Goal: Transaction & Acquisition: Purchase product/service

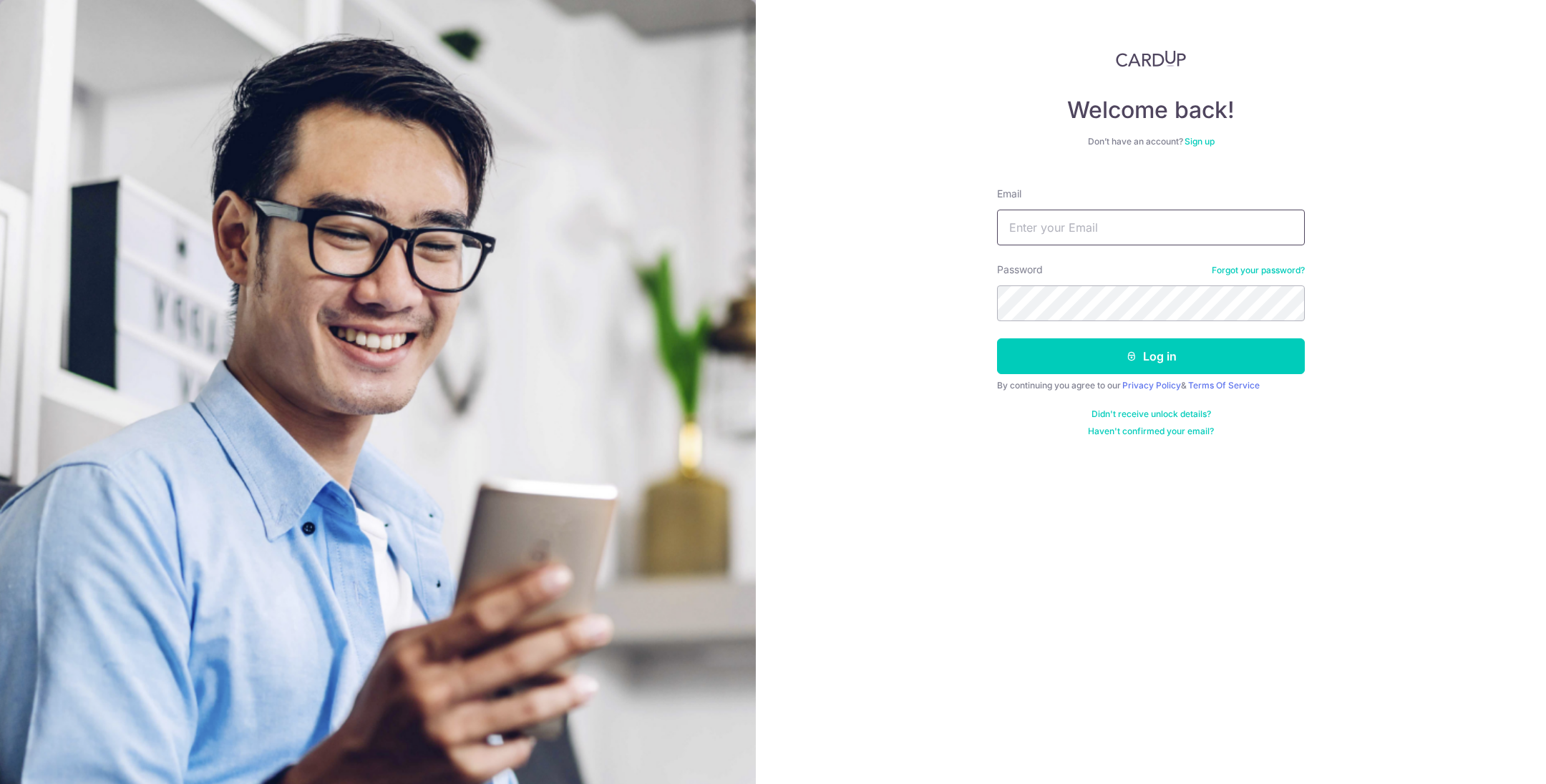
click at [1091, 223] on input "Email" at bounding box center [1151, 228] width 308 height 36
click at [1162, 210] on input "Email" at bounding box center [1151, 228] width 308 height 36
type input "TERENCETANKUNSHENG@GMAIL.COM"
click at [1162, 365] on button "Log in" at bounding box center [1151, 357] width 308 height 36
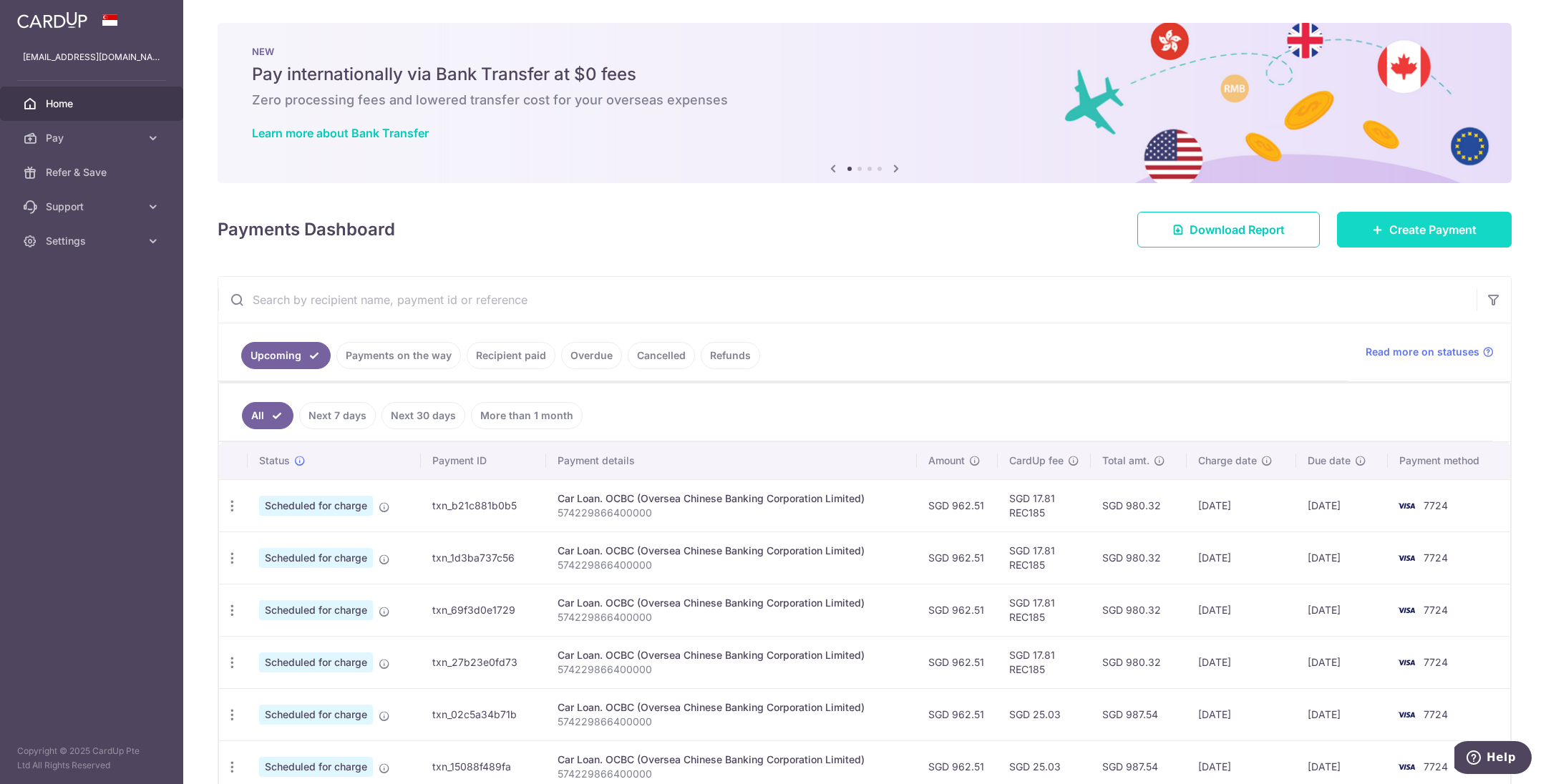
click at [1390, 226] on span "Create Payment" at bounding box center [1433, 229] width 87 height 17
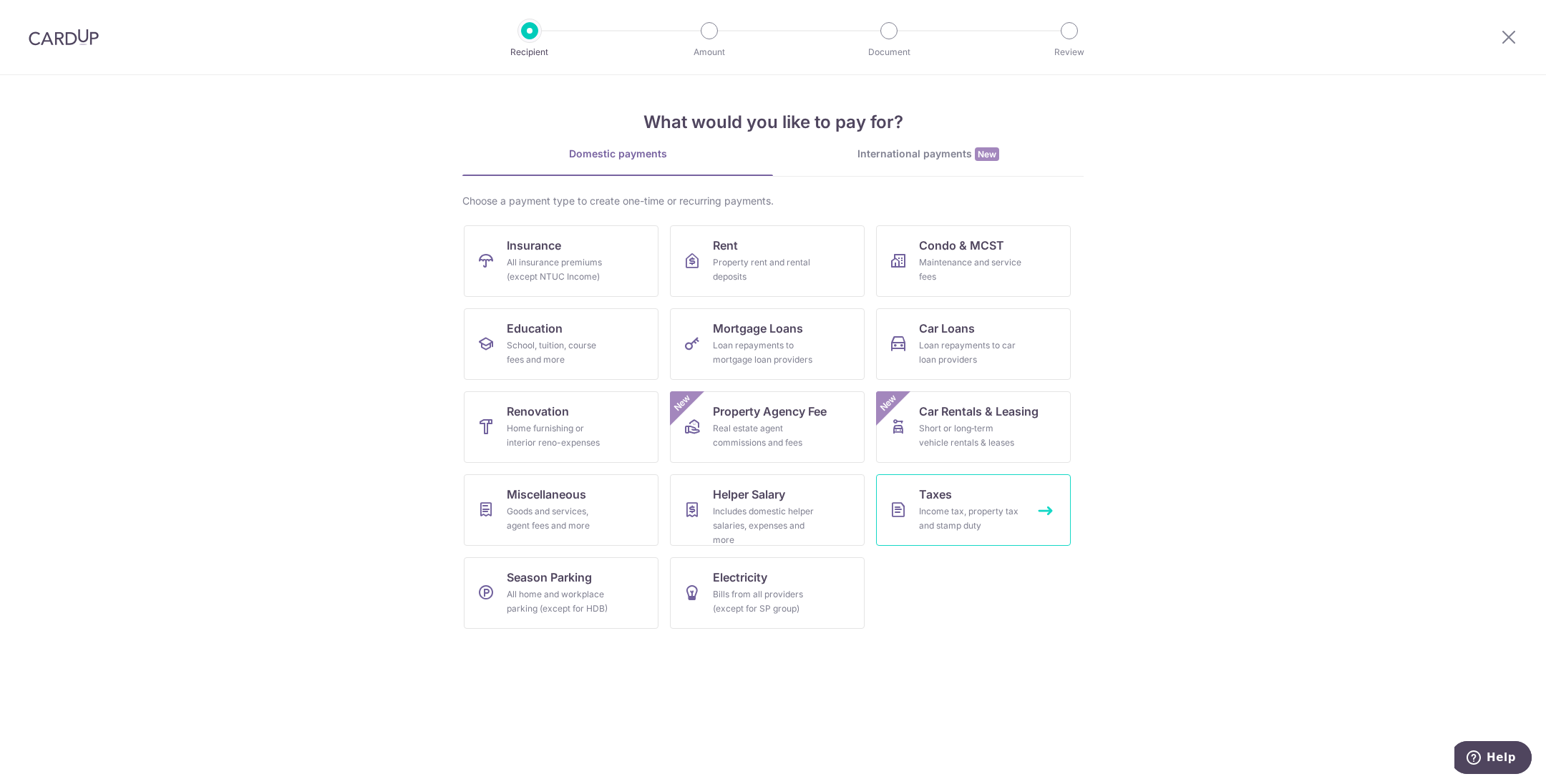
click at [944, 512] on div "Income tax, property tax and stamp duty" at bounding box center [971, 518] width 103 height 28
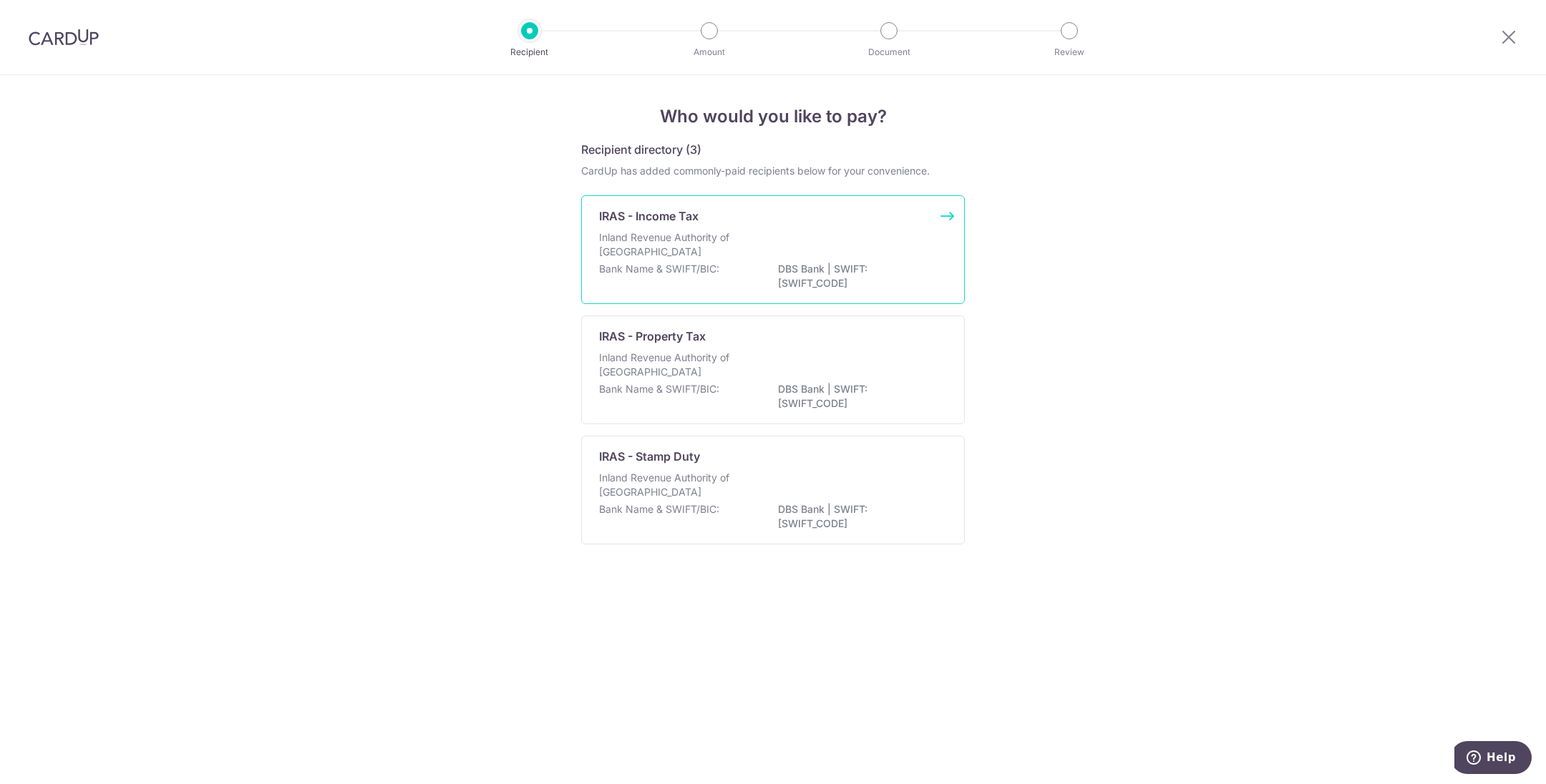
click at [851, 246] on div "Inland Revenue Authority of Singapore" at bounding box center [773, 246] width 348 height 31
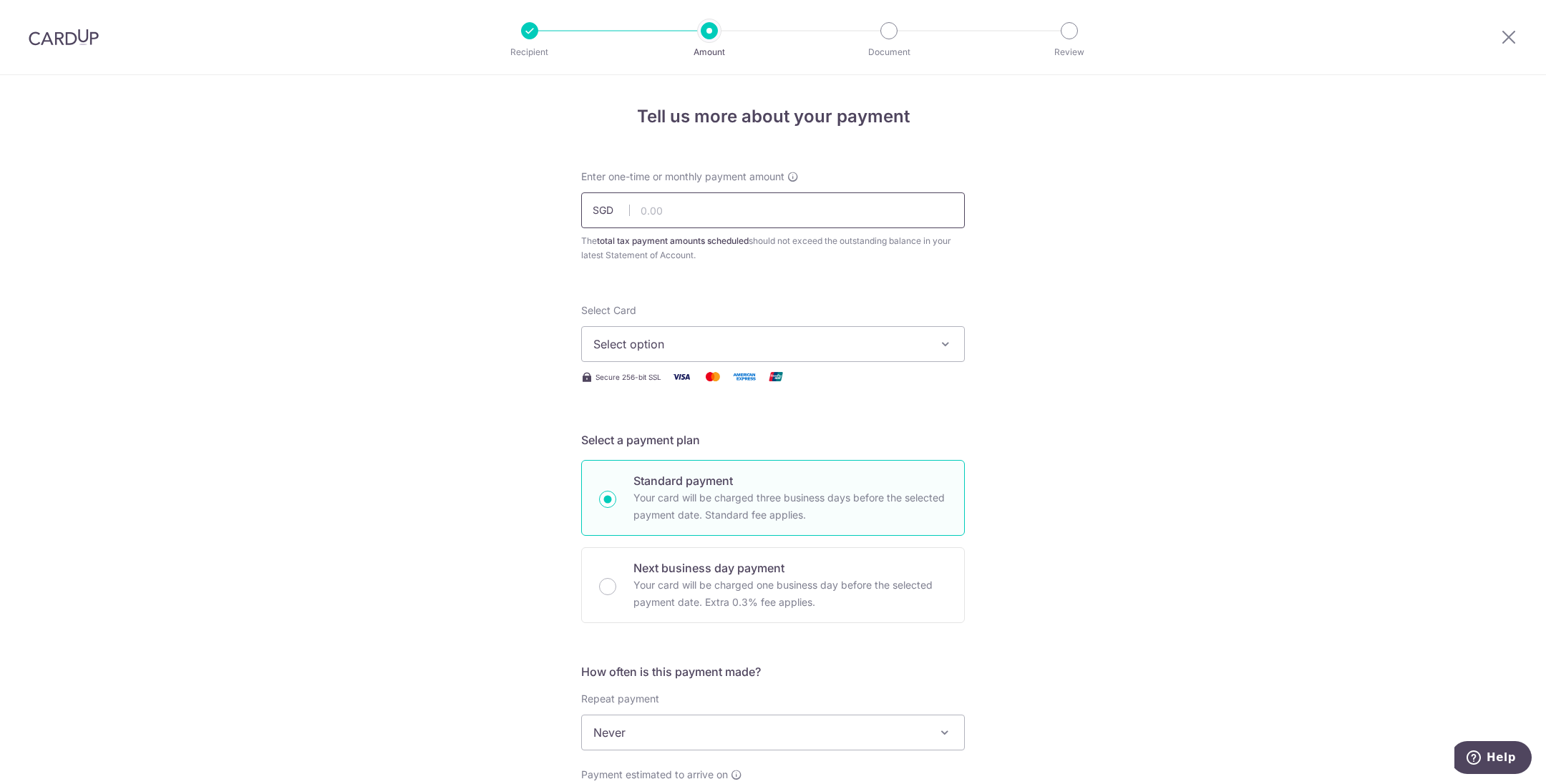
click at [729, 210] on input "text" at bounding box center [773, 211] width 384 height 36
type input "743.00"
click at [674, 332] on button "Select option" at bounding box center [773, 344] width 384 height 36
click at [637, 445] on span "**** 7724" at bounding box center [655, 446] width 53 height 17
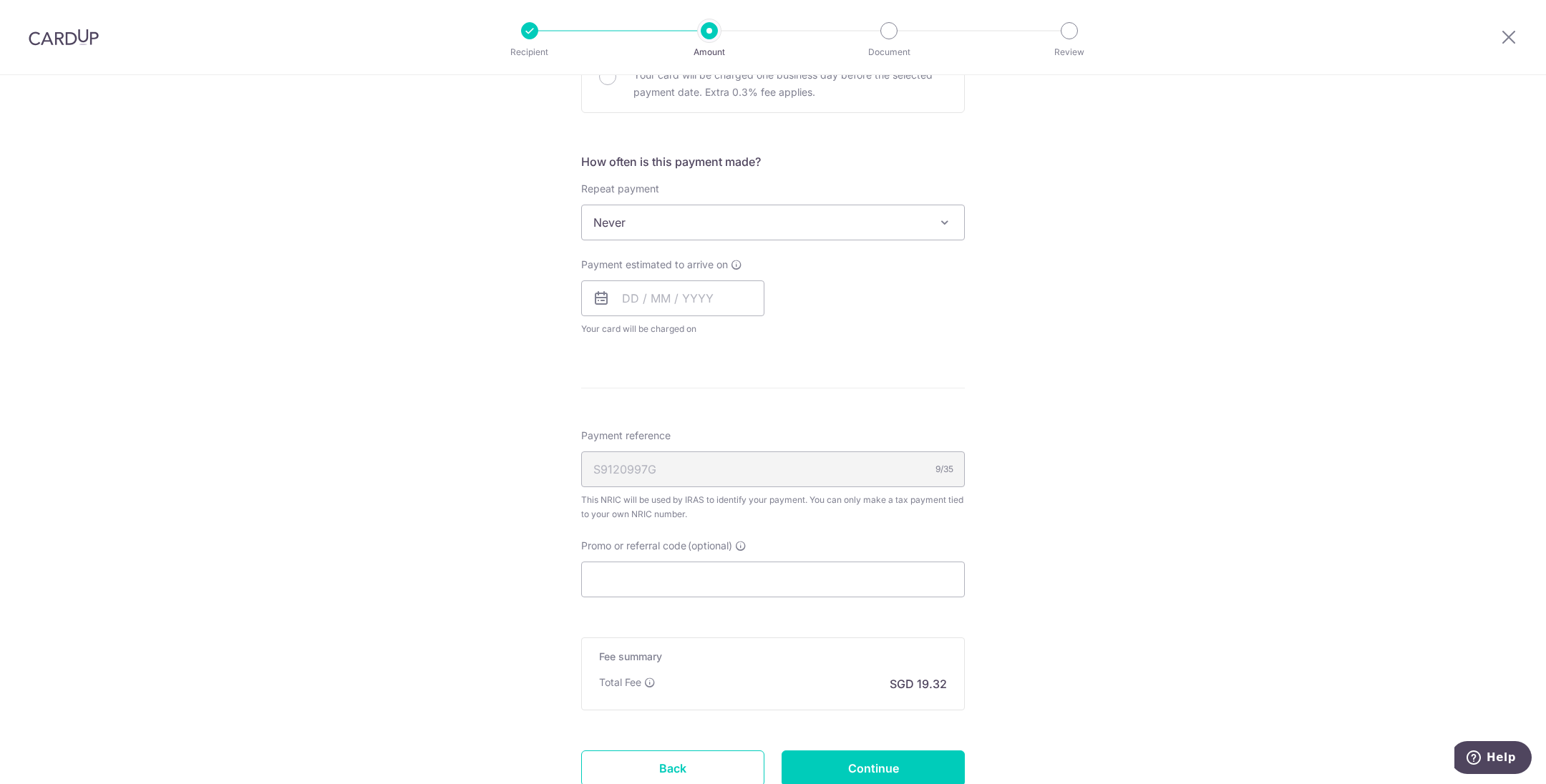
scroll to position [537, 0]
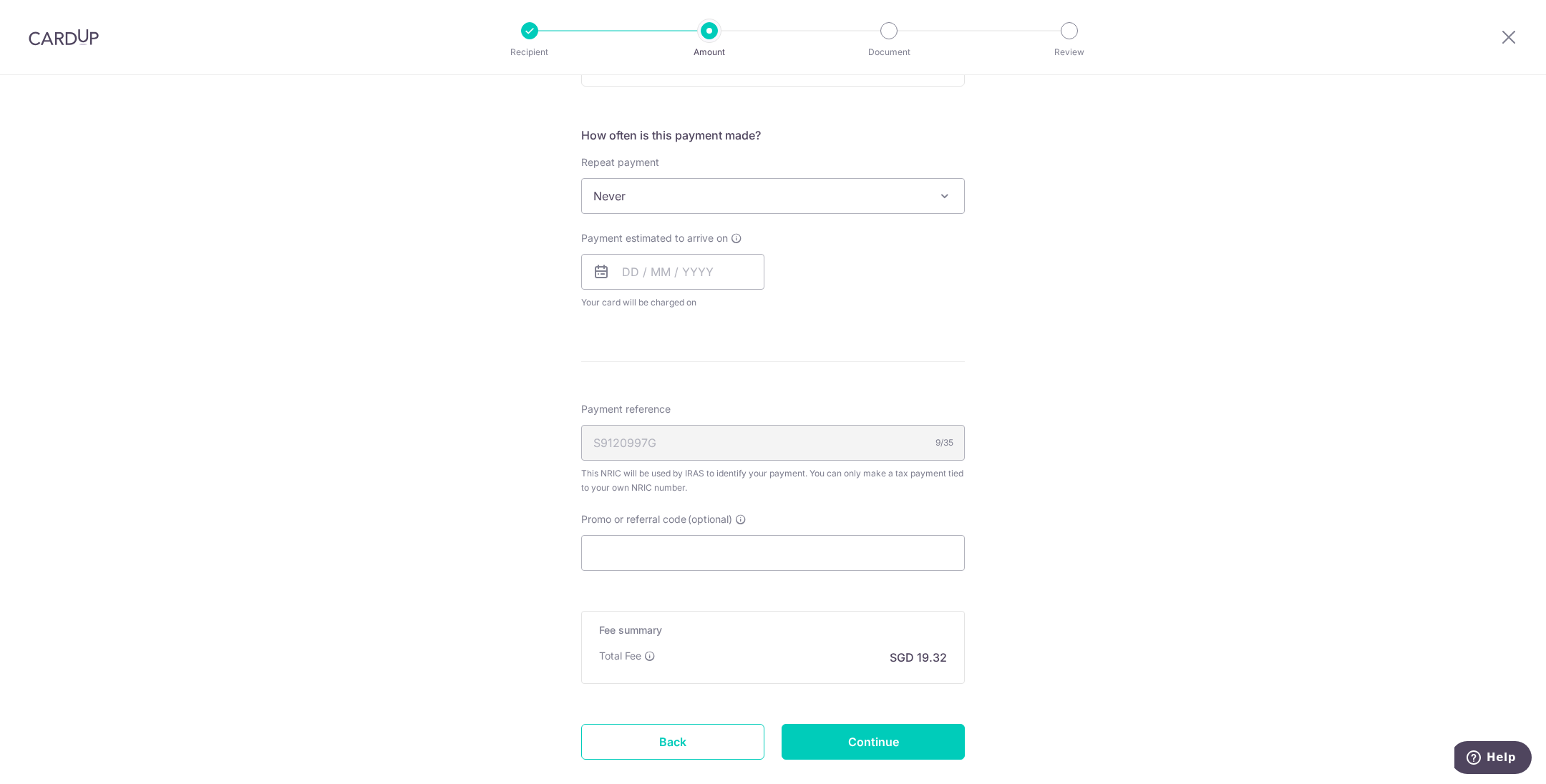
click at [823, 191] on span "Never" at bounding box center [773, 196] width 382 height 35
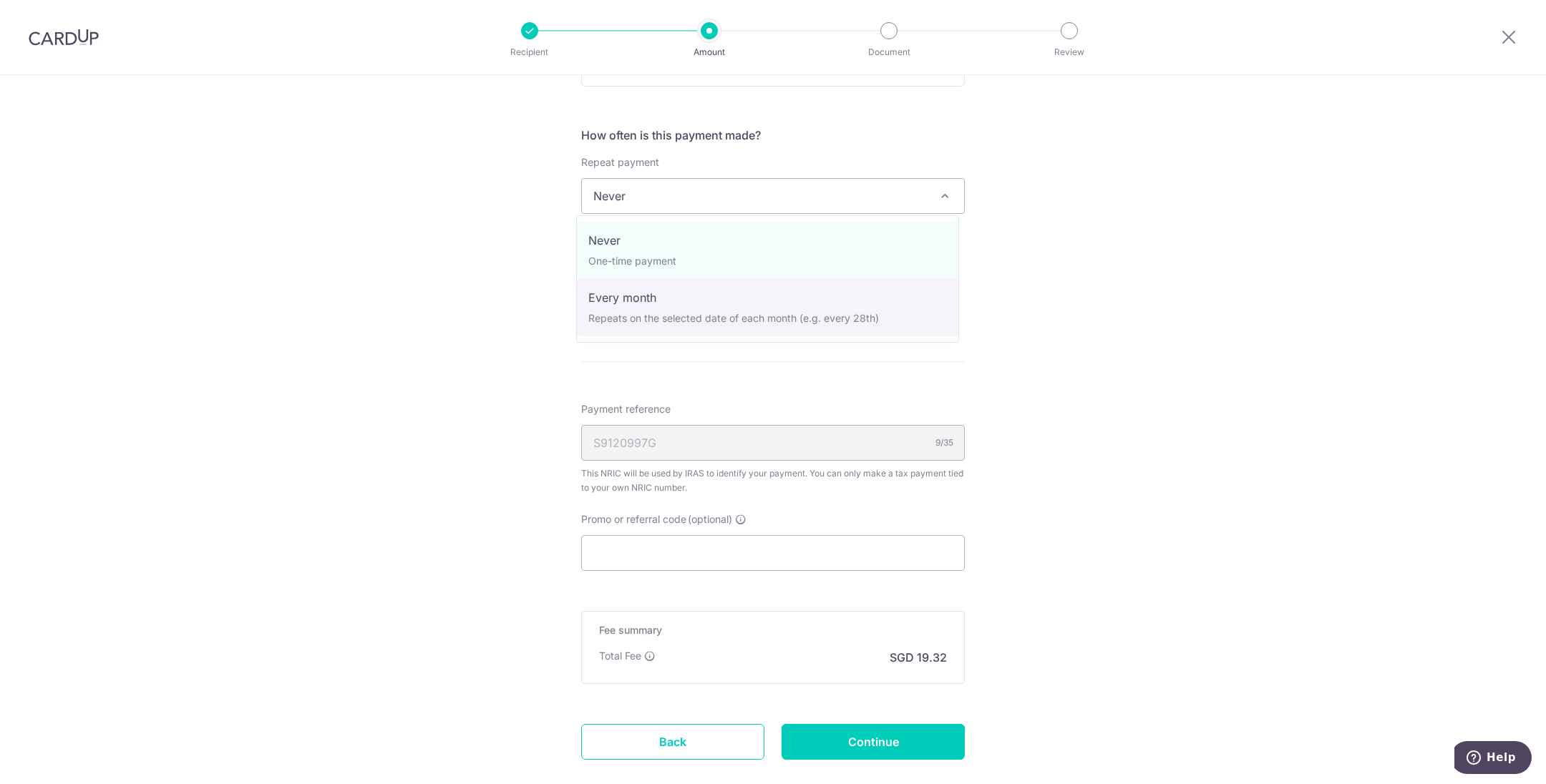
select select "3"
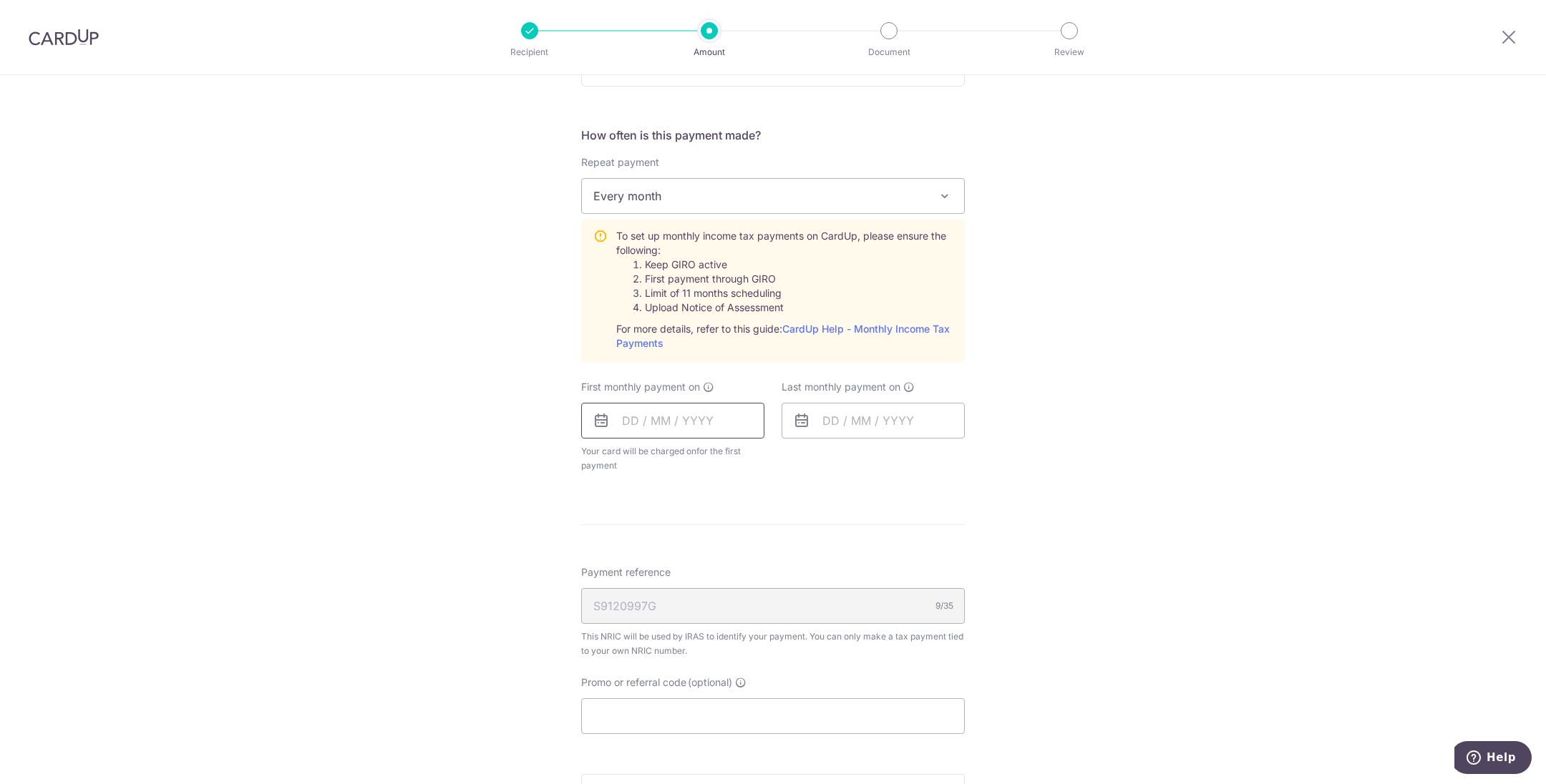
click at [721, 423] on input "text" at bounding box center [673, 421] width 183 height 36
click at [644, 457] on select "Oct Nov Dec" at bounding box center [663, 459] width 38 height 12
click at [604, 454] on link "Prev" at bounding box center [608, 460] width 17 height 17
click at [630, 631] on link "27" at bounding box center [639, 636] width 23 height 23
type input "[DATE]"
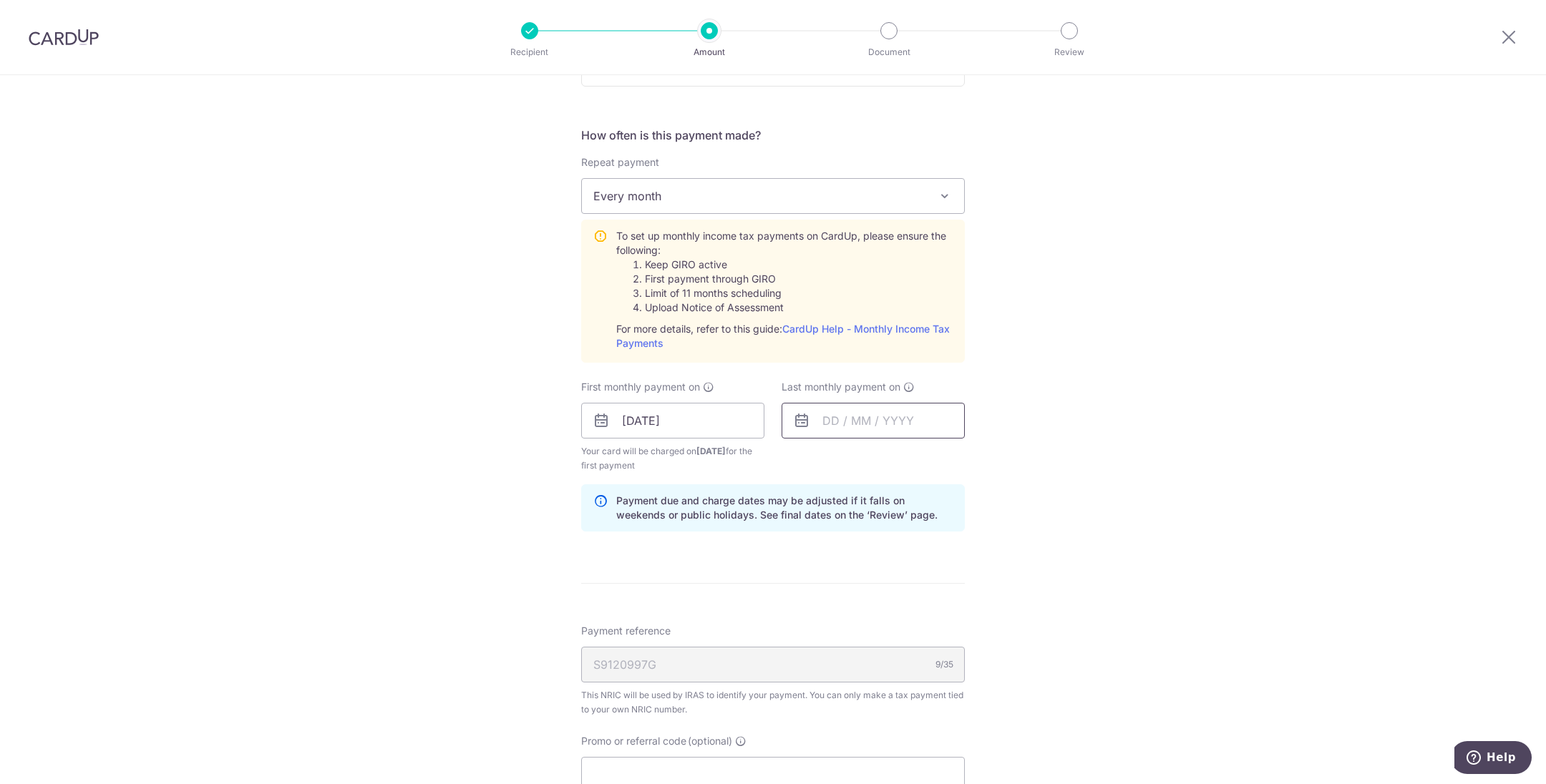
click at [870, 423] on input "text" at bounding box center [873, 421] width 183 height 36
click at [983, 455] on link "Next" at bounding box center [984, 460] width 17 height 17
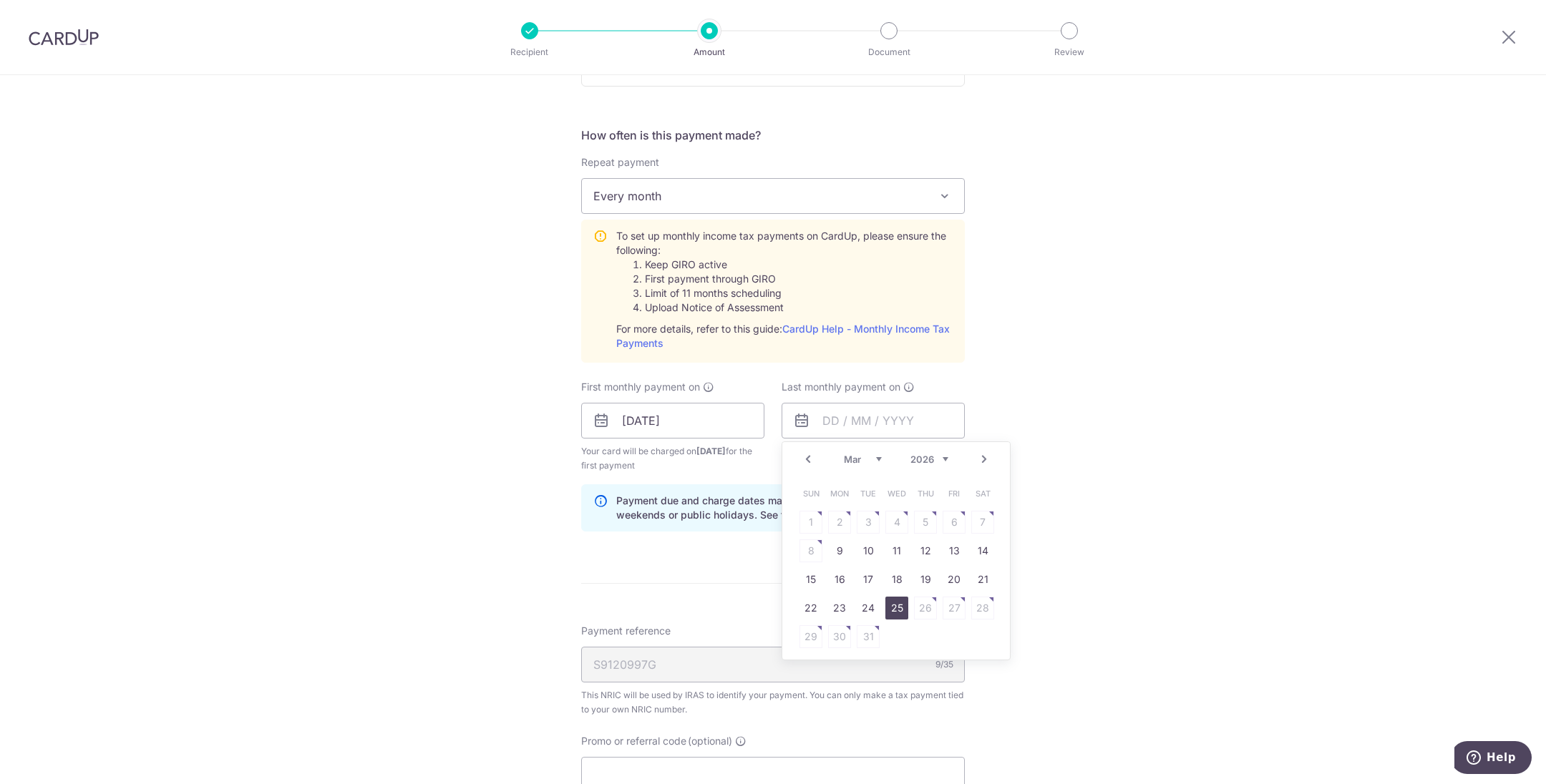
click at [895, 603] on link "25" at bounding box center [897, 608] width 23 height 23
type input "25/03/2026"
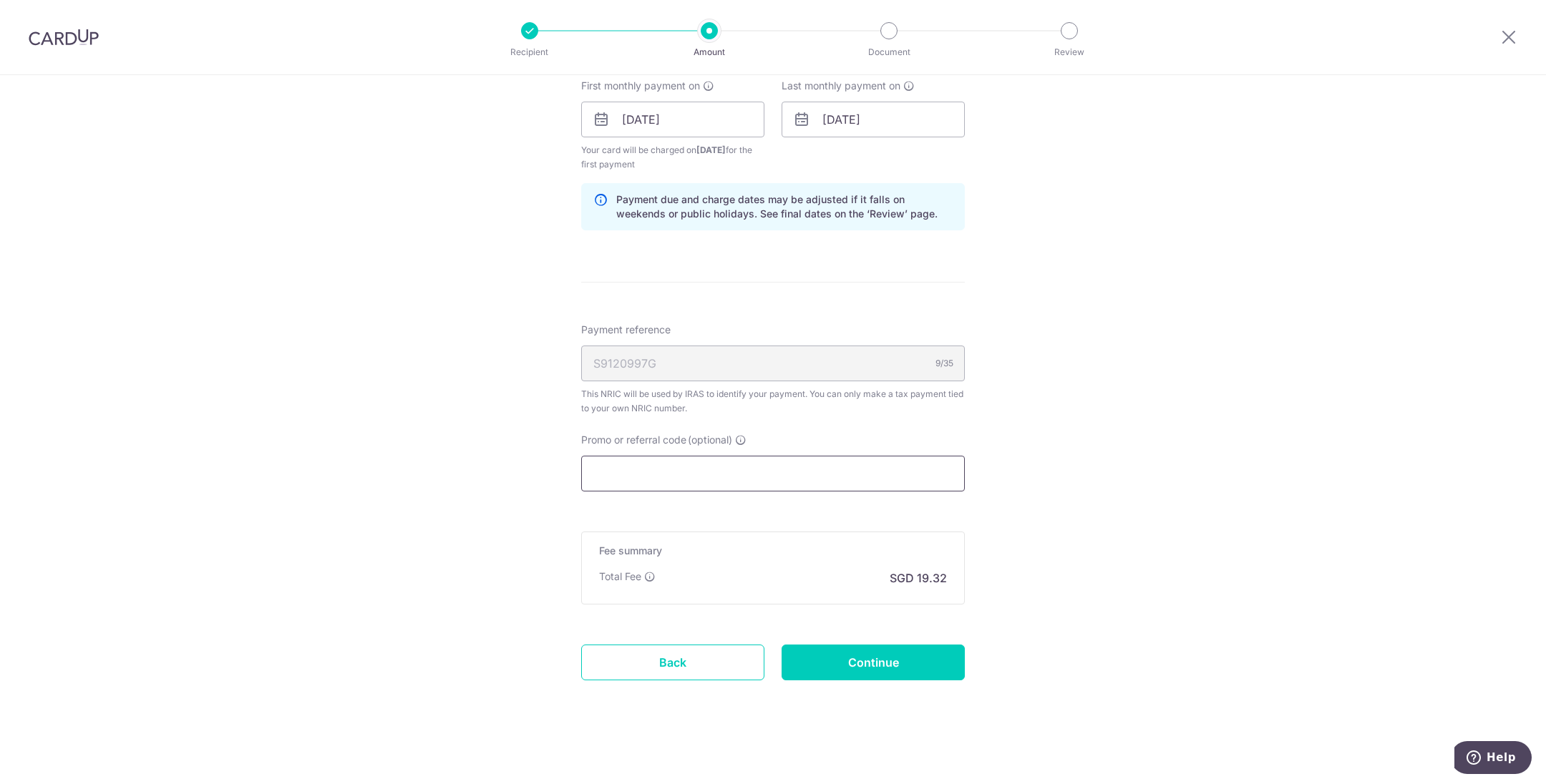
click at [820, 461] on input "Promo or referral code (optional)" at bounding box center [773, 474] width 384 height 36
paste input "MCTAX25"
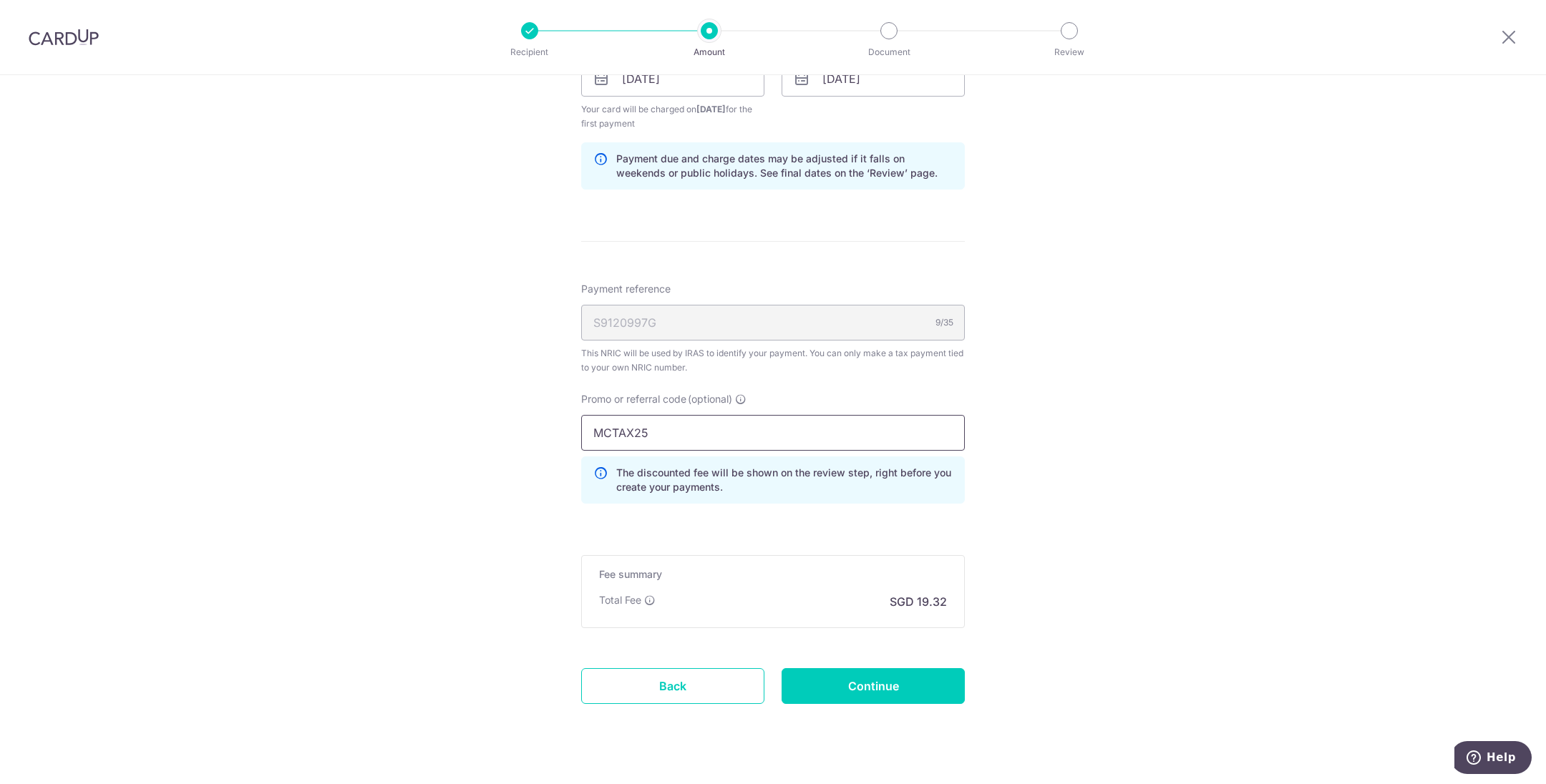
scroll to position [902, 0]
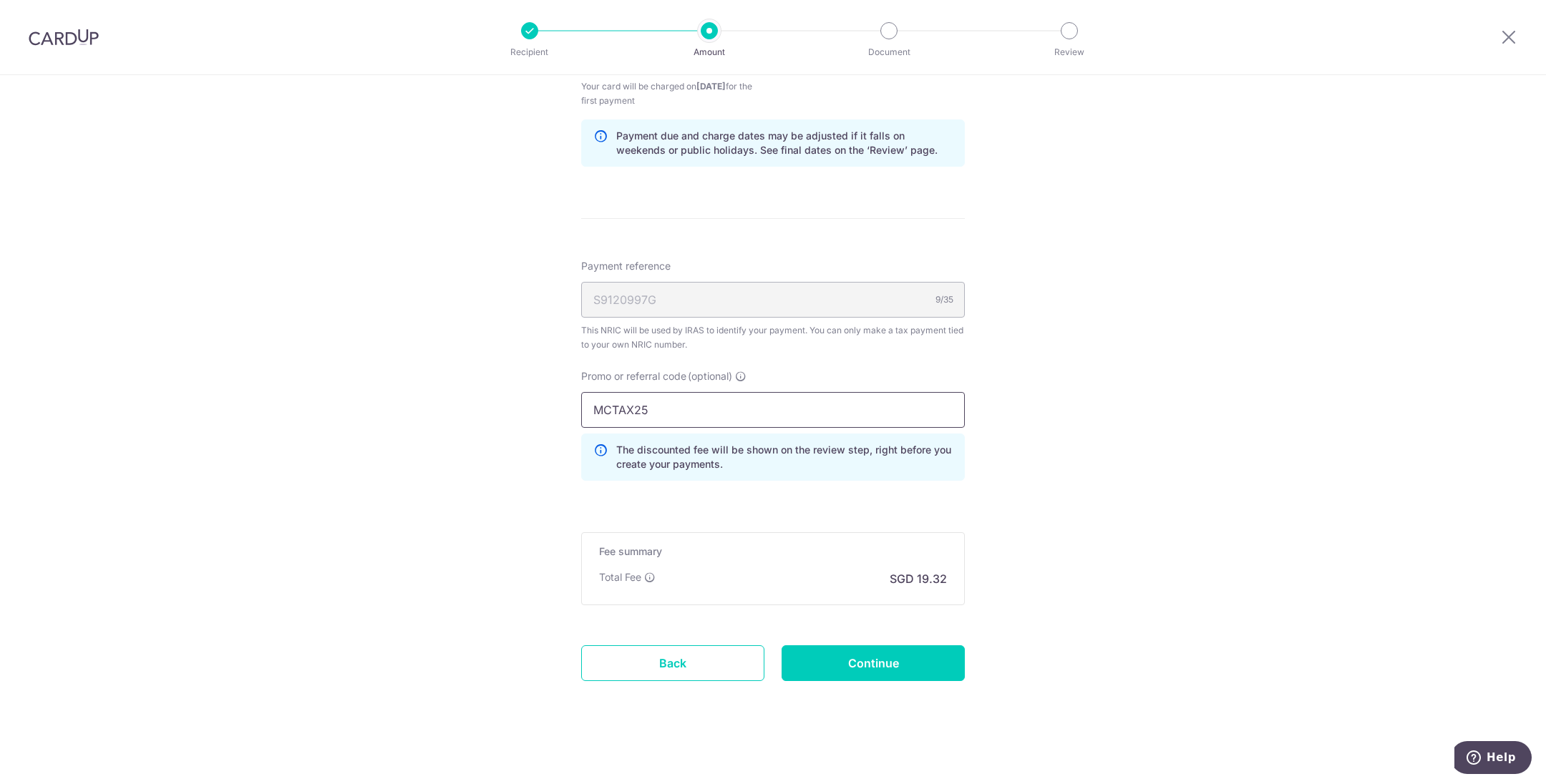
drag, startPoint x: 674, startPoint y: 414, endPoint x: 492, endPoint y: 395, distance: 183.0
paste input "LTAX25R"
type input "MLTAX25R"
click at [865, 657] on input "Continue" at bounding box center [873, 664] width 183 height 36
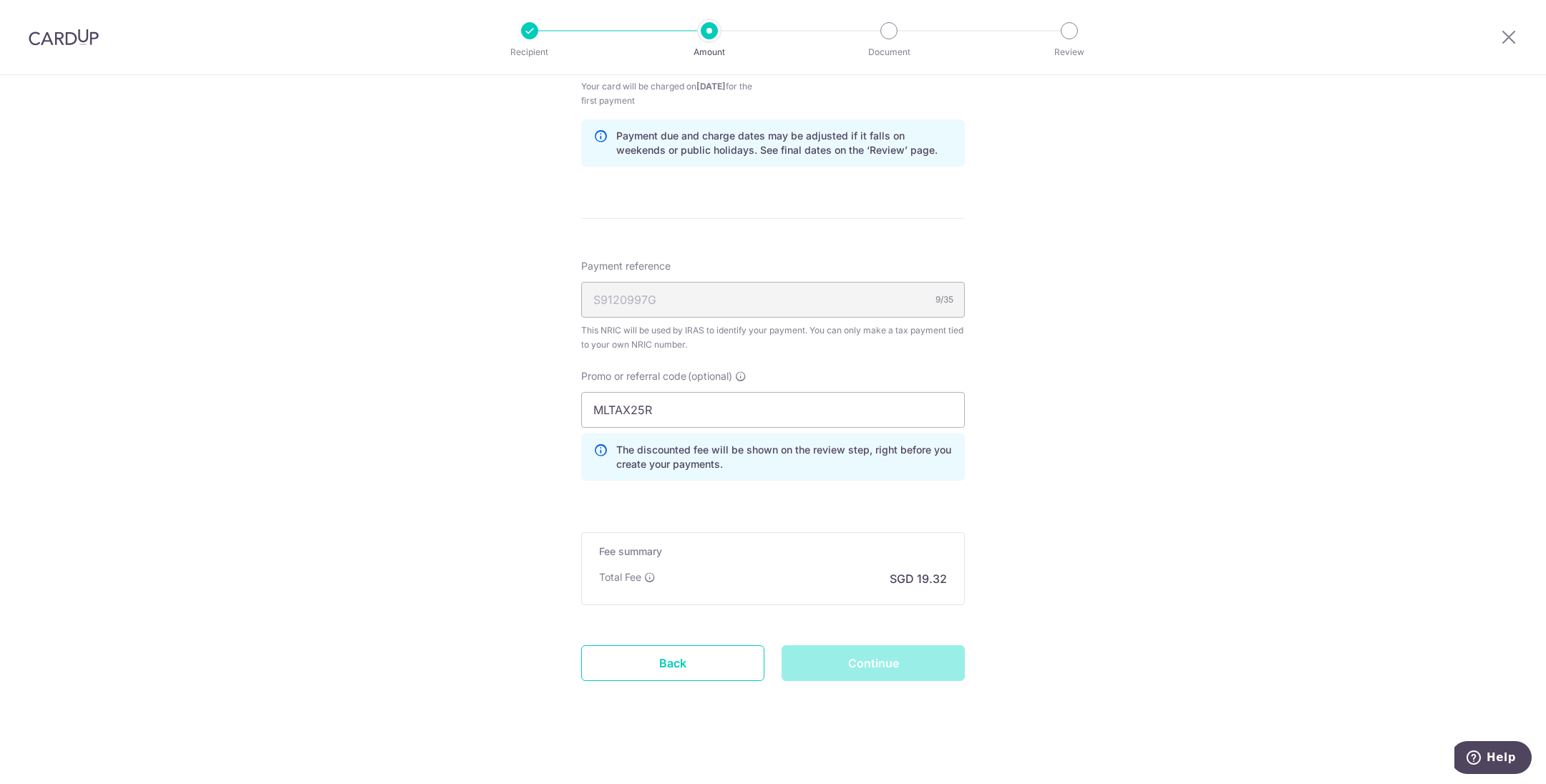
scroll to position [794, 0]
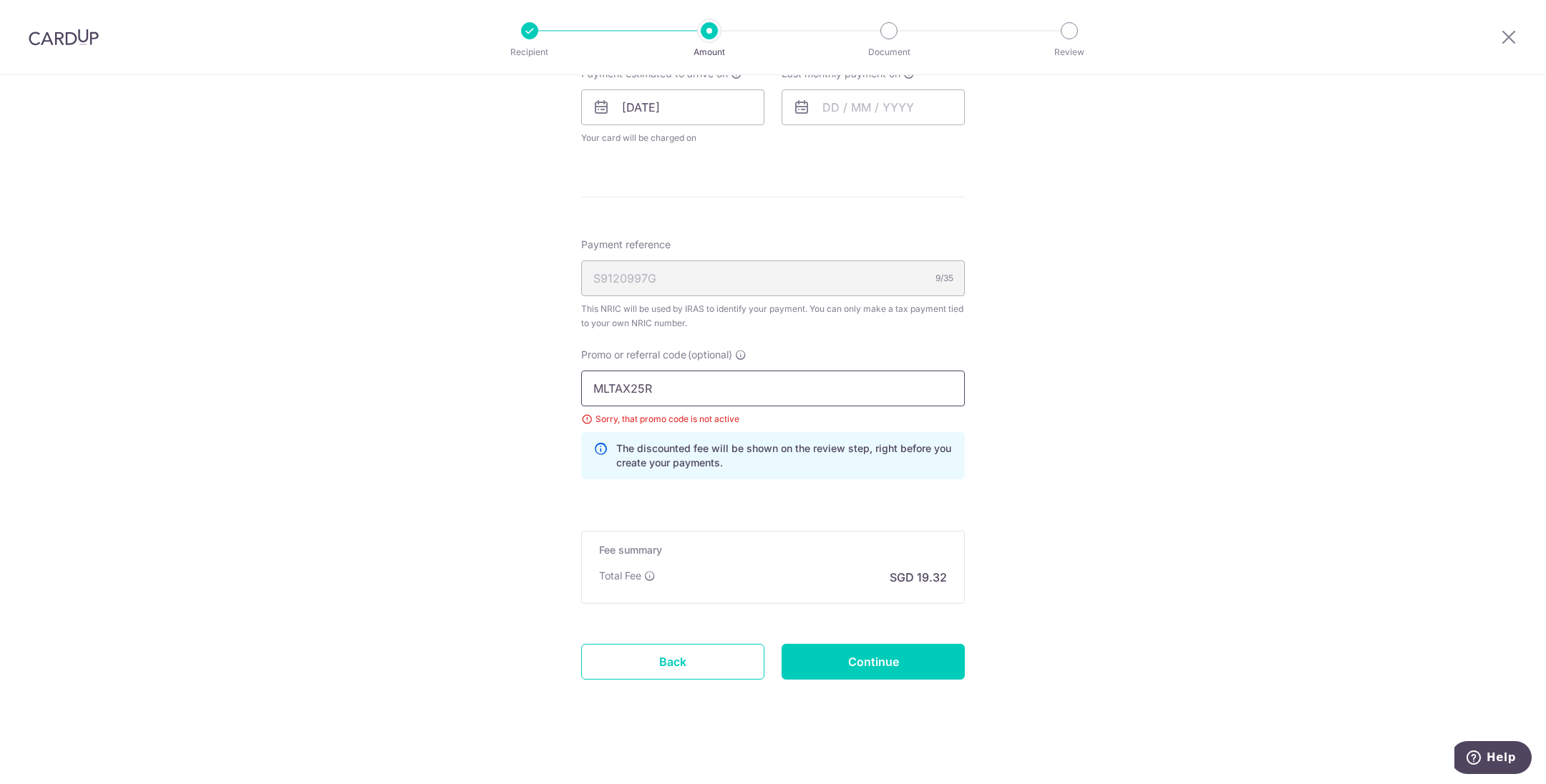
drag, startPoint x: 683, startPoint y: 390, endPoint x: 468, endPoint y: 364, distance: 216.6
click at [468, 364] on div "Tell us more about your payment Enter one-time or monthly payment amount SGD 74…" at bounding box center [773, 80] width 1546 height 1413
paste input "VTAX25ONE"
type input "VTAX25ONE"
click button "Add Card" at bounding box center [0, 0] width 0 height 0
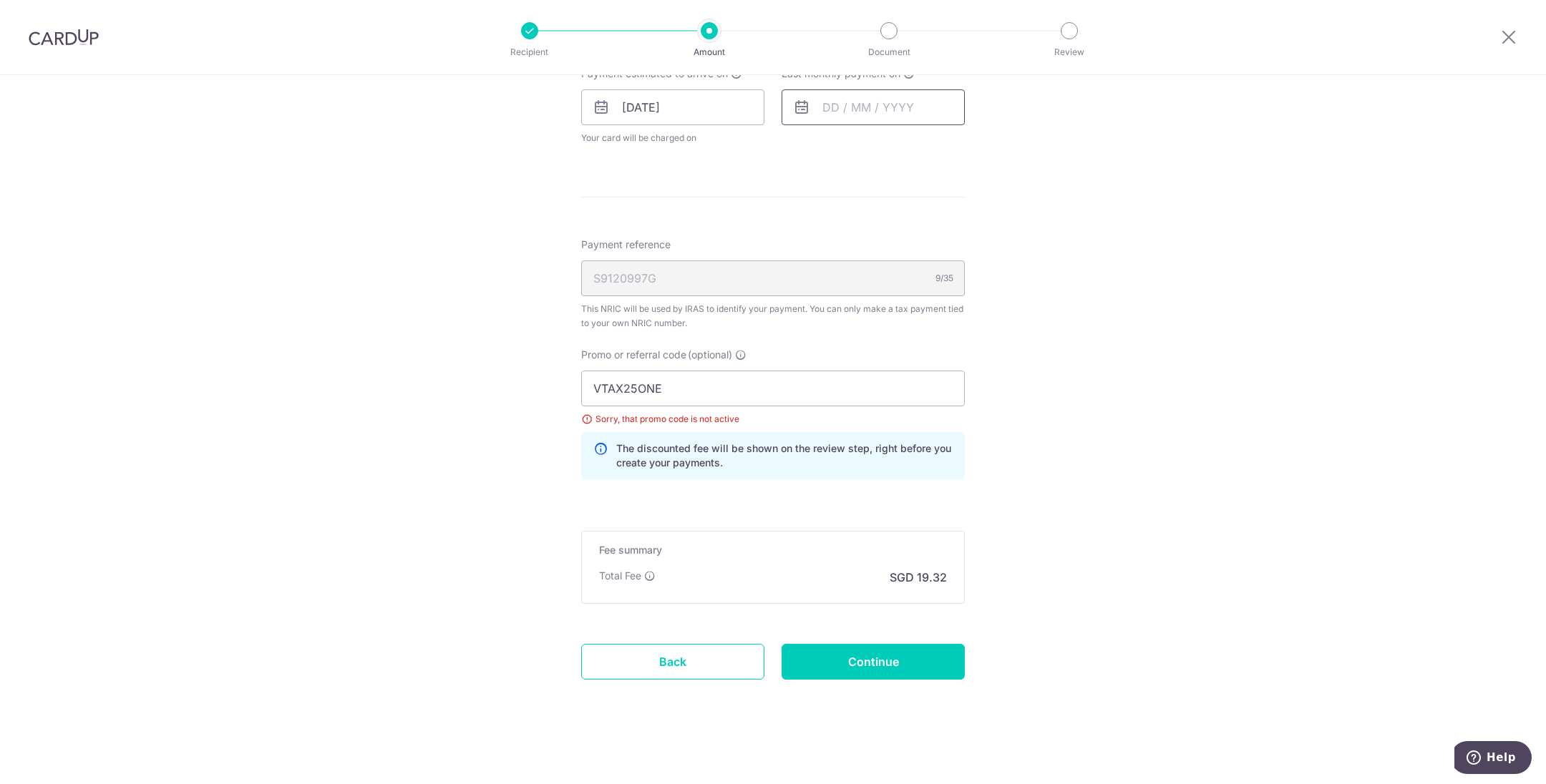
click at [890, 109] on input "text" at bounding box center [873, 108] width 183 height 36
click at [863, 145] on select "Oct Nov Dec" at bounding box center [863, 146] width 38 height 12
click at [942, 141] on select "2025 2026" at bounding box center [930, 146] width 38 height 12
click at [863, 151] on div "Prev Next Jan Feb Mar Apr May Jun Jul Aug Sep Oct Nov 2025 2026" at bounding box center [897, 146] width 228 height 35
click at [867, 141] on select "Jan Feb Mar Apr May Jun Jul Aug Sep Oct Nov" at bounding box center [863, 146] width 38 height 12
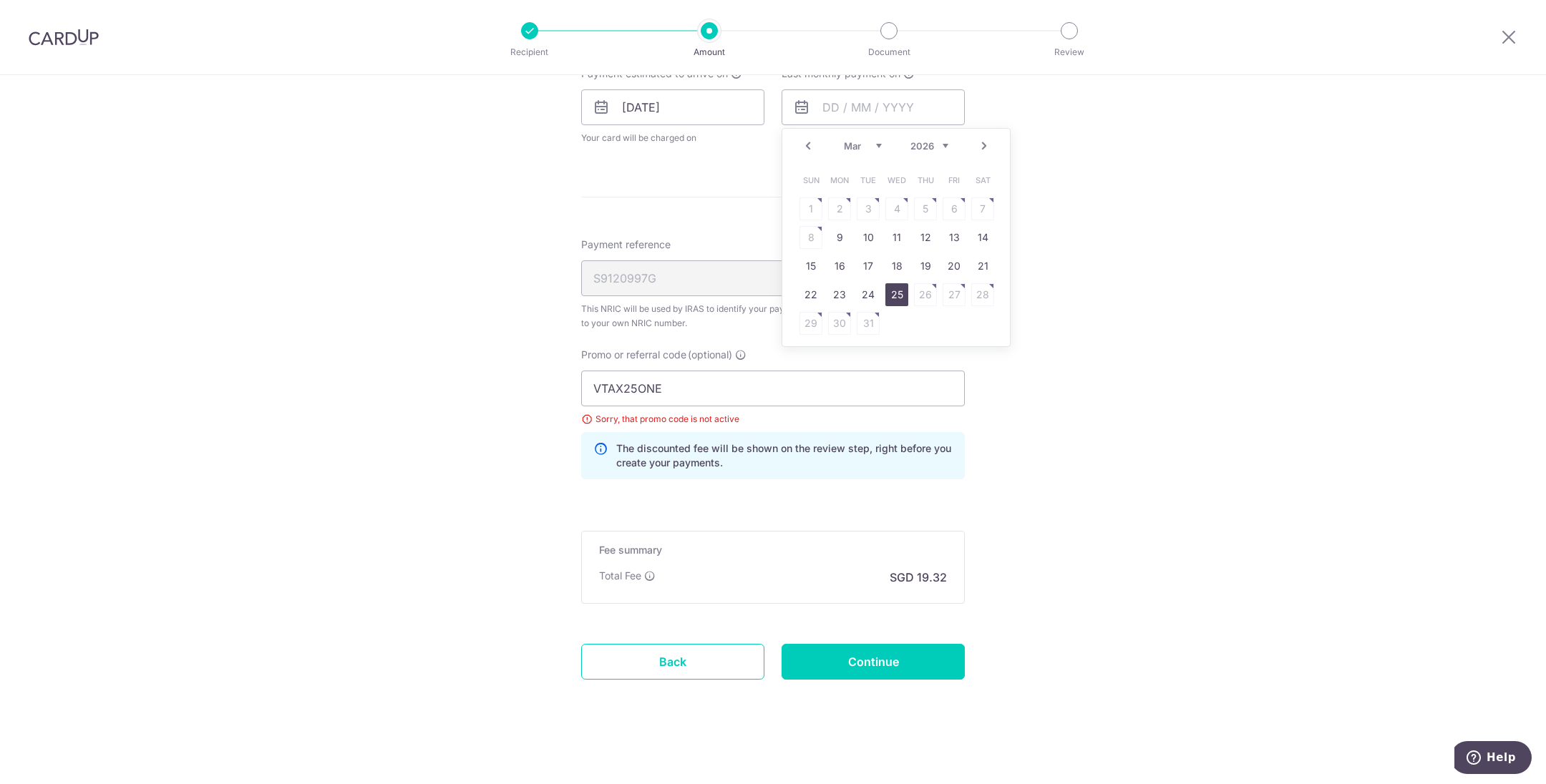
click at [896, 294] on link "25" at bounding box center [897, 295] width 23 height 23
type input "[DATE]"
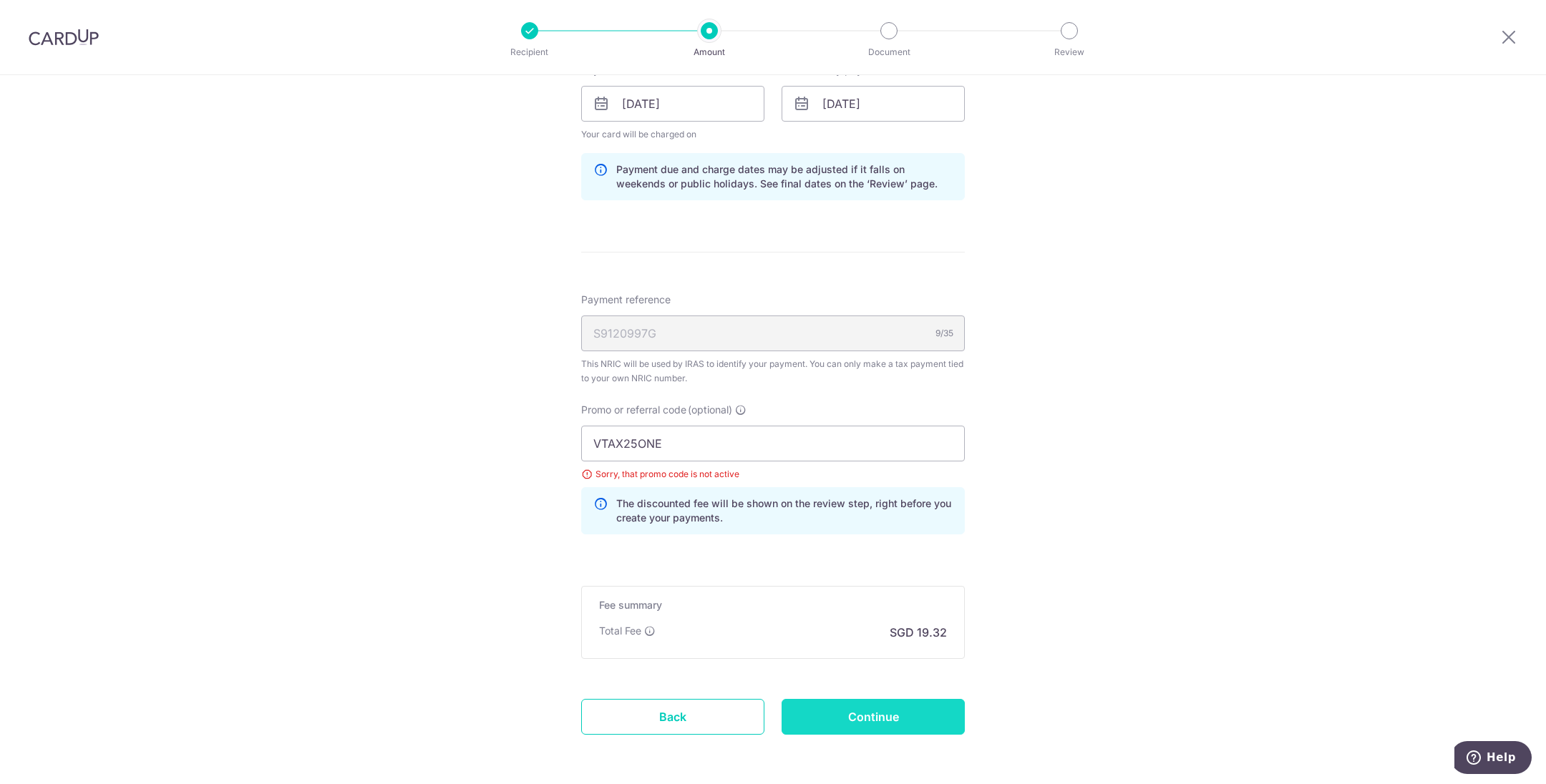
scroll to position [759, 0]
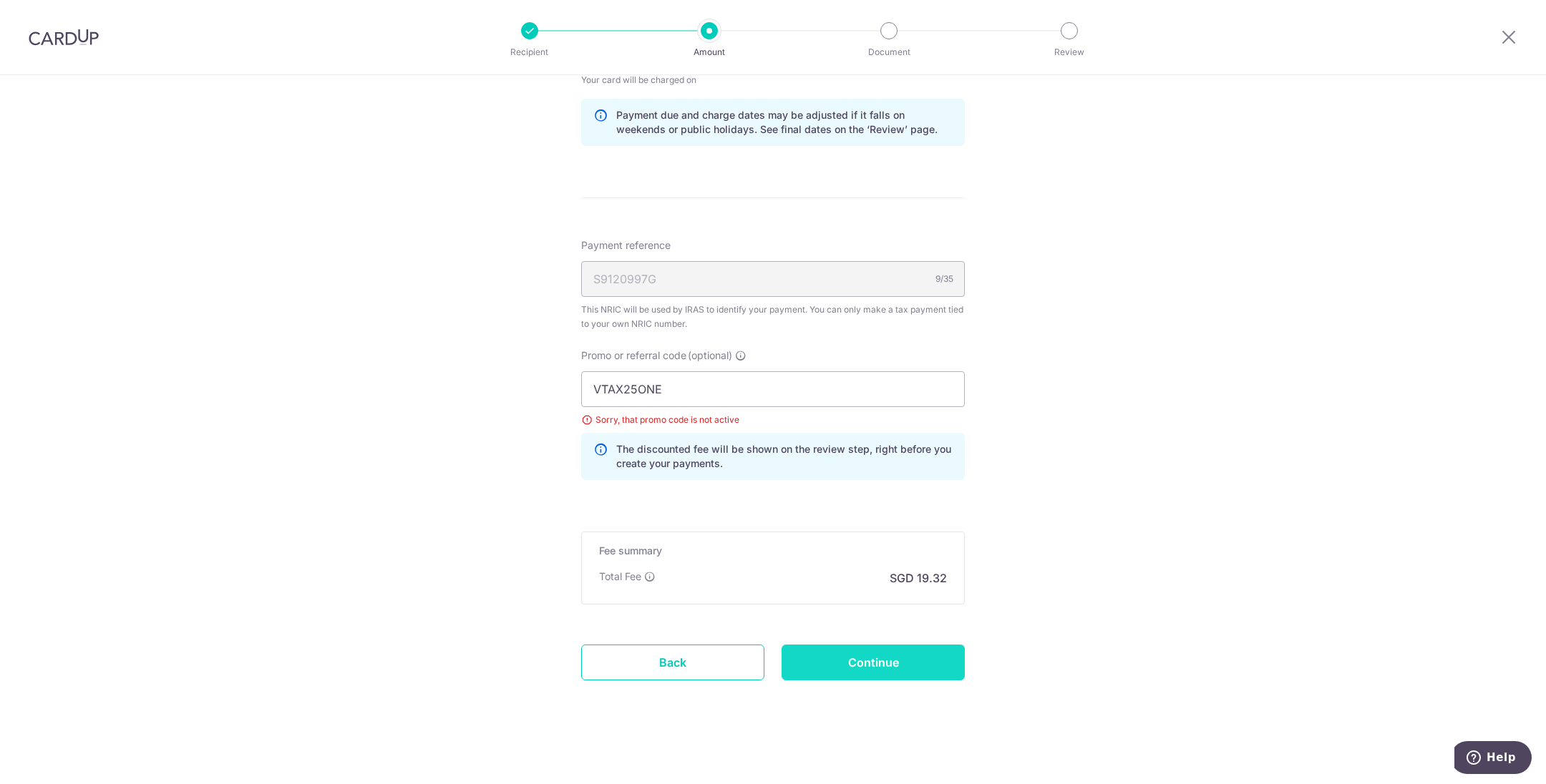
click at [898, 650] on input "Continue" at bounding box center [873, 663] width 183 height 36
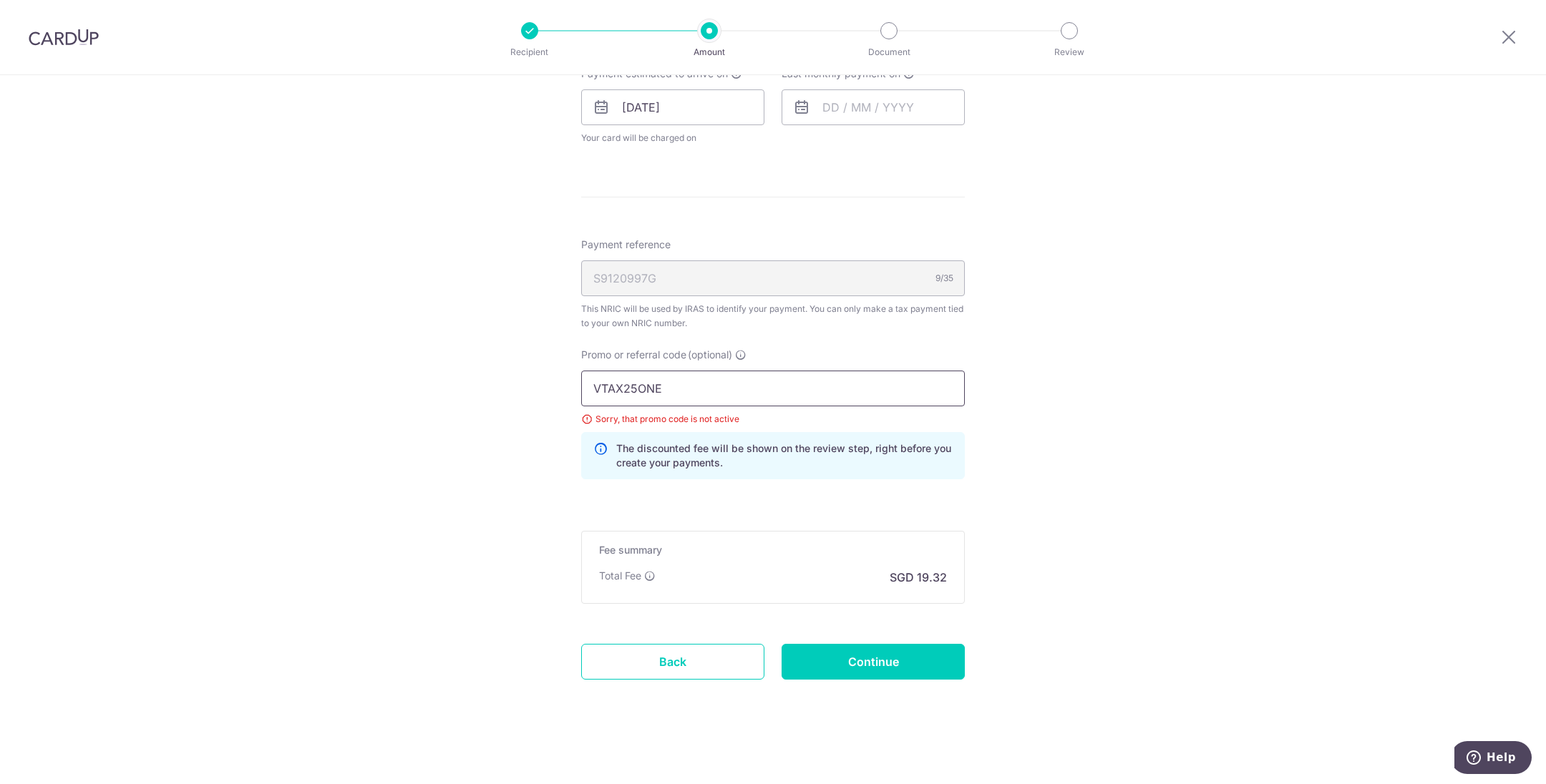
drag, startPoint x: 711, startPoint y: 387, endPoint x: 424, endPoint y: 382, distance: 287.0
click at [424, 382] on div "Tell us more about your payment Enter one-time or monthly payment amount SGD 74…" at bounding box center [773, 80] width 1546 height 1413
paste input "MLTAX25R"
type input "MLTAX25R"
click at [855, 657] on input "Continue" at bounding box center [873, 662] width 183 height 36
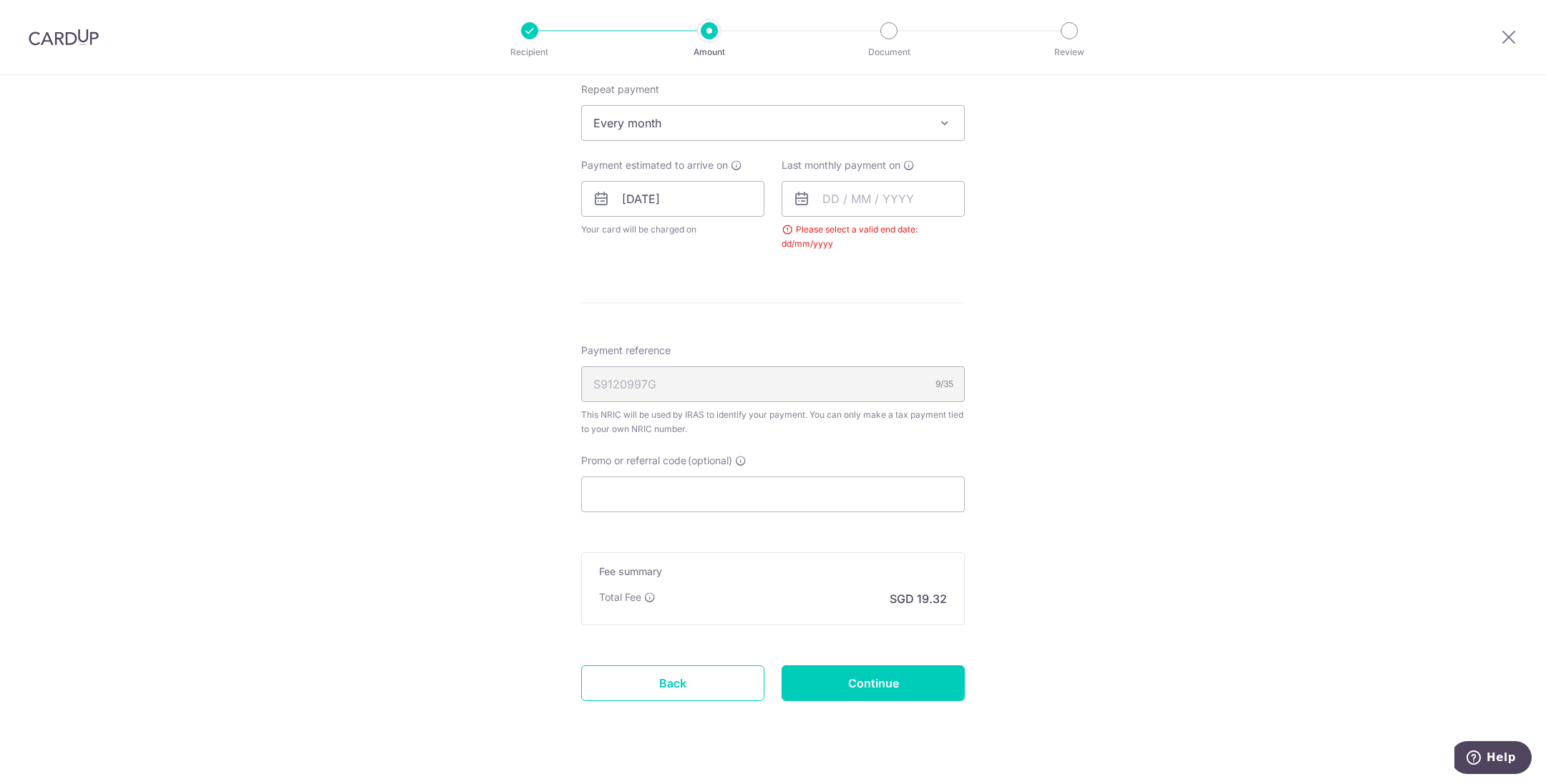
scroll to position [631, 0]
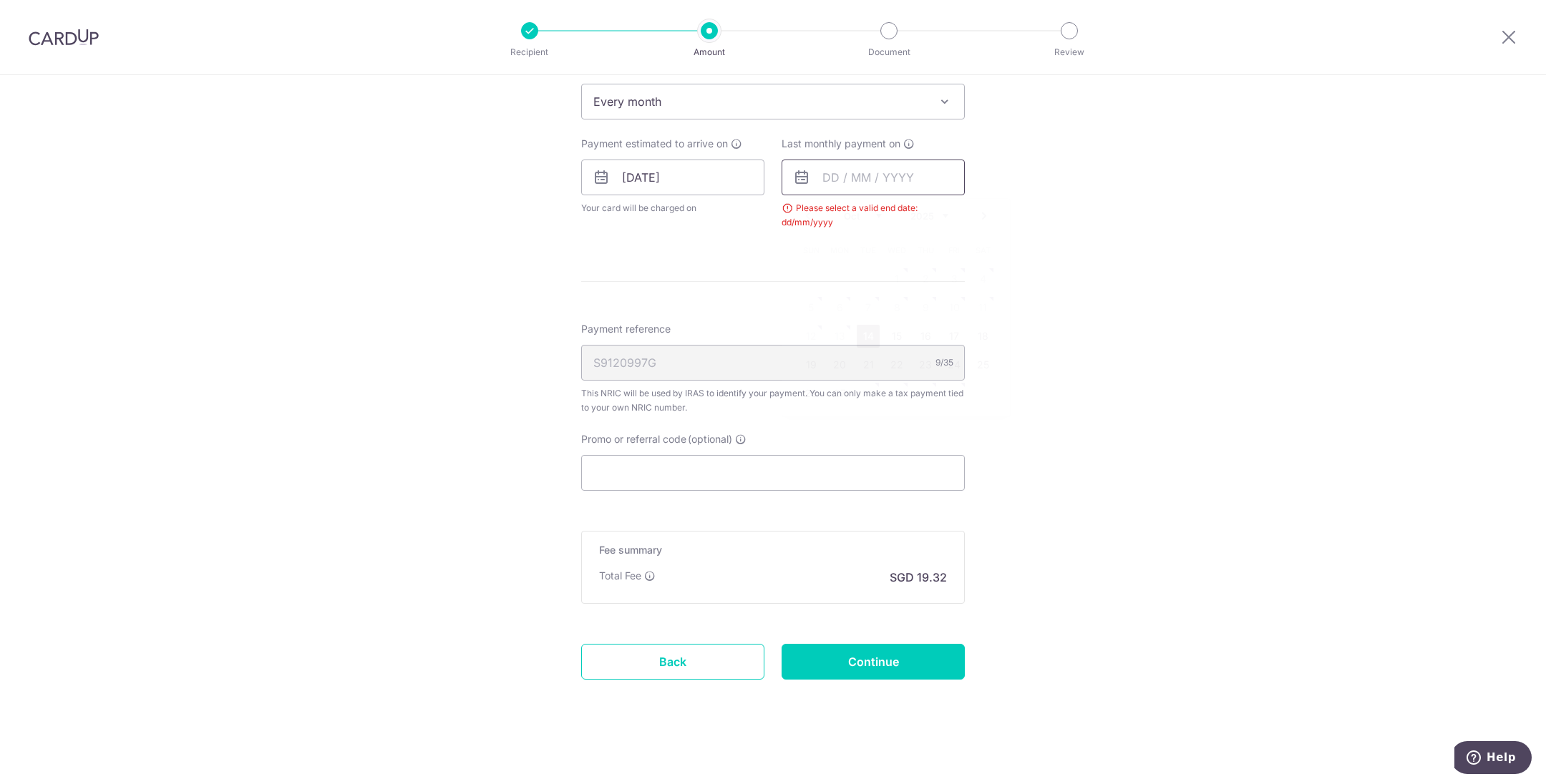
click at [872, 176] on input "text" at bounding box center [873, 178] width 183 height 36
click at [935, 213] on select "2025 2026" at bounding box center [930, 216] width 38 height 12
click at [979, 216] on link "Next" at bounding box center [984, 216] width 17 height 17
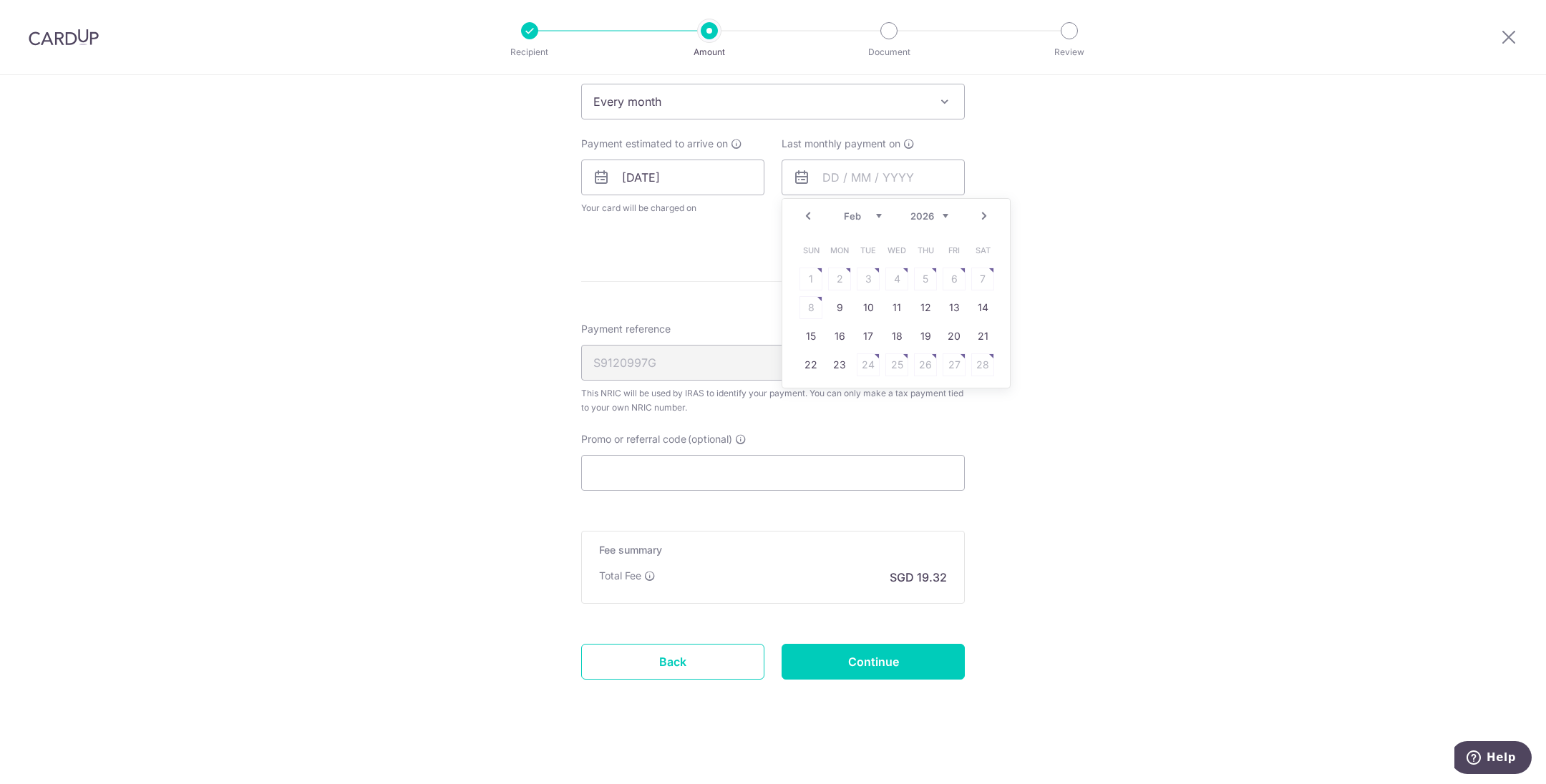
click at [979, 216] on link "Next" at bounding box center [984, 216] width 17 height 17
click at [803, 209] on link "Prev" at bounding box center [808, 216] width 17 height 17
click at [891, 362] on link "25" at bounding box center [897, 365] width 23 height 23
type input "25/03/2026"
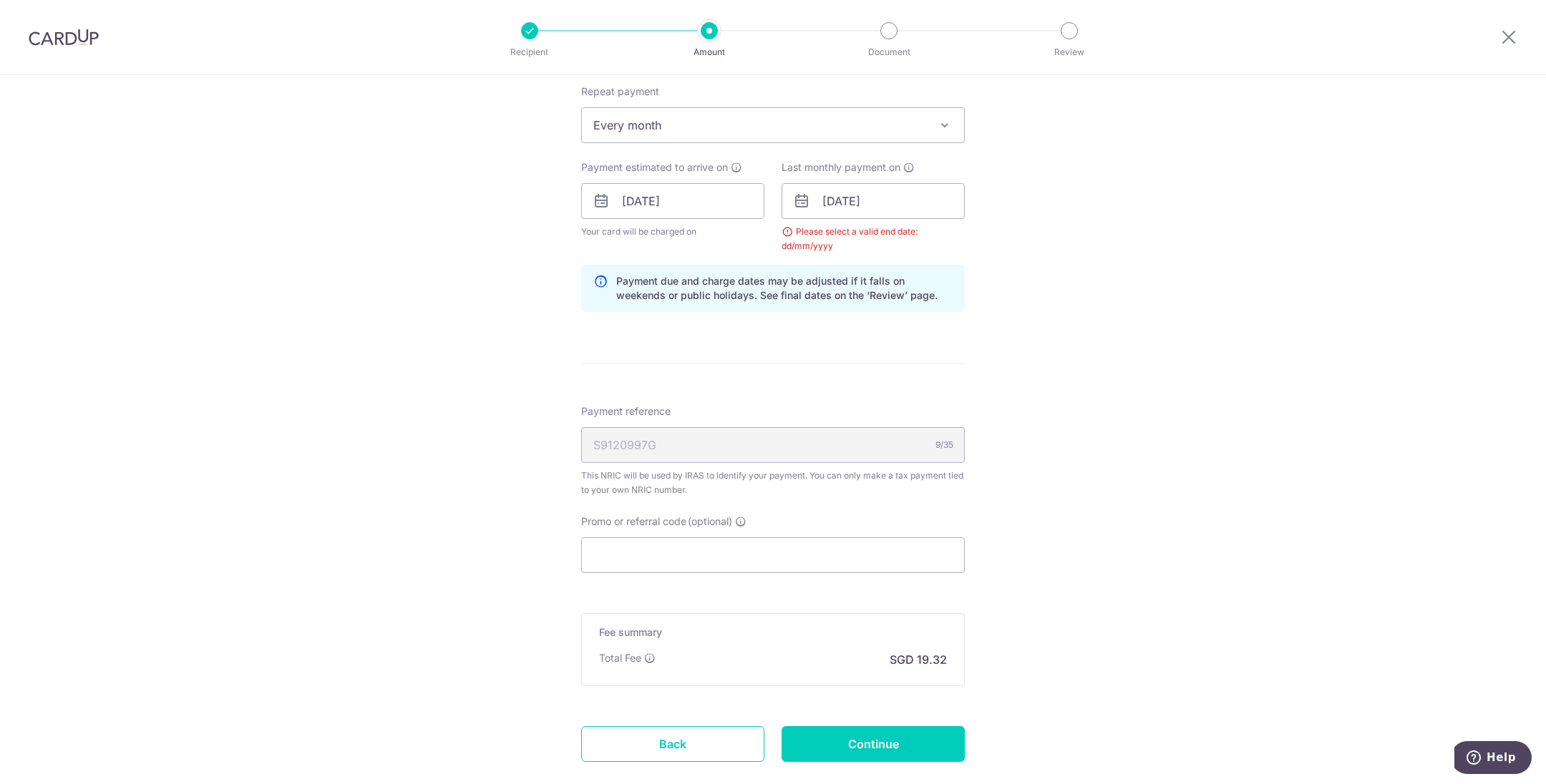
scroll to position [582, 0]
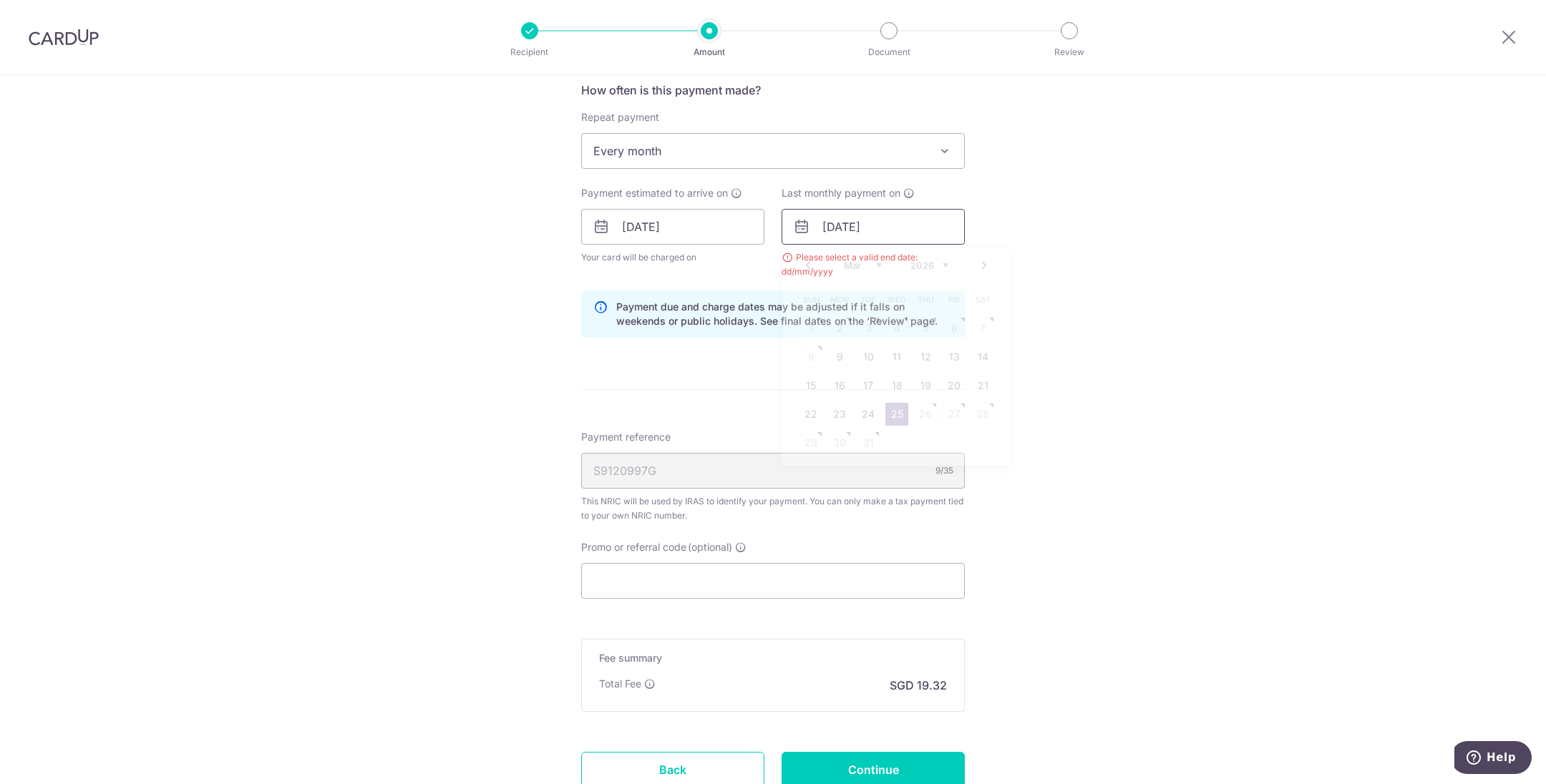
click at [883, 234] on input "25/03/2026" at bounding box center [873, 227] width 183 height 36
click at [888, 407] on link "25" at bounding box center [897, 414] width 23 height 23
click at [1037, 366] on div "Tell us more about your payment Enter one-time or monthly payment amount SGD 74…" at bounding box center [773, 194] width 1546 height 1401
click at [723, 563] on input "Promo or referral code (optional)" at bounding box center [773, 581] width 384 height 36
paste input "MLTAX25R"
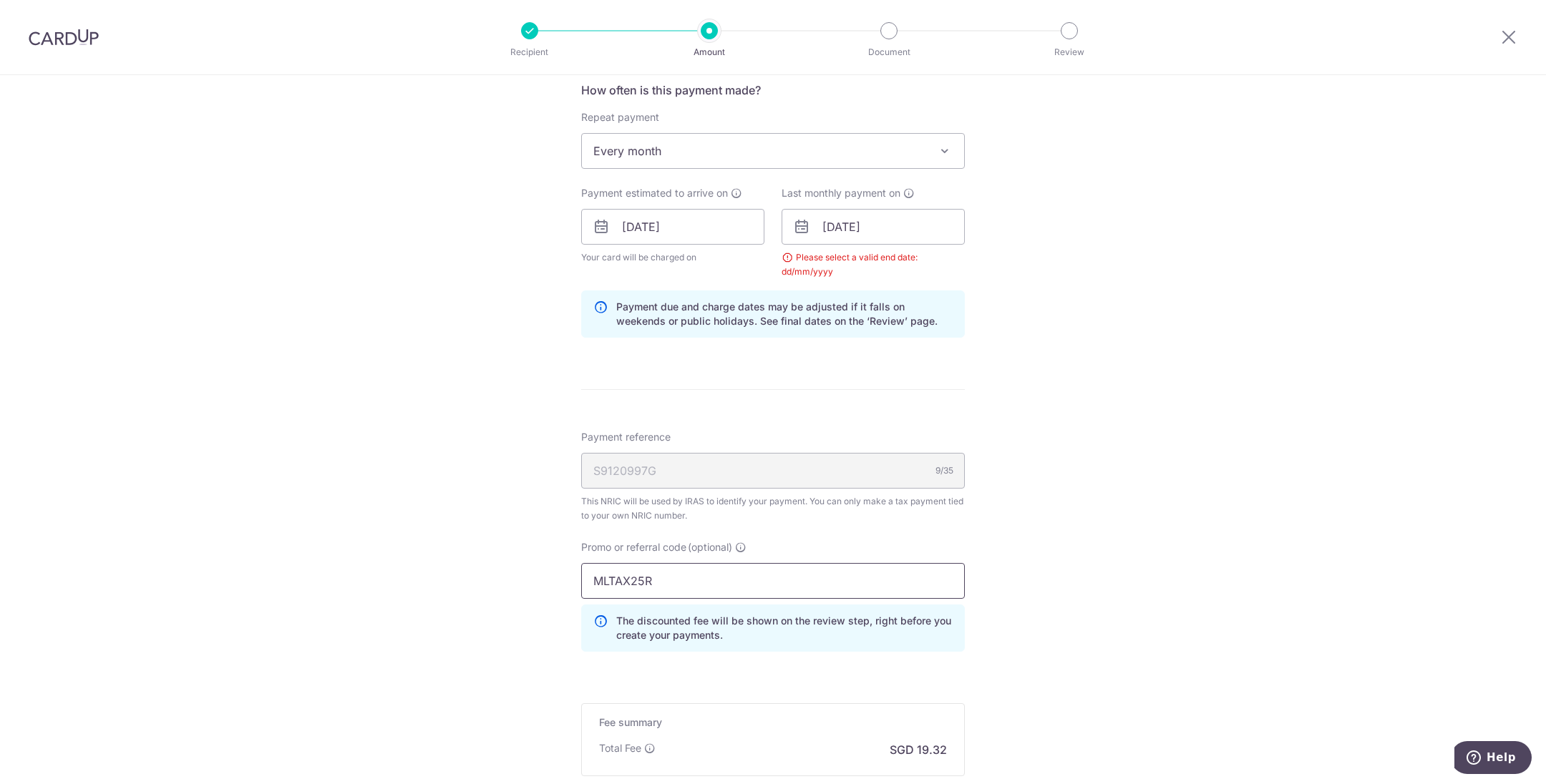
type input "MLTAX25R"
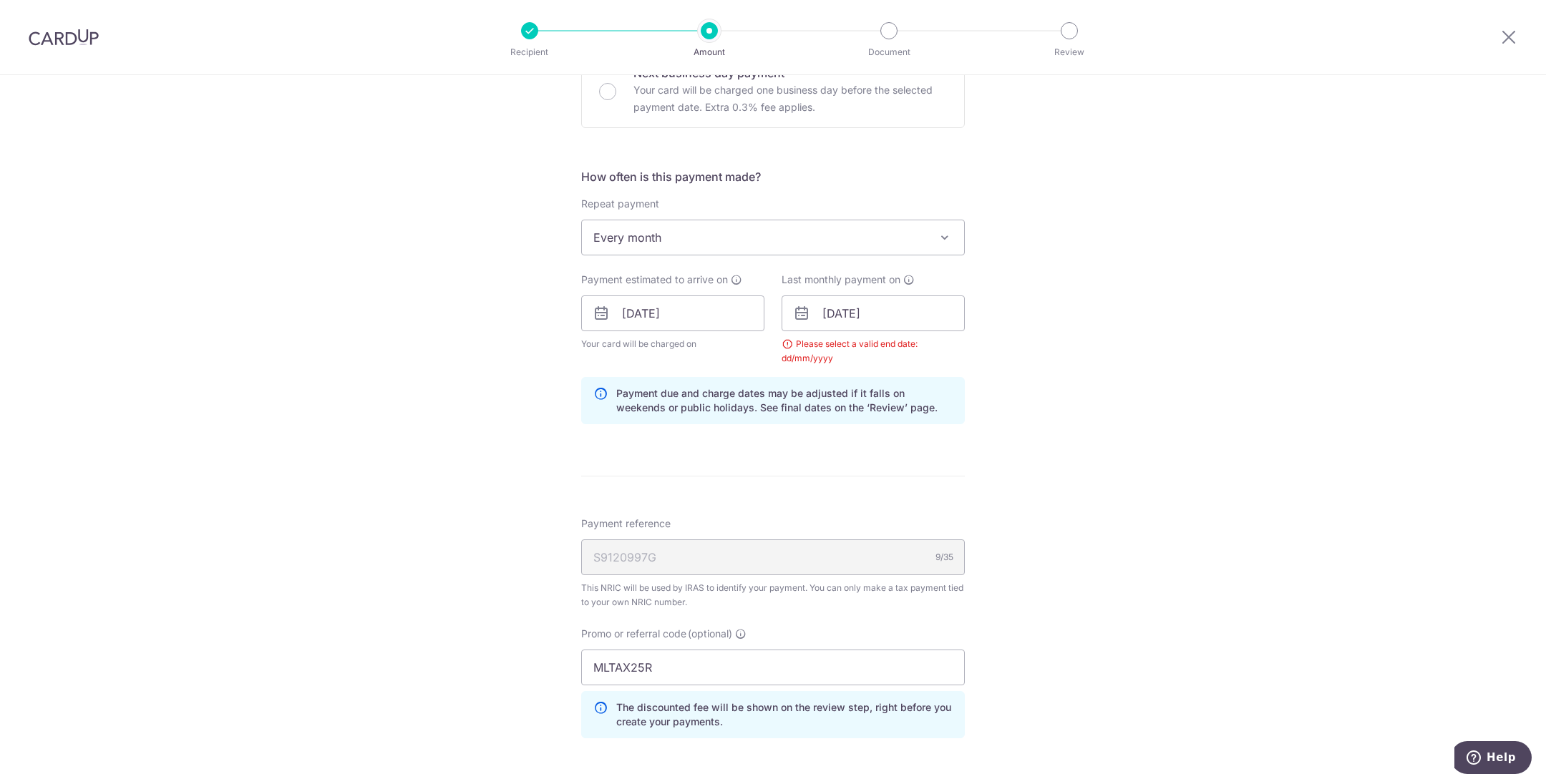
click at [1206, 599] on div "Tell us more about your payment Enter one-time or monthly payment amount SGD 74…" at bounding box center [773, 313] width 1546 height 1466
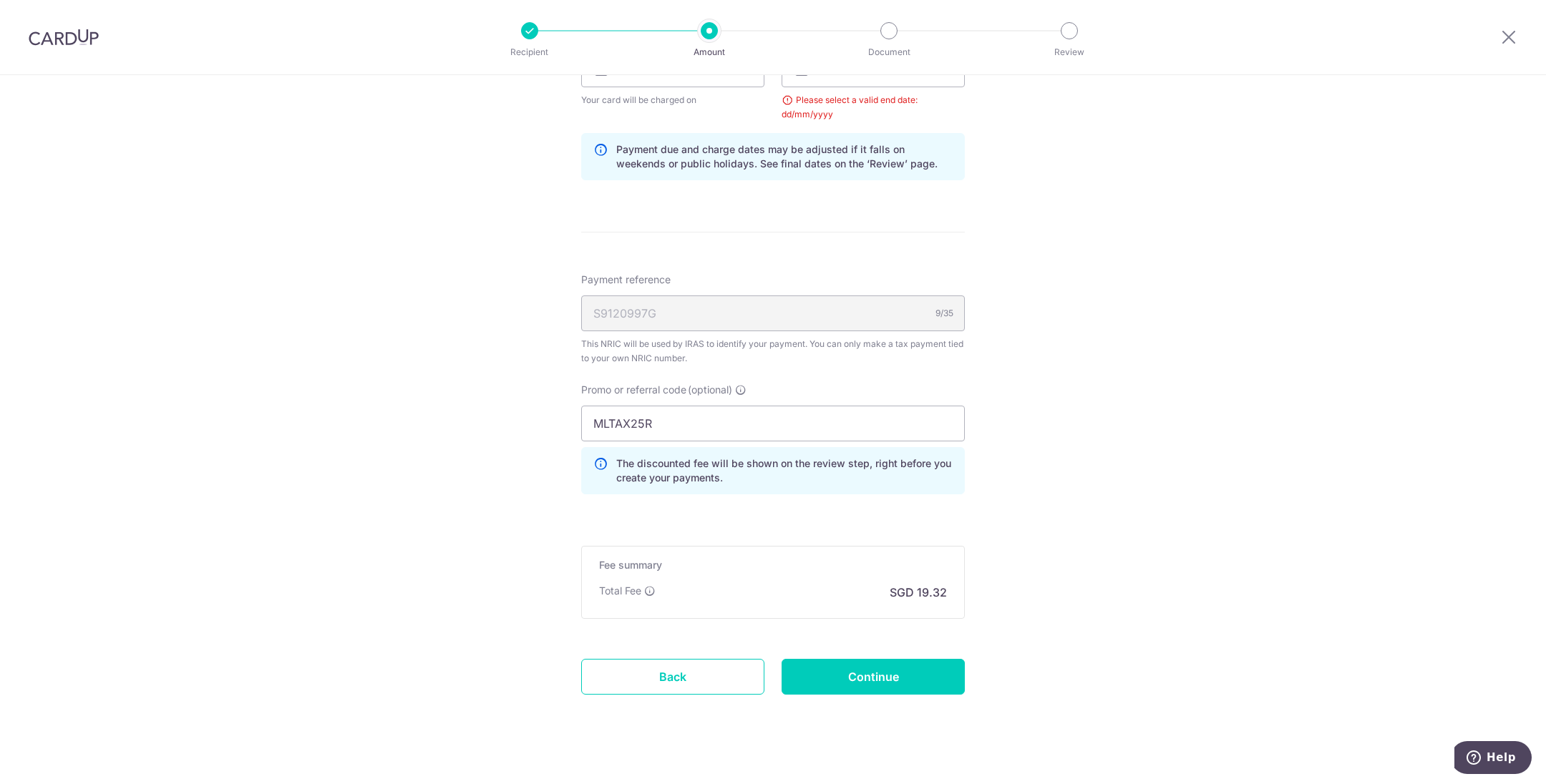
scroll to position [753, 0]
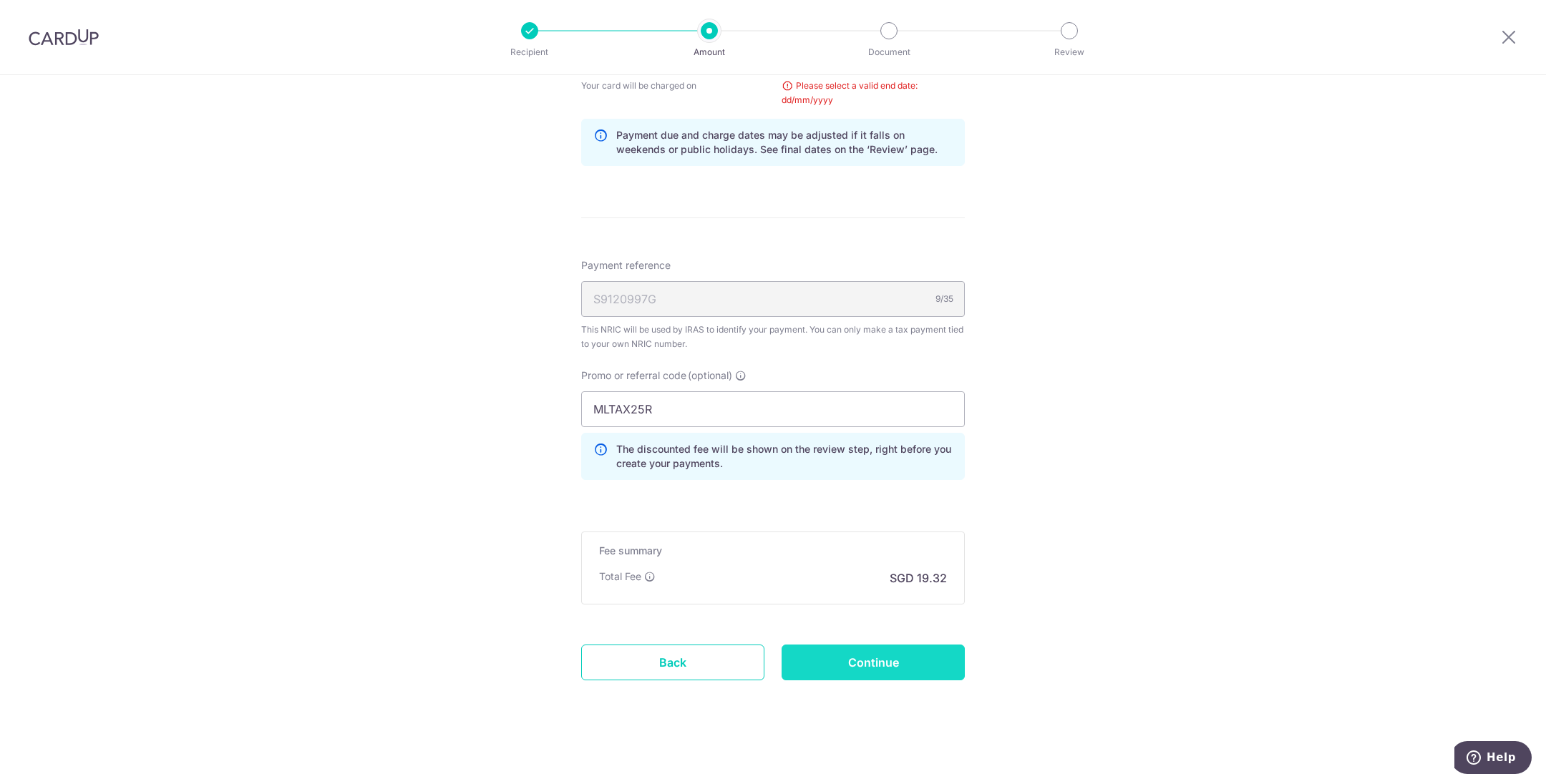
click at [908, 650] on input "Continue" at bounding box center [873, 663] width 183 height 36
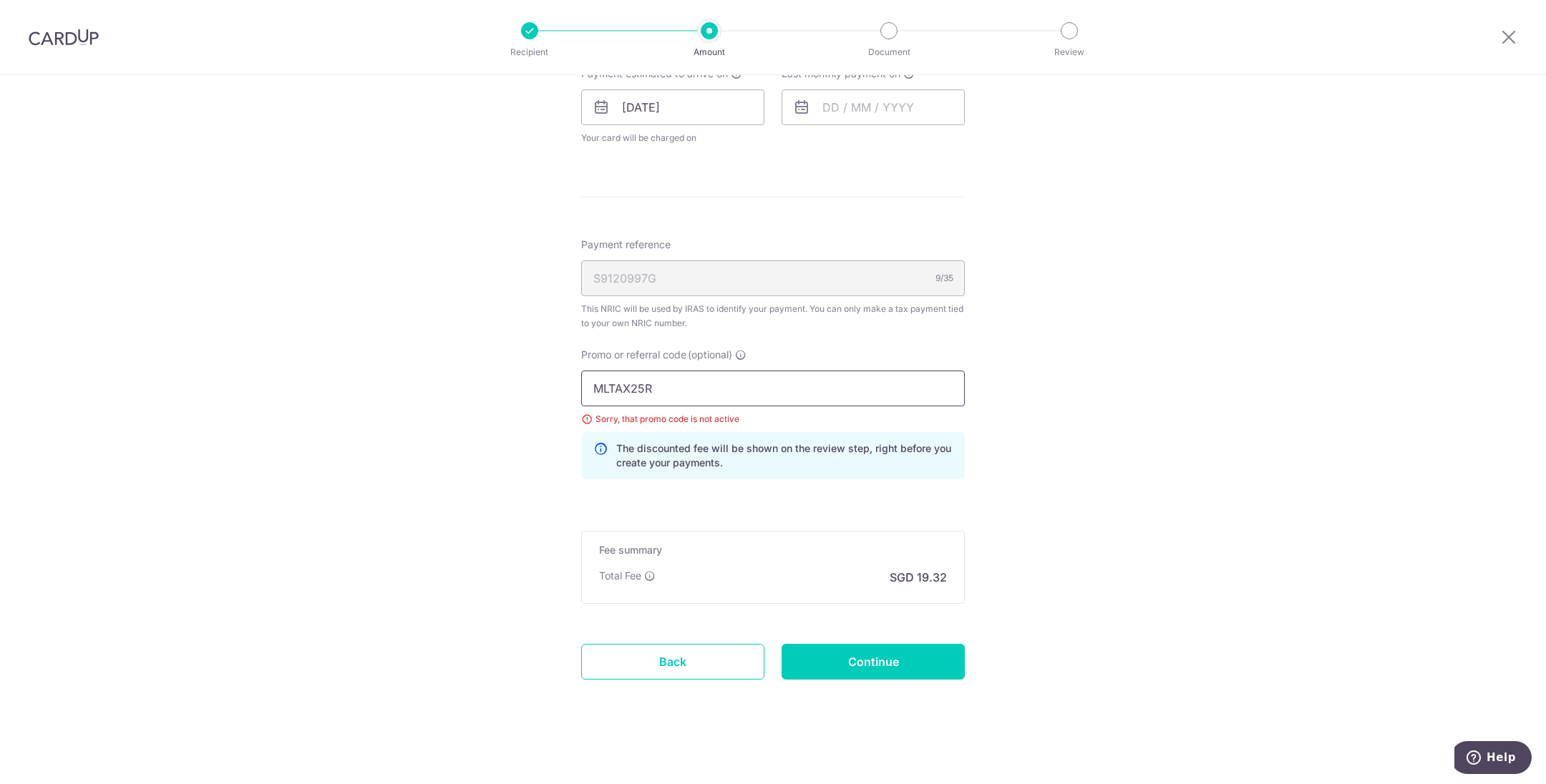
drag, startPoint x: 691, startPoint y: 377, endPoint x: 454, endPoint y: 369, distance: 237.1
click at [420, 367] on div "Tell us more about your payment Enter one-time or monthly payment amount SGD 74…" at bounding box center [773, 80] width 1546 height 1413
paste input "CTAX25"
type input "MCTAX25"
click at [848, 655] on input "Continue" at bounding box center [873, 662] width 183 height 36
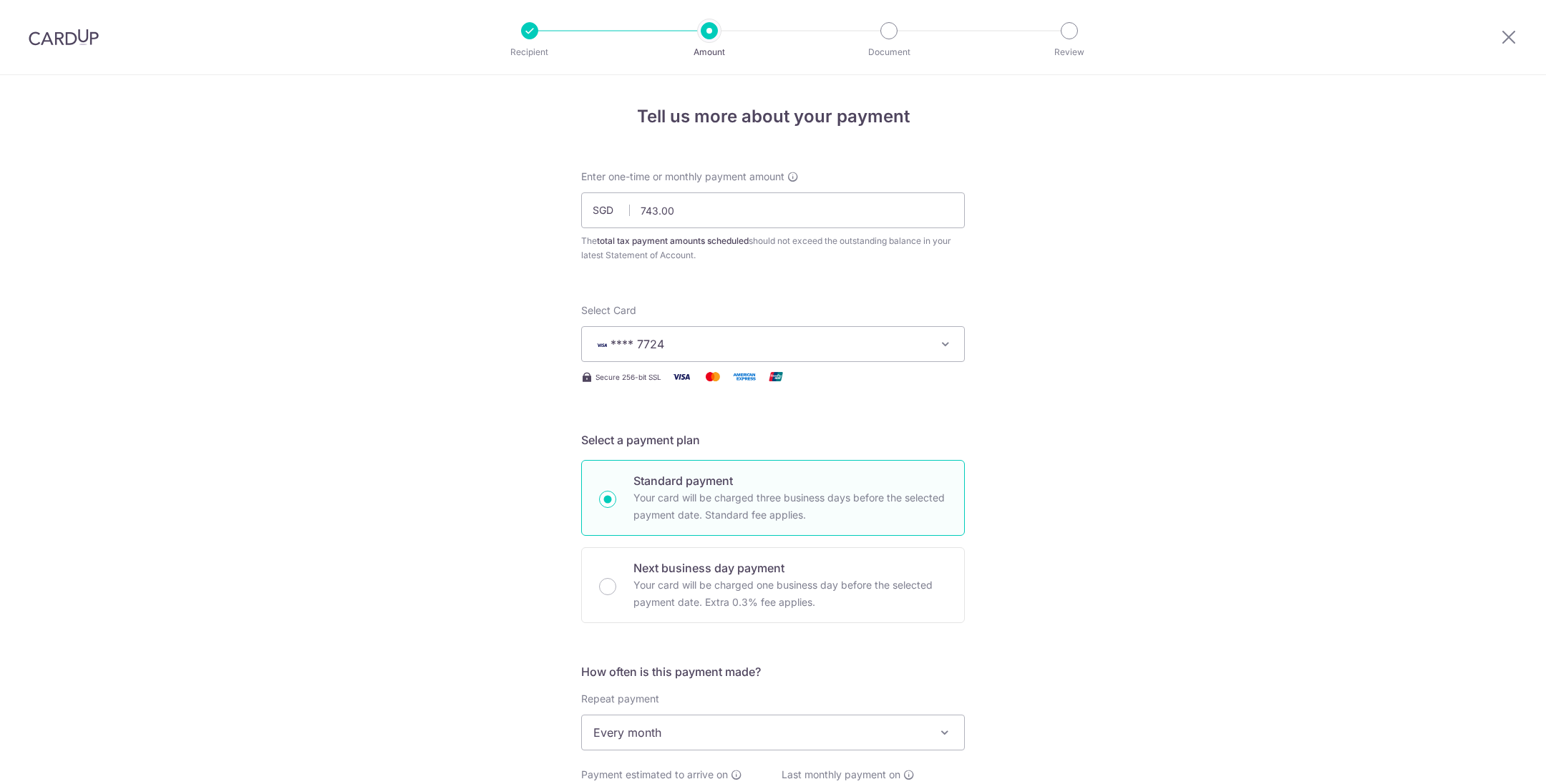
scroll to position [631, 0]
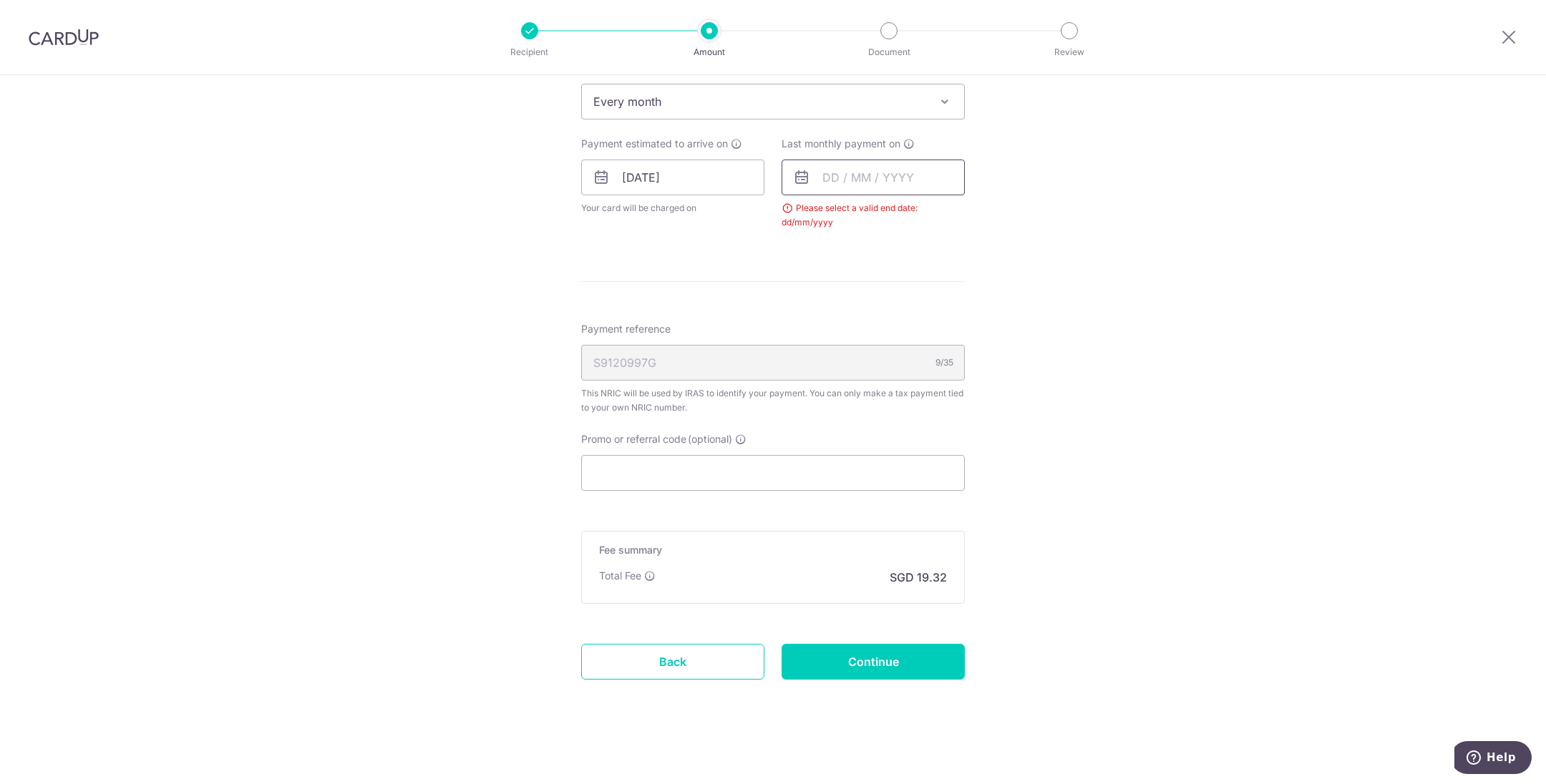
click at [839, 174] on input "text" at bounding box center [873, 178] width 183 height 36
click at [870, 214] on select "Oct Nov Dec" at bounding box center [863, 216] width 38 height 12
click at [977, 214] on link "Next" at bounding box center [984, 216] width 17 height 17
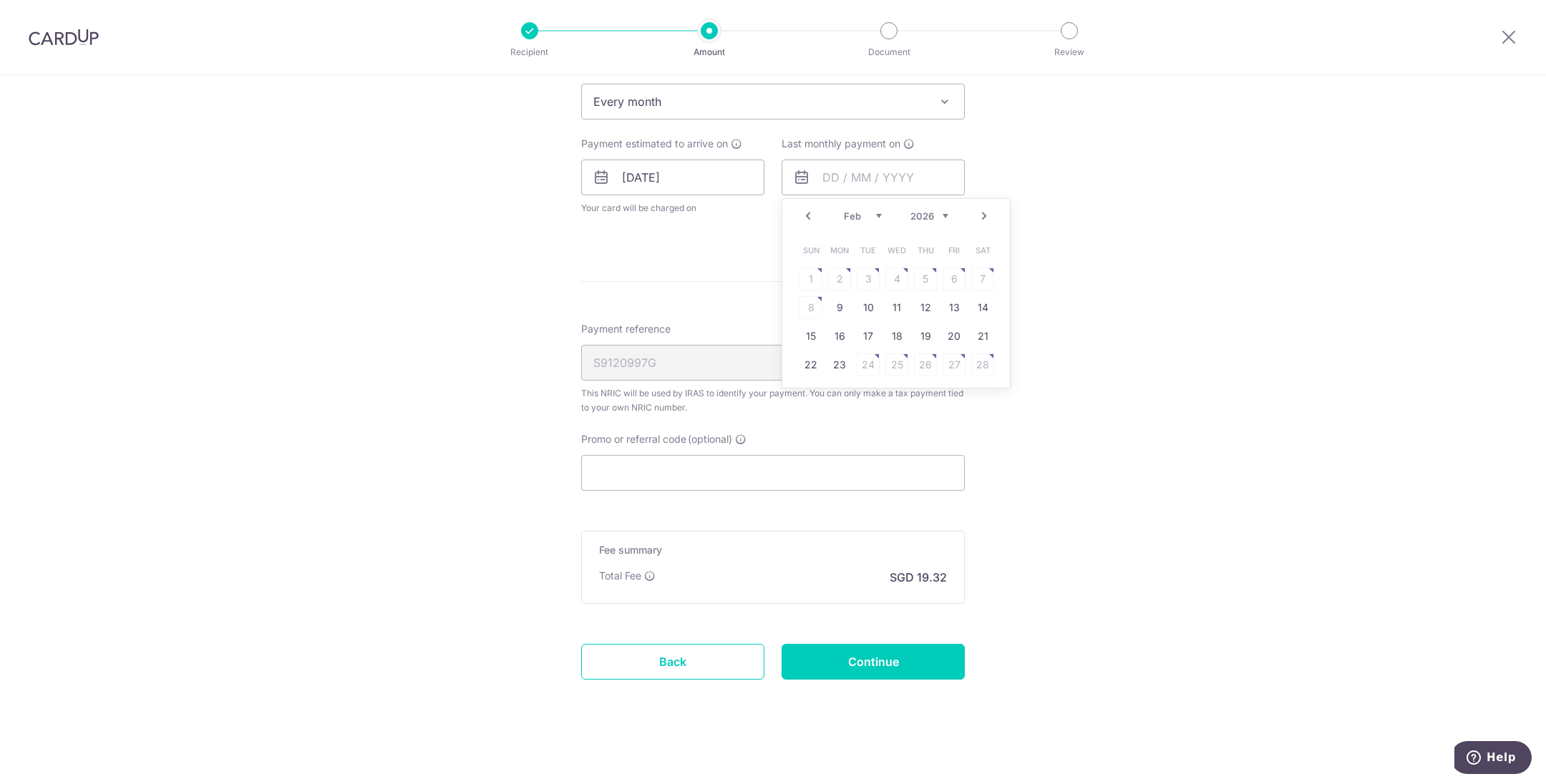
click at [977, 214] on link "Next" at bounding box center [984, 216] width 17 height 17
click at [898, 358] on link "25" at bounding box center [897, 365] width 23 height 23
type input "[DATE]"
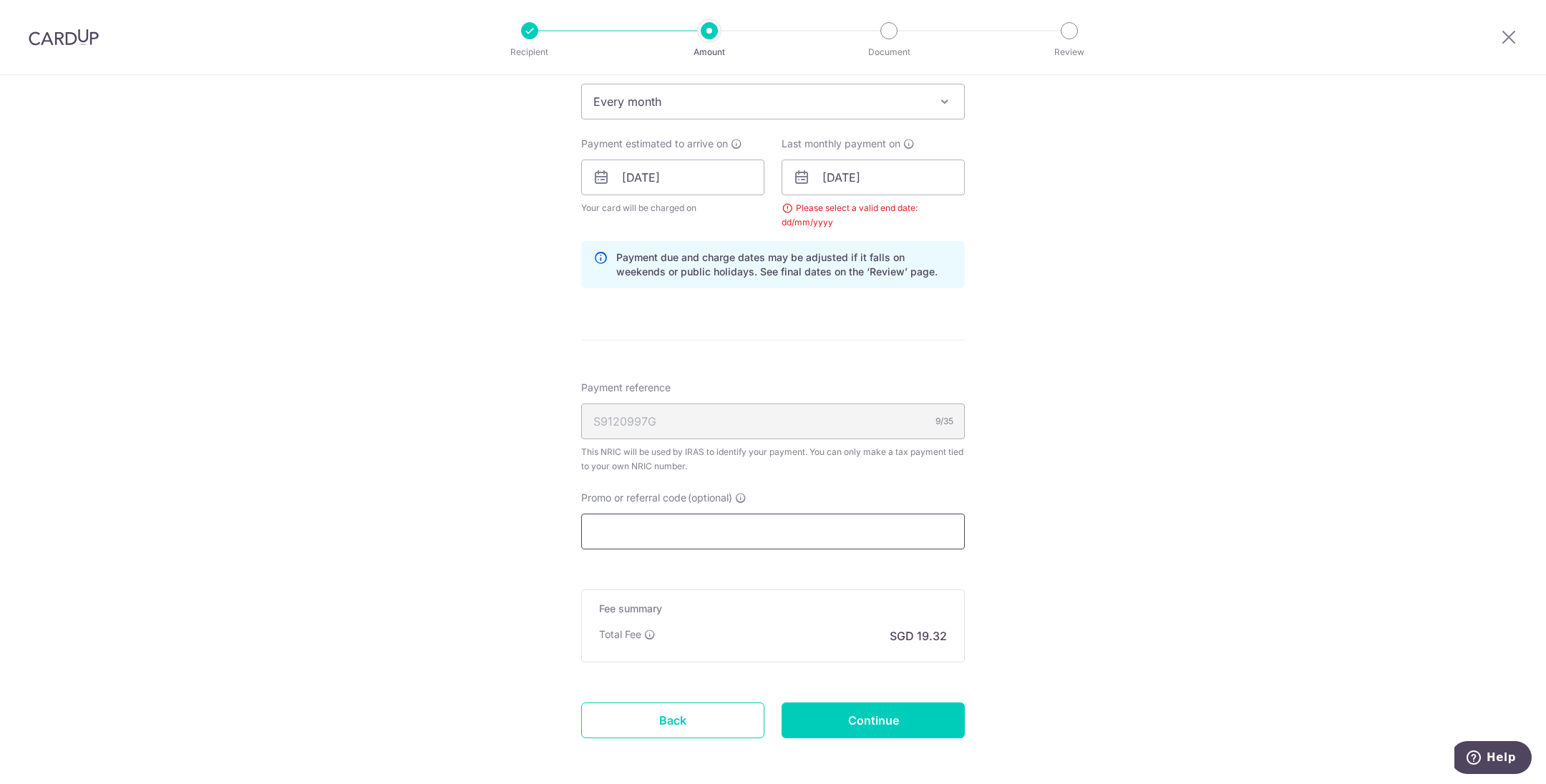
click at [689, 516] on input "Promo or referral code (optional)" at bounding box center [773, 532] width 384 height 36
paste input "MCTAX25"
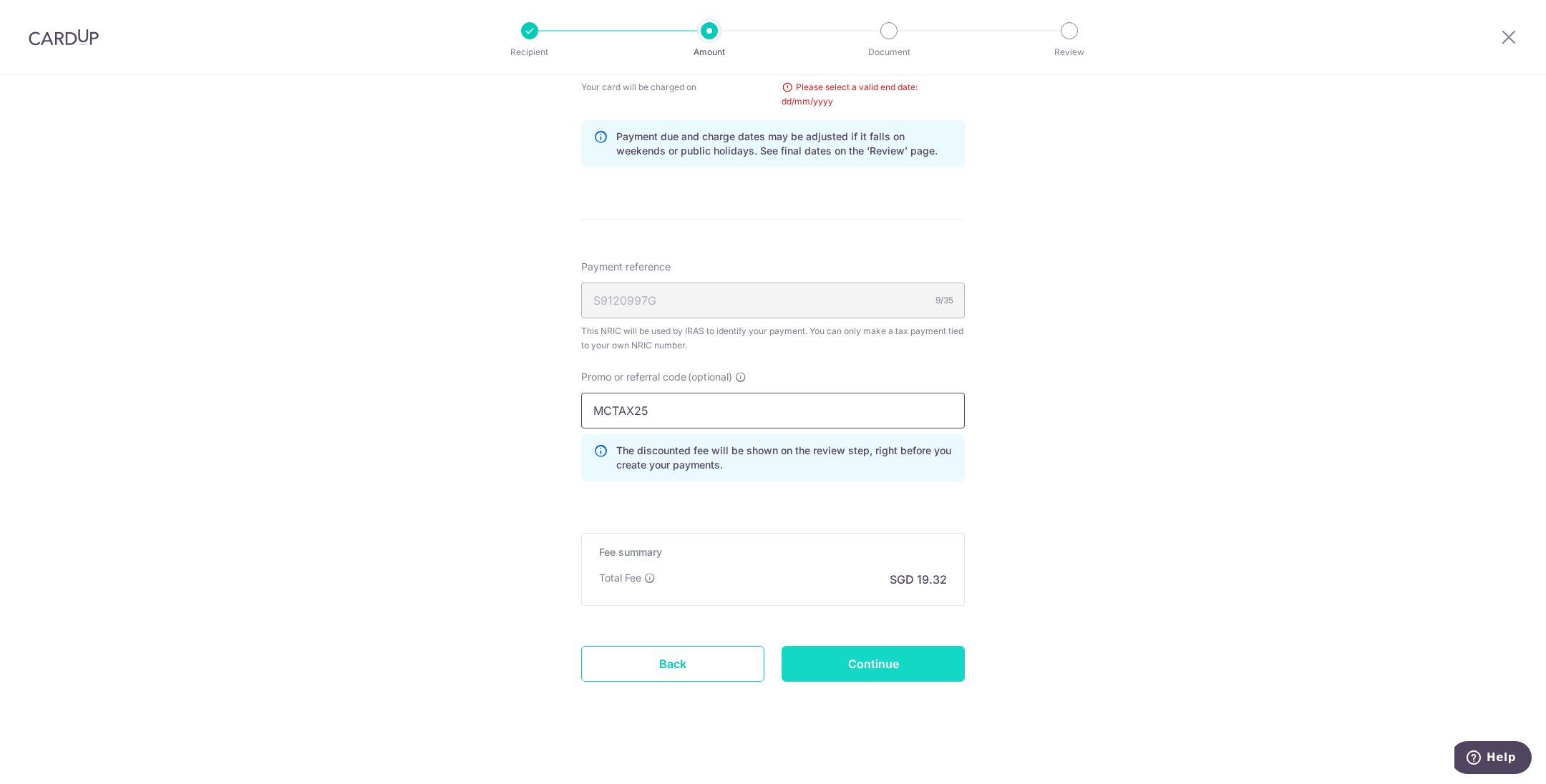
scroll to position [753, 0]
type input "MCTAX25"
click at [883, 648] on input "Continue" at bounding box center [873, 663] width 183 height 36
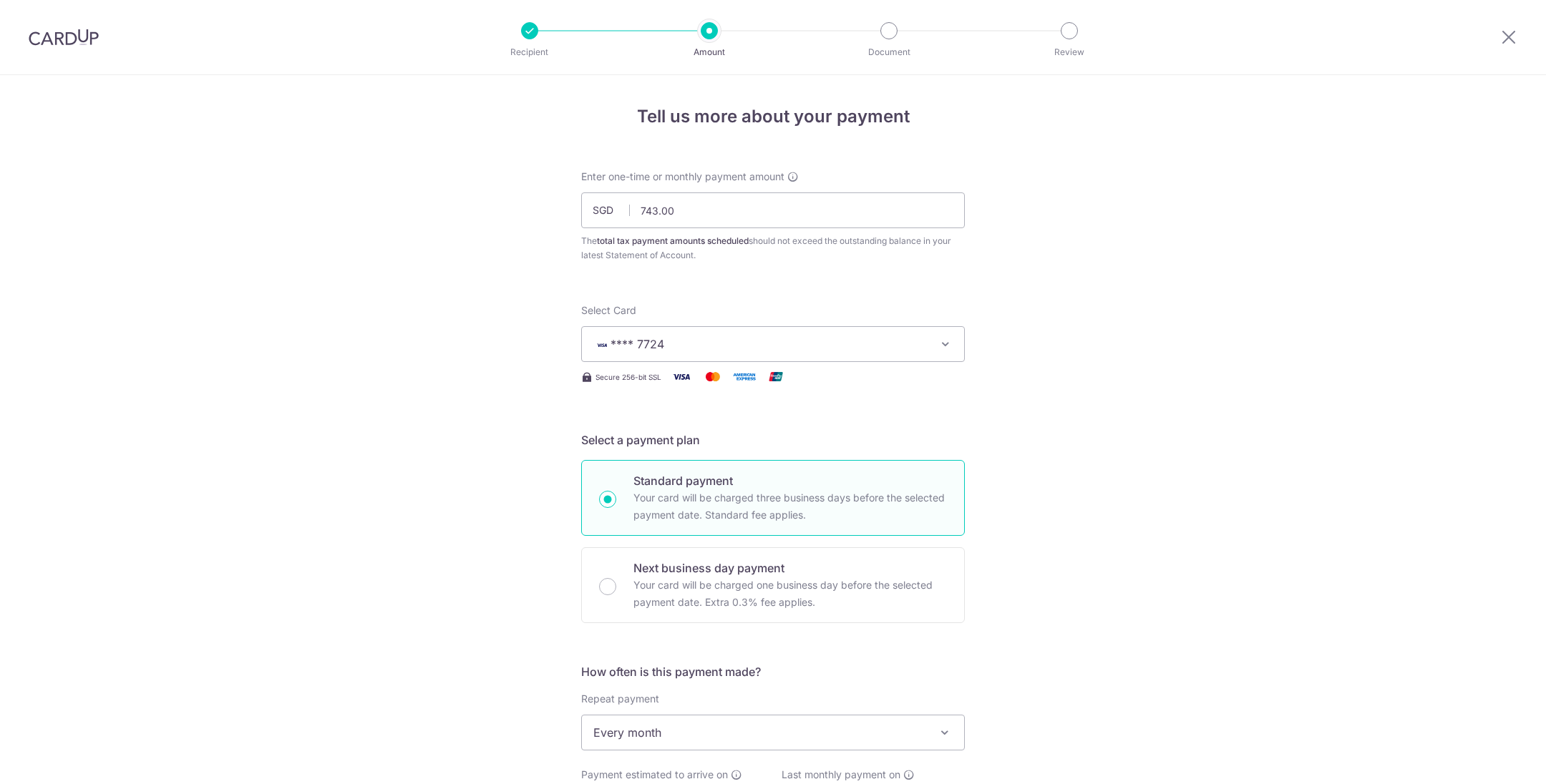
scroll to position [702, 0]
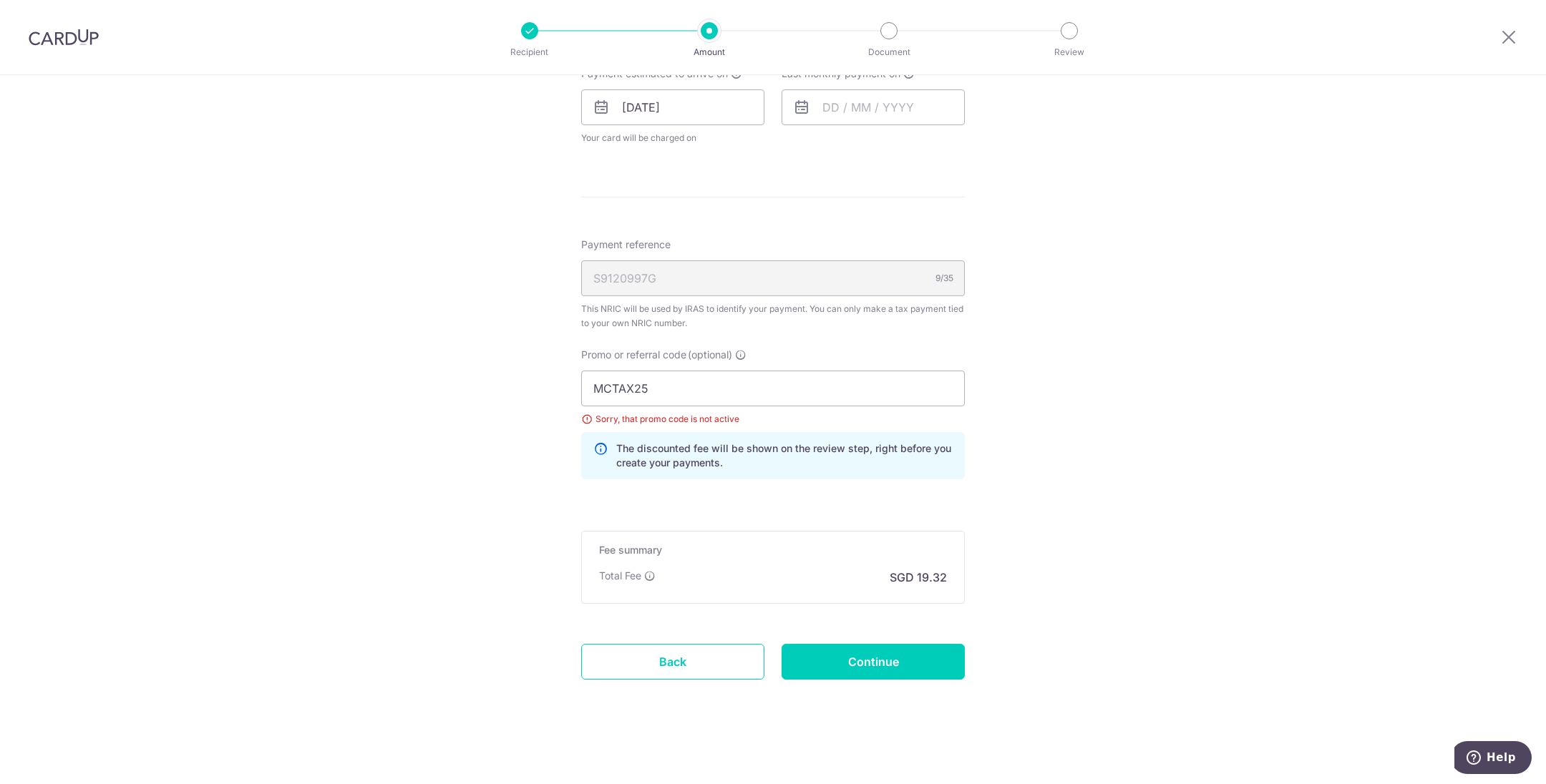
click at [399, 478] on div "Tell us more about your payment Enter one-time or monthly payment amount SGD 74…" at bounding box center [773, 80] width 1546 height 1413
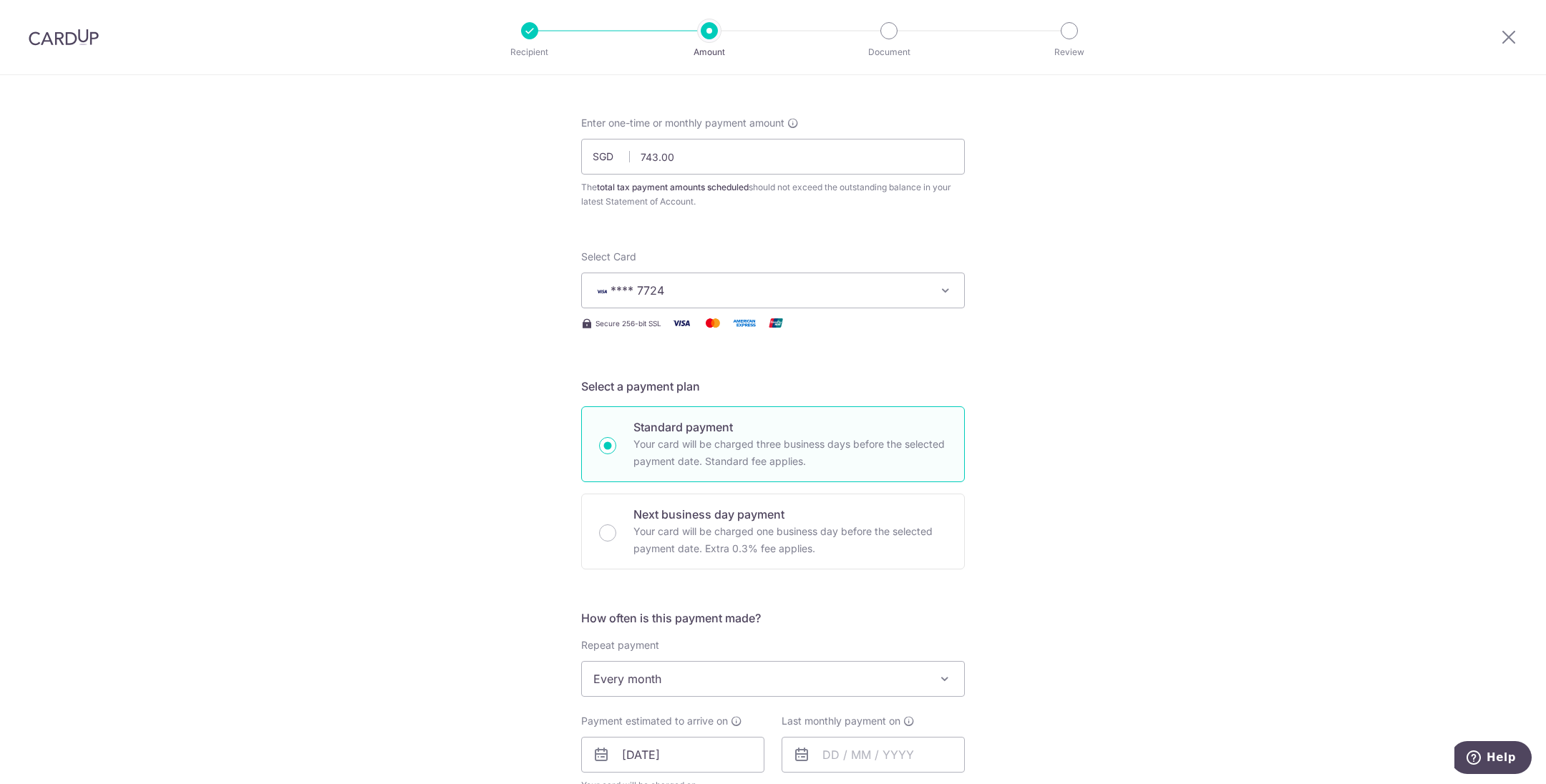
scroll to position [0, 0]
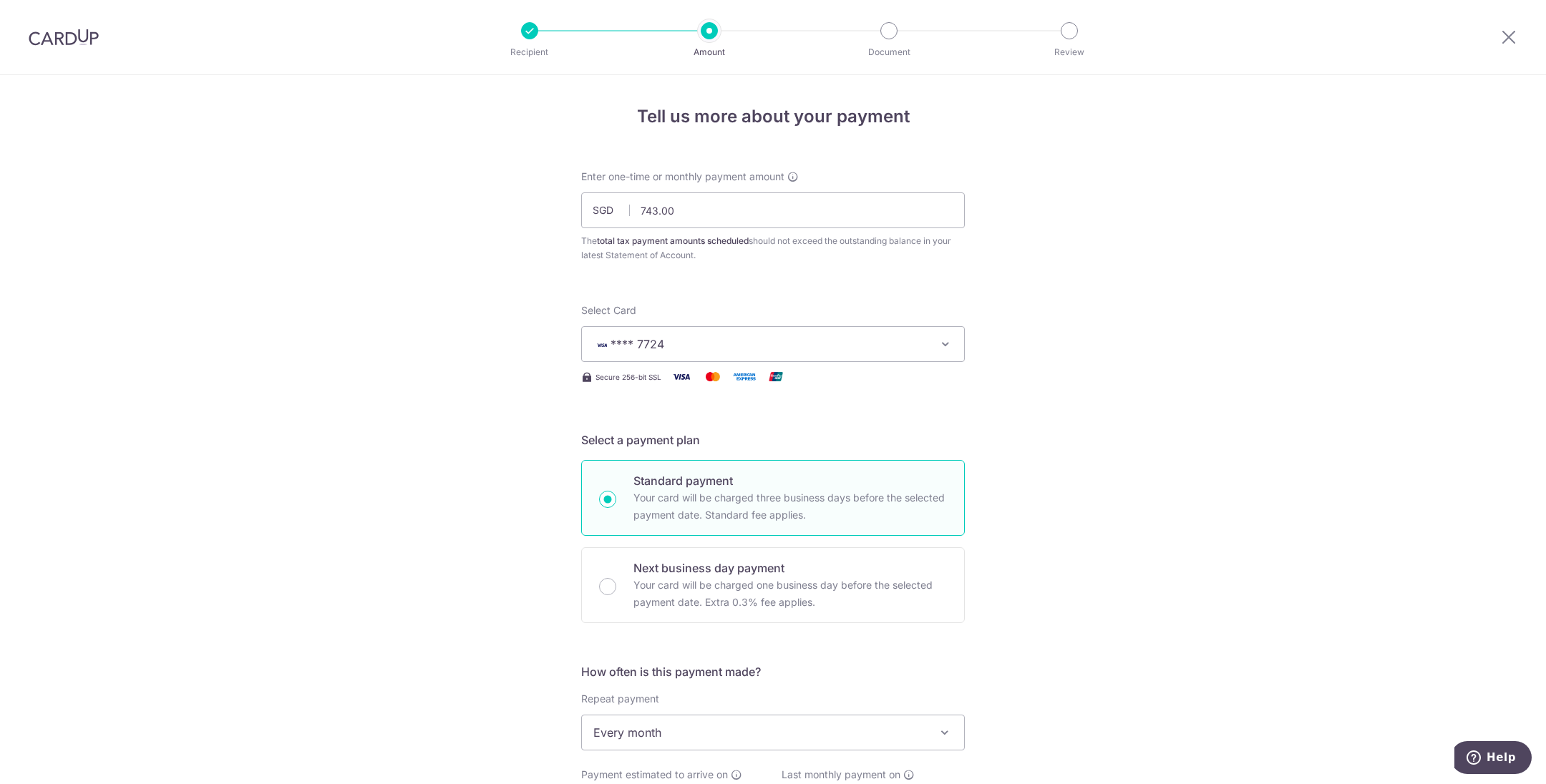
click at [1211, 409] on div "Tell us more about your payment Enter one-time or monthly payment amount SGD 74…" at bounding box center [773, 782] width 1546 height 1413
click at [42, 40] on img at bounding box center [63, 37] width 70 height 17
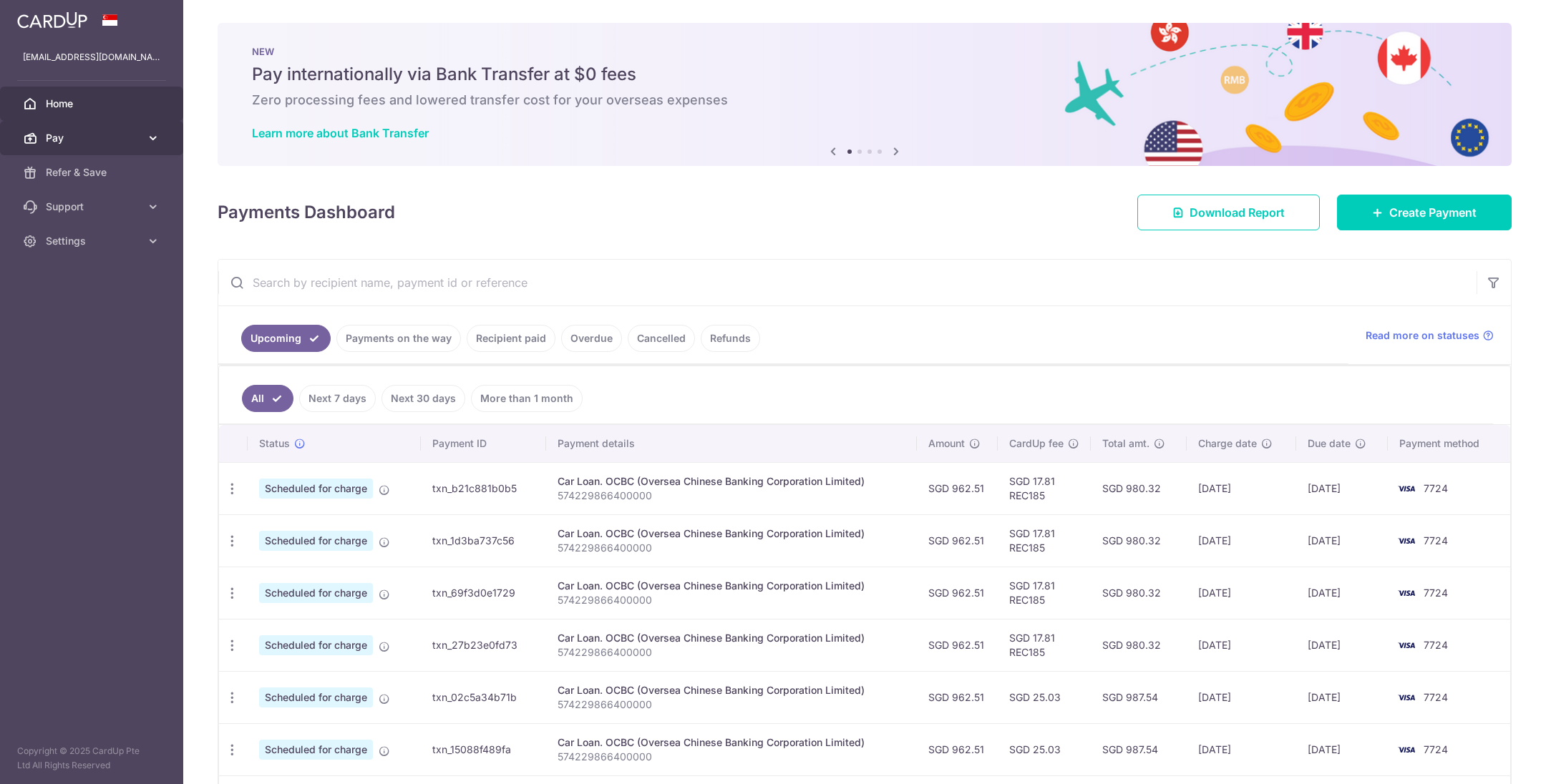
click at [47, 131] on span "Pay" at bounding box center [93, 138] width 94 height 14
click at [80, 177] on span "Payments" at bounding box center [93, 172] width 94 height 14
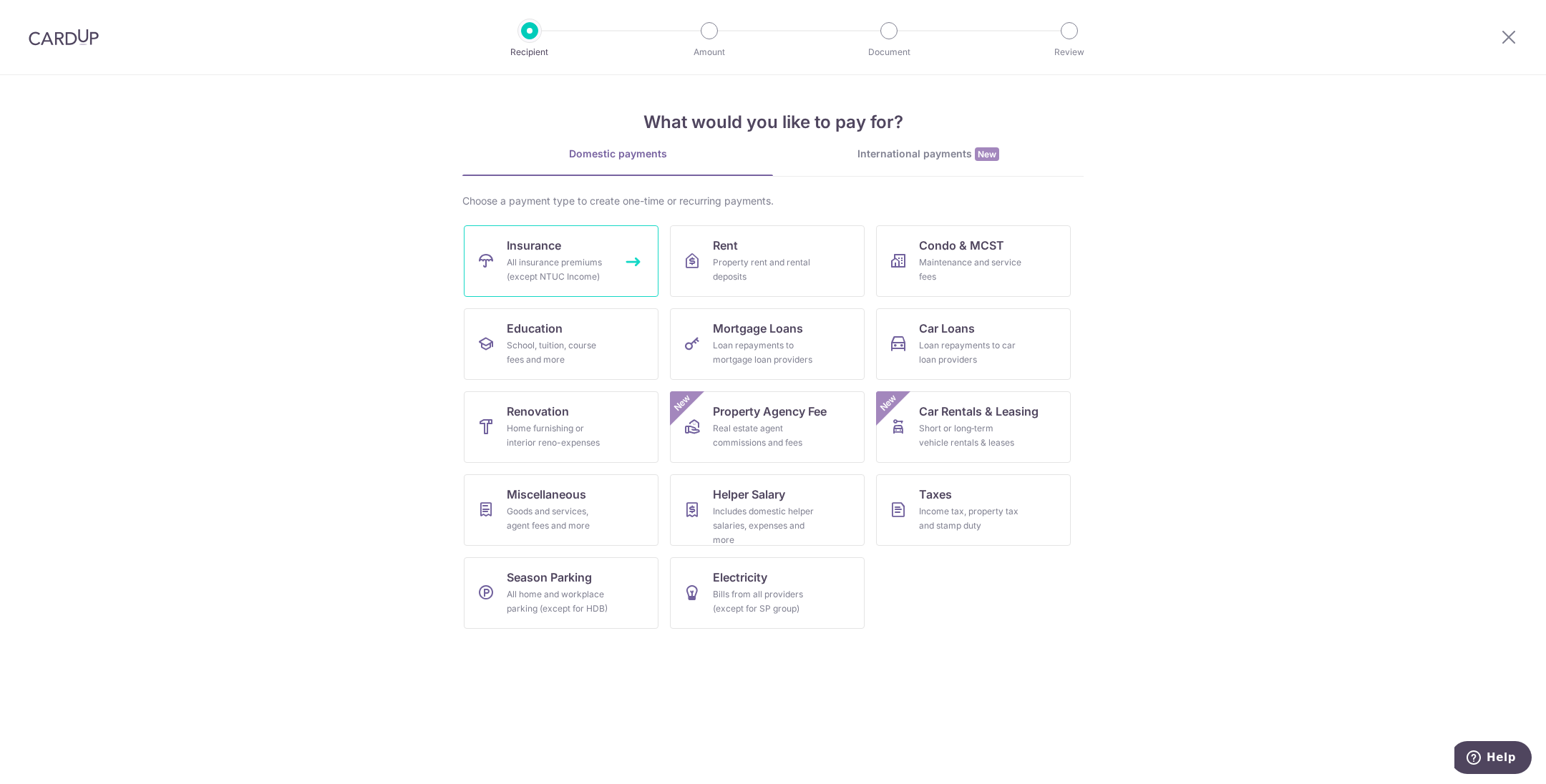
click at [521, 264] on div "All insurance premiums (except NTUC Income)" at bounding box center [558, 269] width 103 height 28
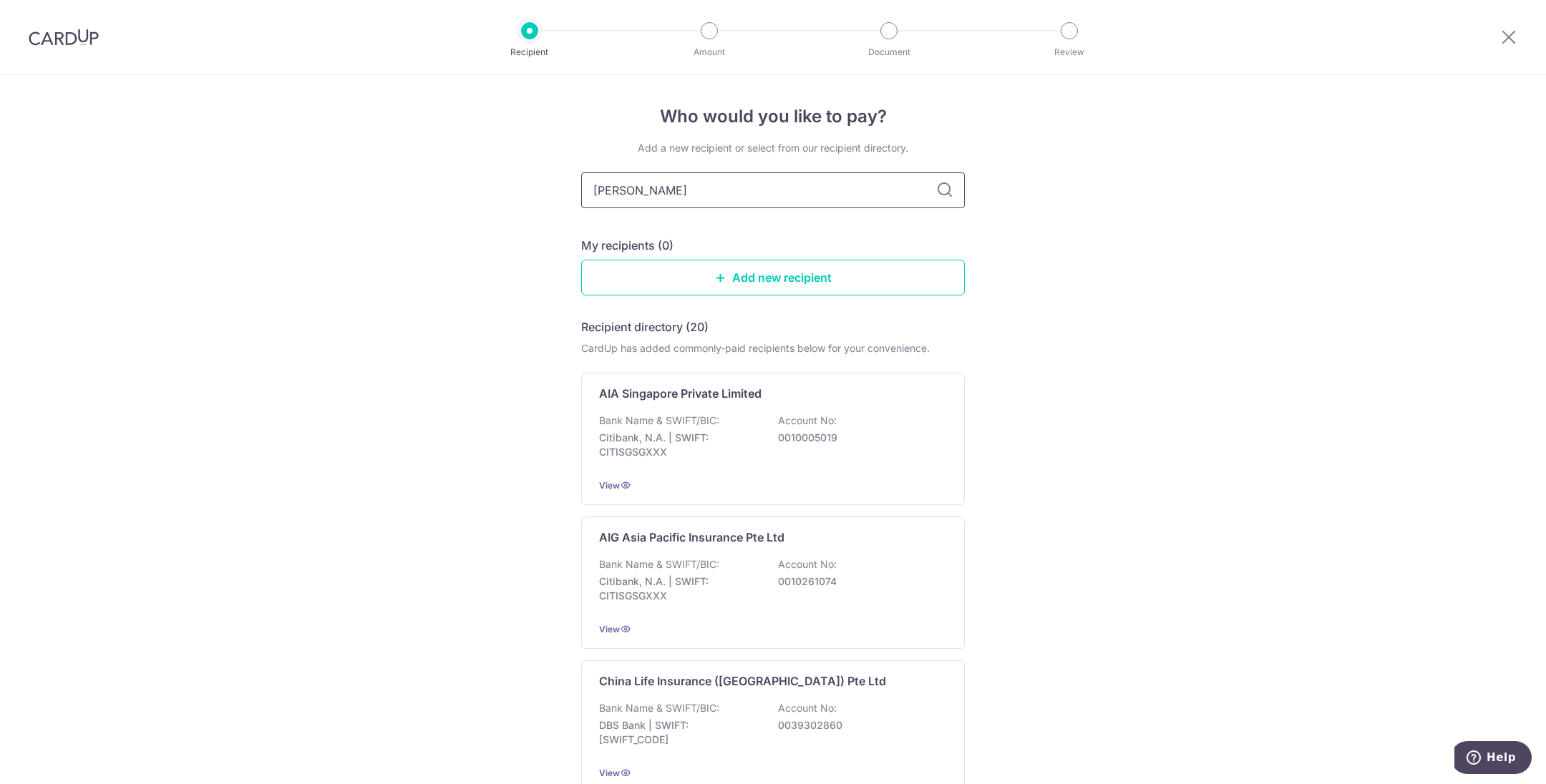
type input "prudentia"
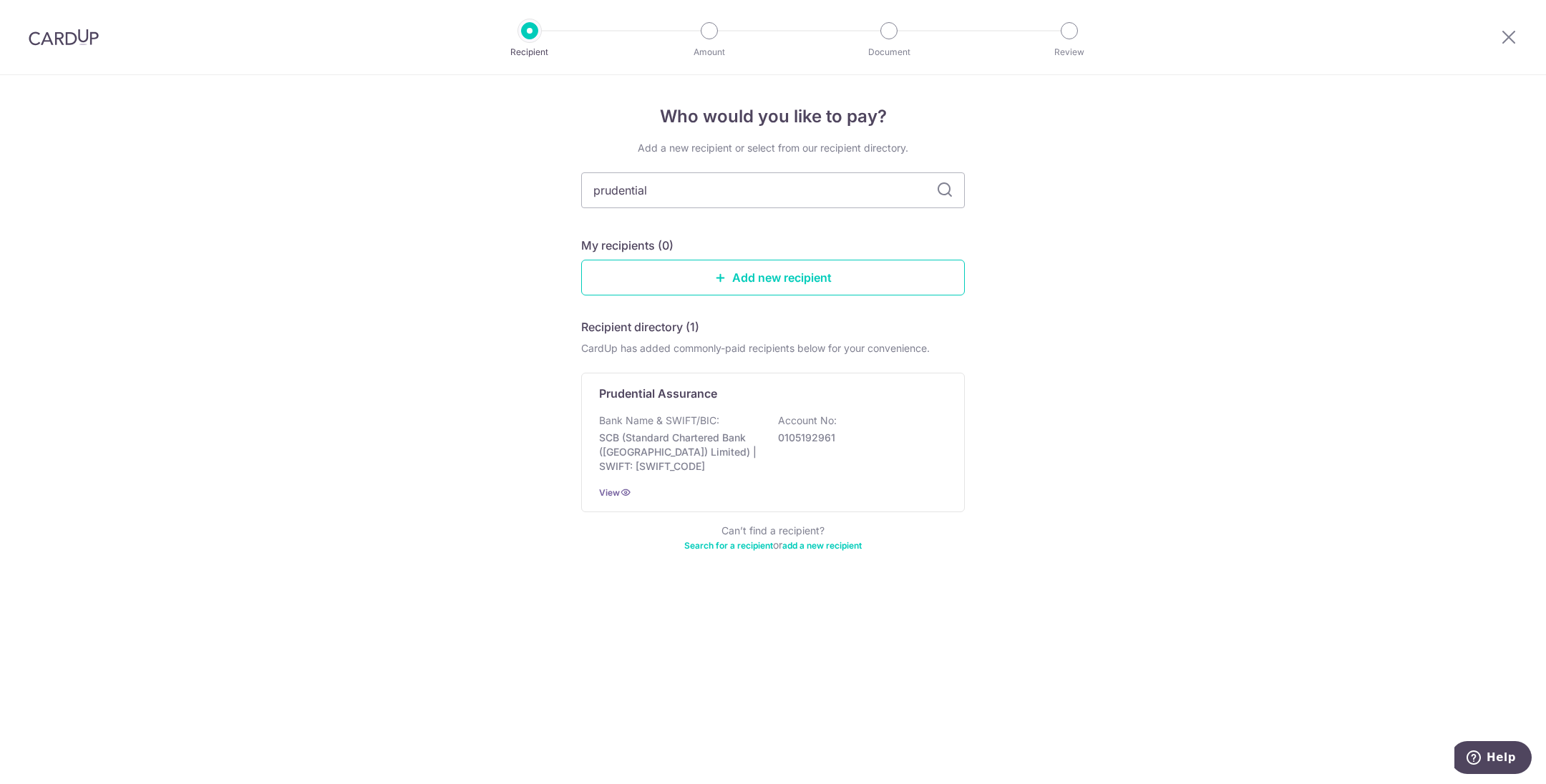
type input "prudential"
click at [946, 190] on icon at bounding box center [945, 190] width 17 height 17
click at [946, 187] on icon at bounding box center [945, 190] width 17 height 17
drag, startPoint x: 946, startPoint y: 192, endPoint x: 912, endPoint y: 192, distance: 34.0
click at [946, 192] on icon at bounding box center [945, 190] width 17 height 17
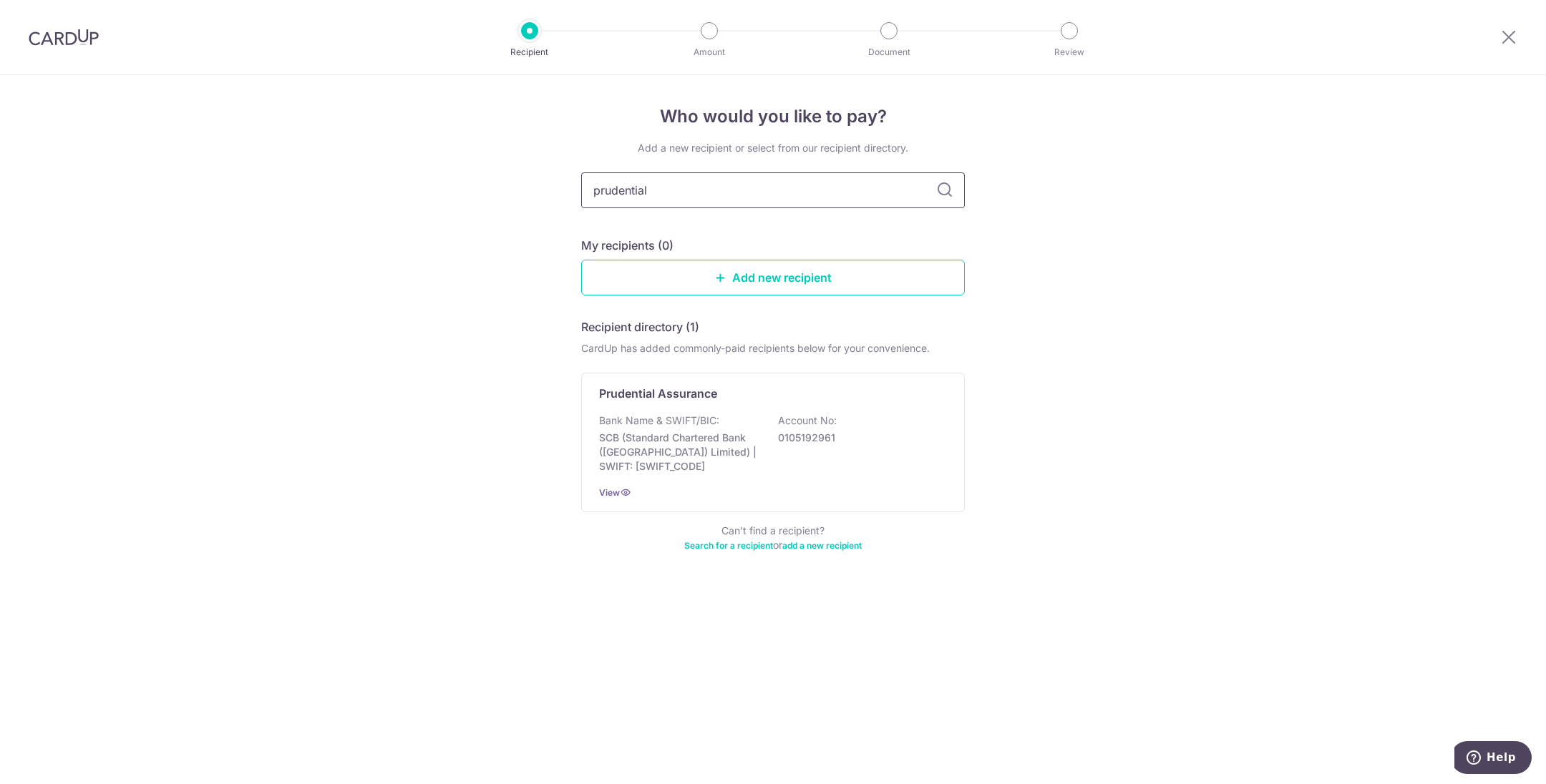
drag, startPoint x: 717, startPoint y: 185, endPoint x: 325, endPoint y: 183, distance: 392.0
click at [325, 183] on div "Who would you like to pay? Add a new recipient or select from our recipient dir…" at bounding box center [773, 430] width 1546 height 709
type input "prudentia"
drag, startPoint x: 683, startPoint y: 188, endPoint x: 224, endPoint y: 181, distance: 459.1
click at [410, 181] on div "Who would you like to pay? Add a new recipient or select from our recipient dir…" at bounding box center [773, 430] width 1546 height 709
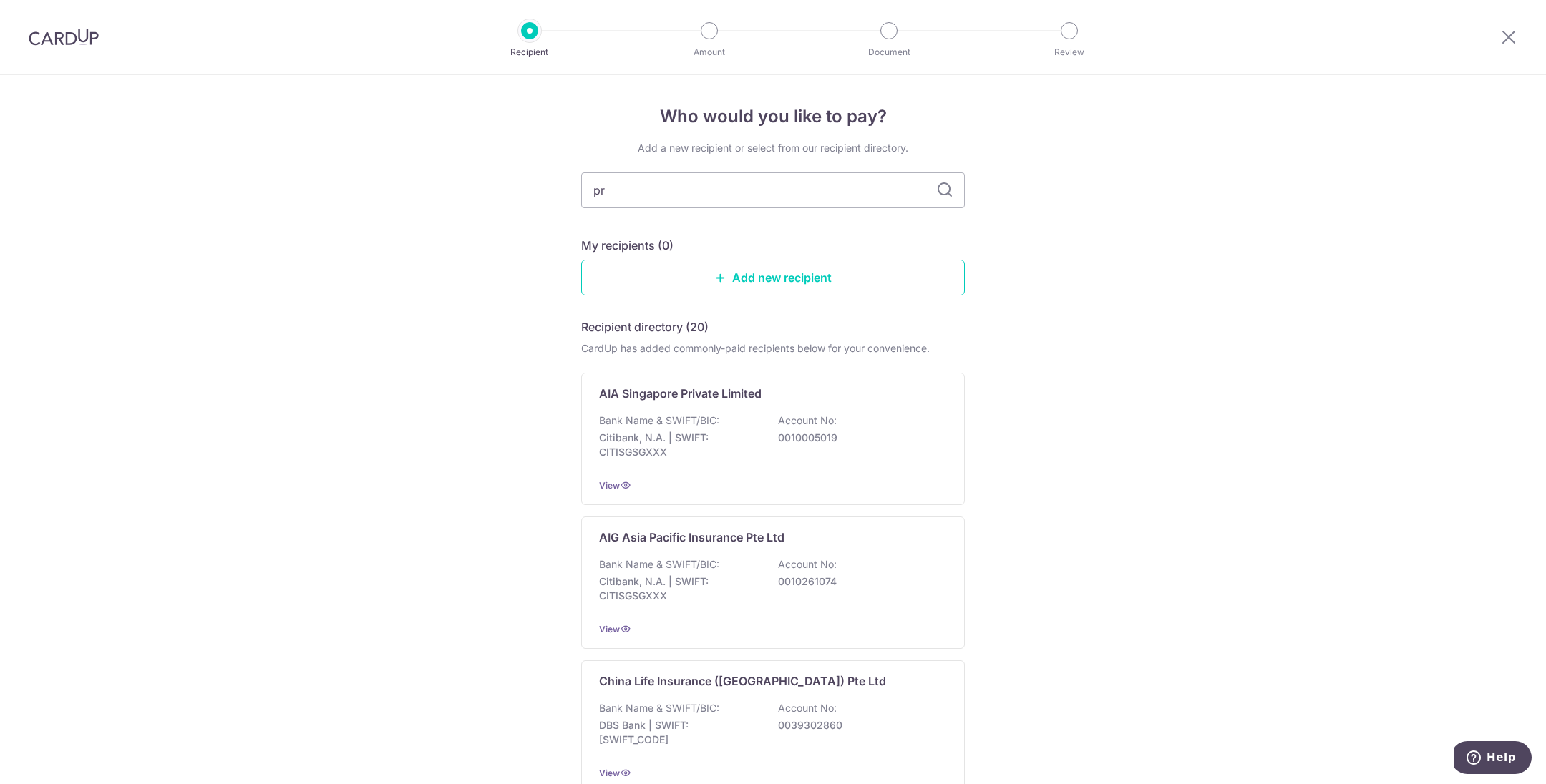
type input "pru"
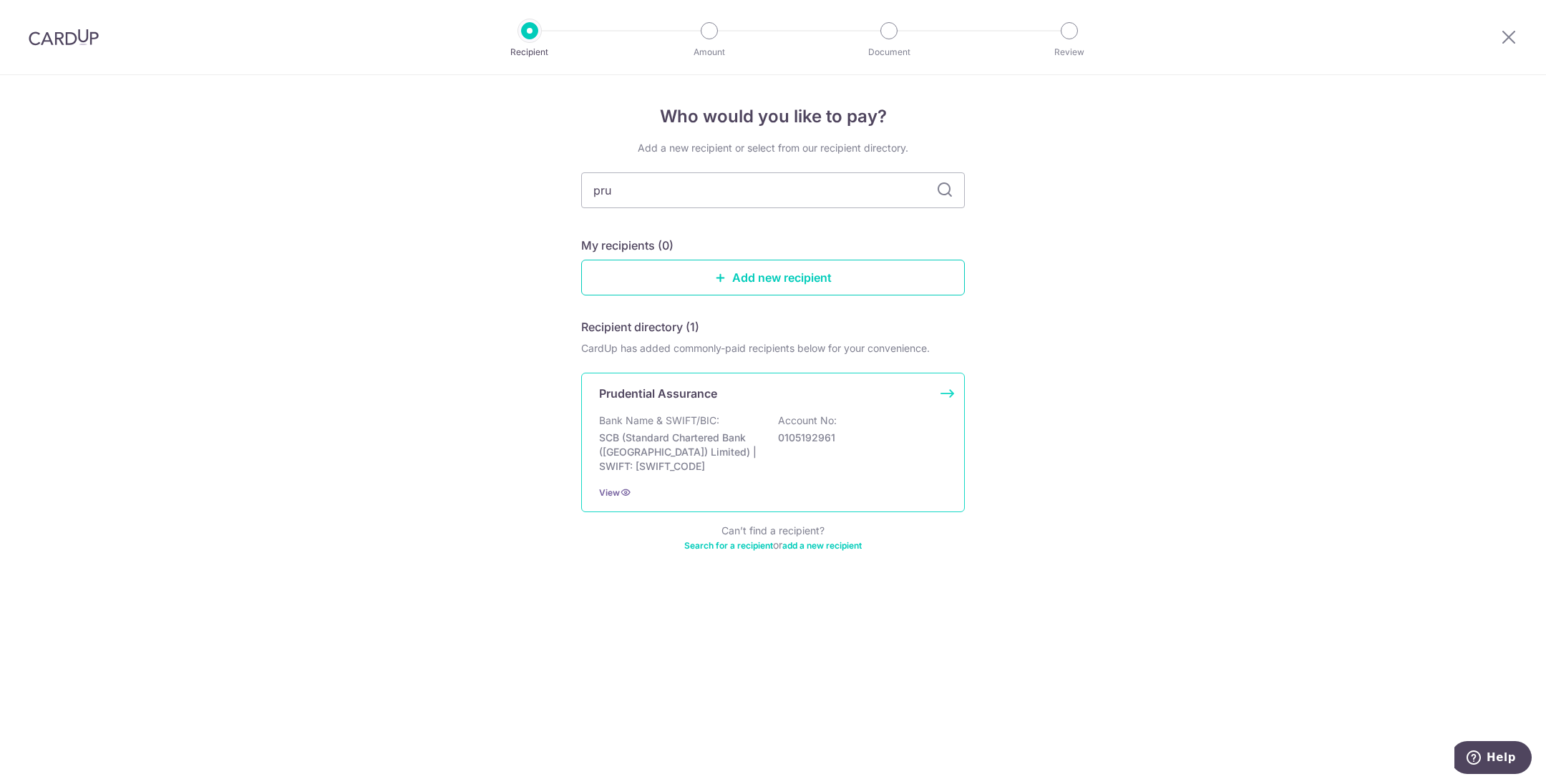
click at [759, 430] on p "SCB (Standard Chartered Bank (Singapore) Limited) | SWIFT: SCBLSG22XXX" at bounding box center [679, 452] width 160 height 43
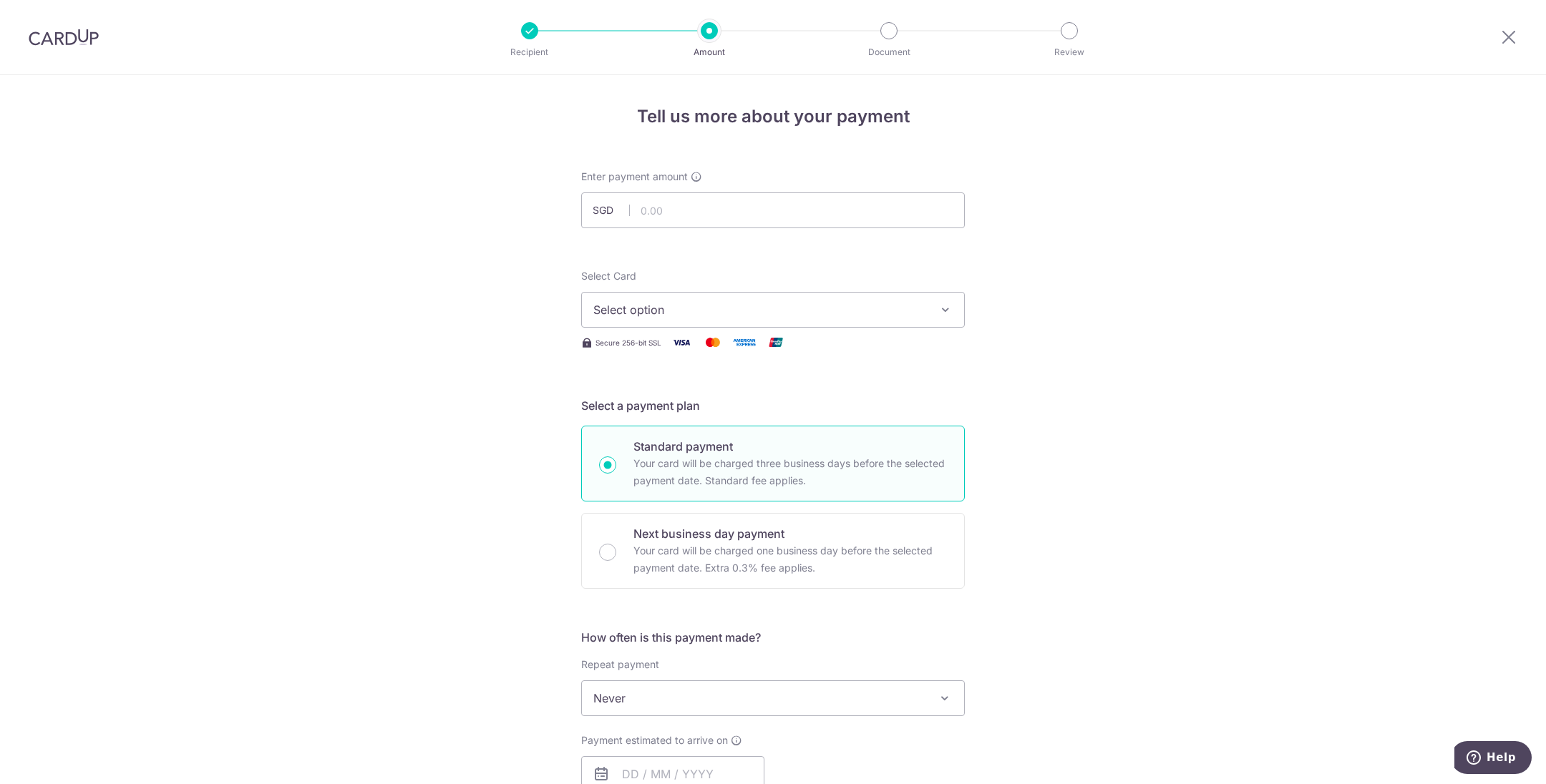
click at [744, 299] on button "Select option" at bounding box center [773, 310] width 384 height 36
click at [636, 412] on span "**** 7724" at bounding box center [655, 412] width 53 height 17
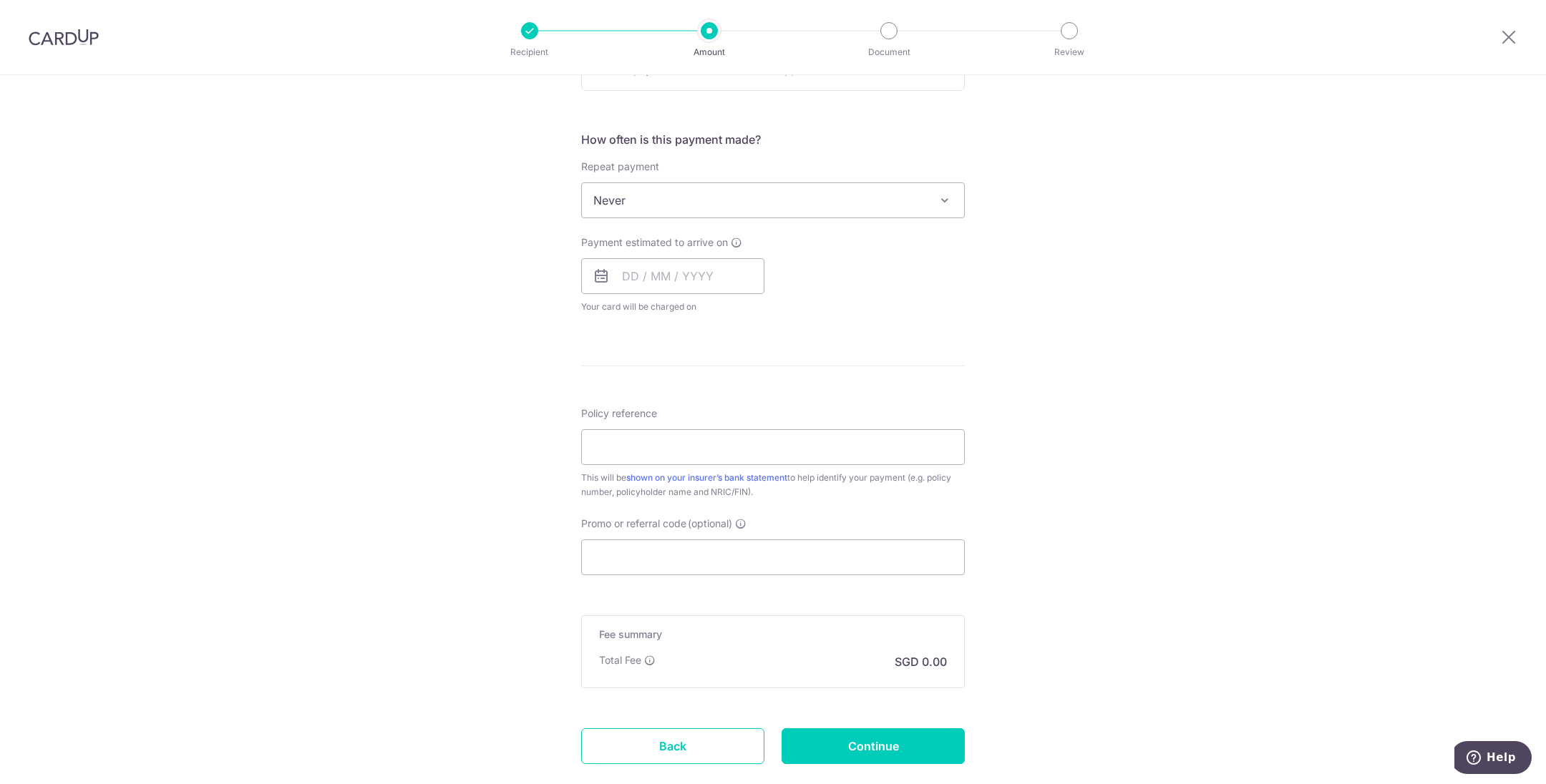
scroll to position [475, 0]
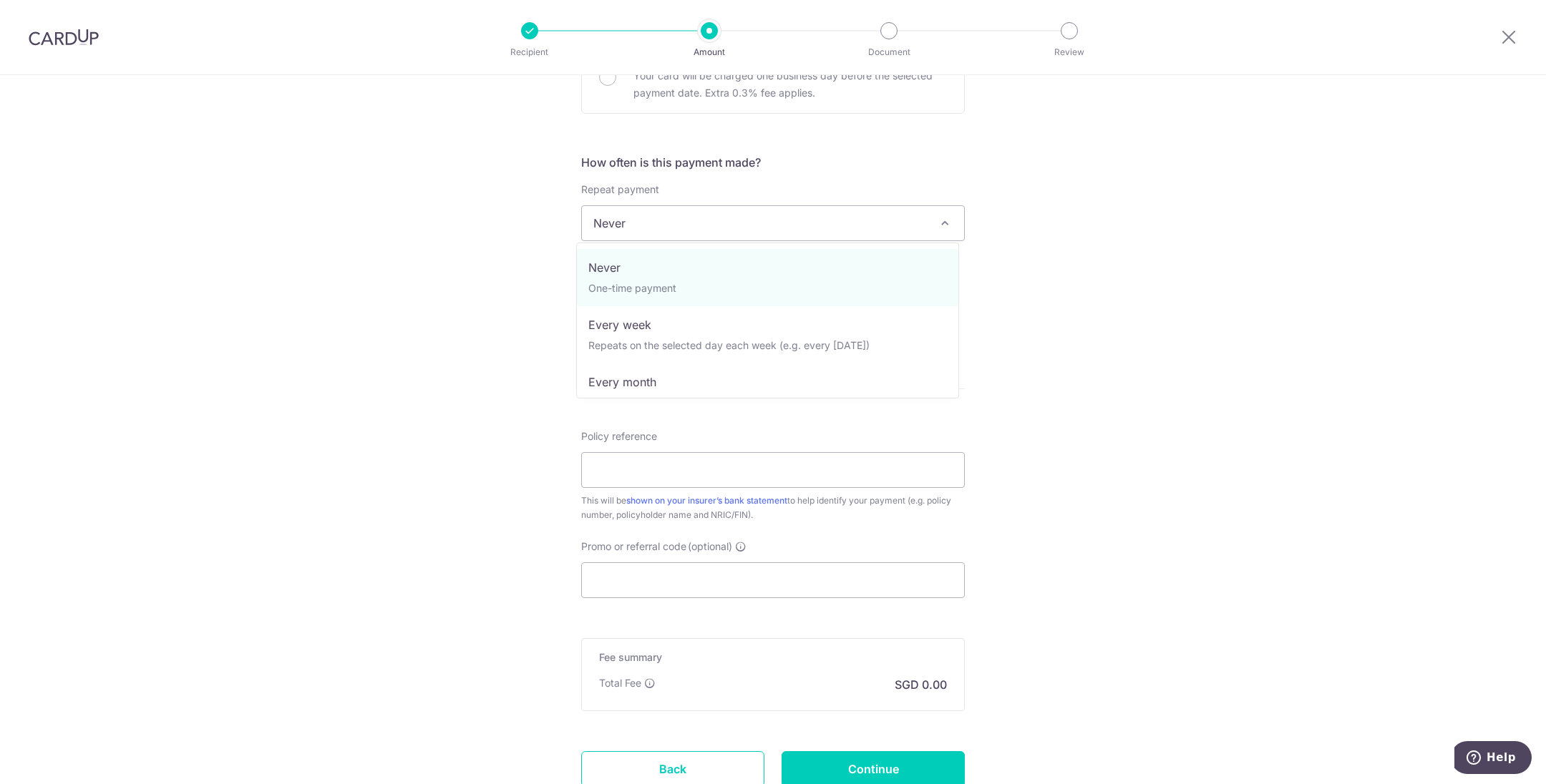
click at [825, 225] on span "Never" at bounding box center [773, 223] width 382 height 35
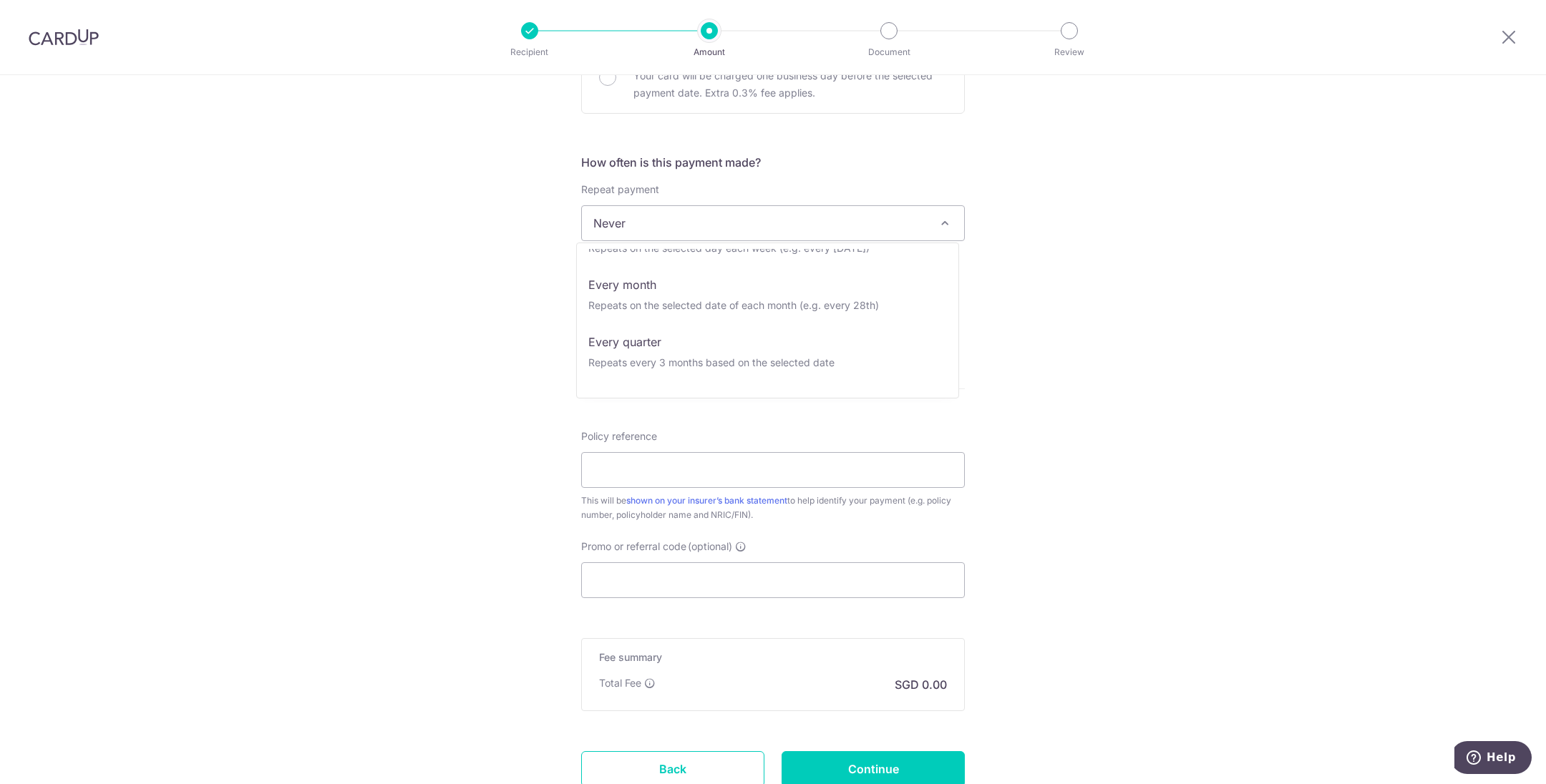
scroll to position [82, 0]
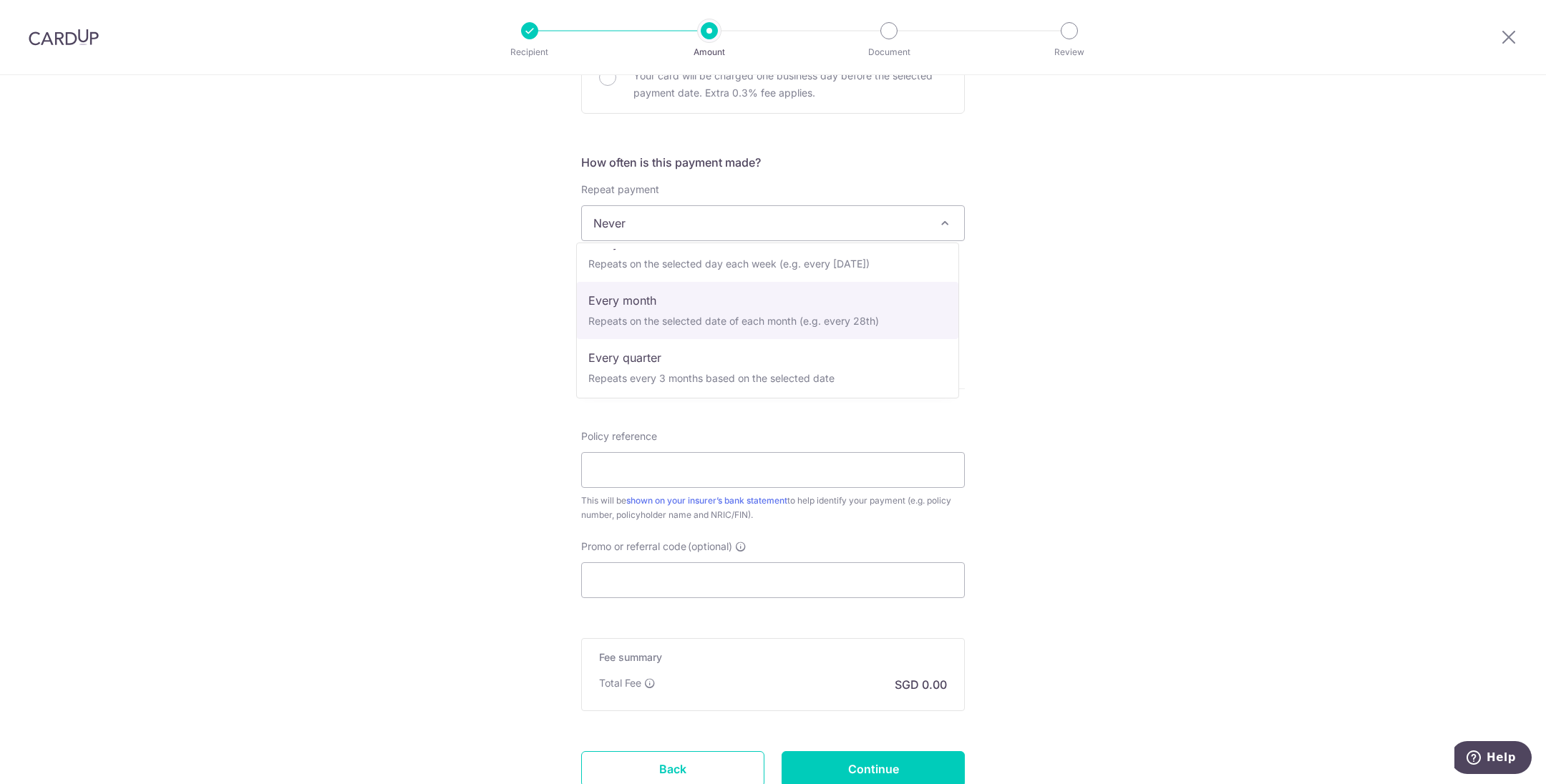
select select "3"
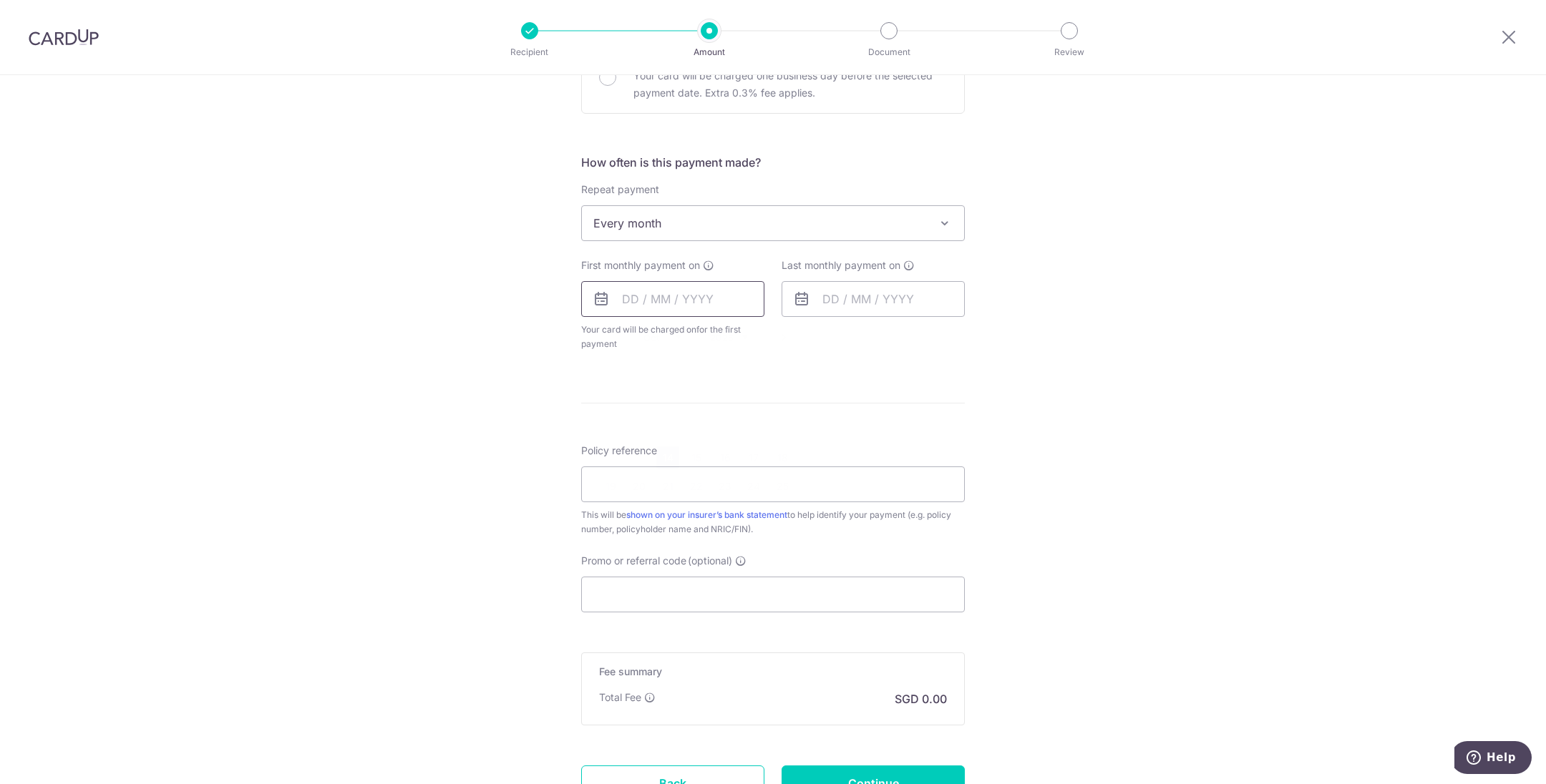
click at [719, 301] on input "text" at bounding box center [673, 299] width 183 height 36
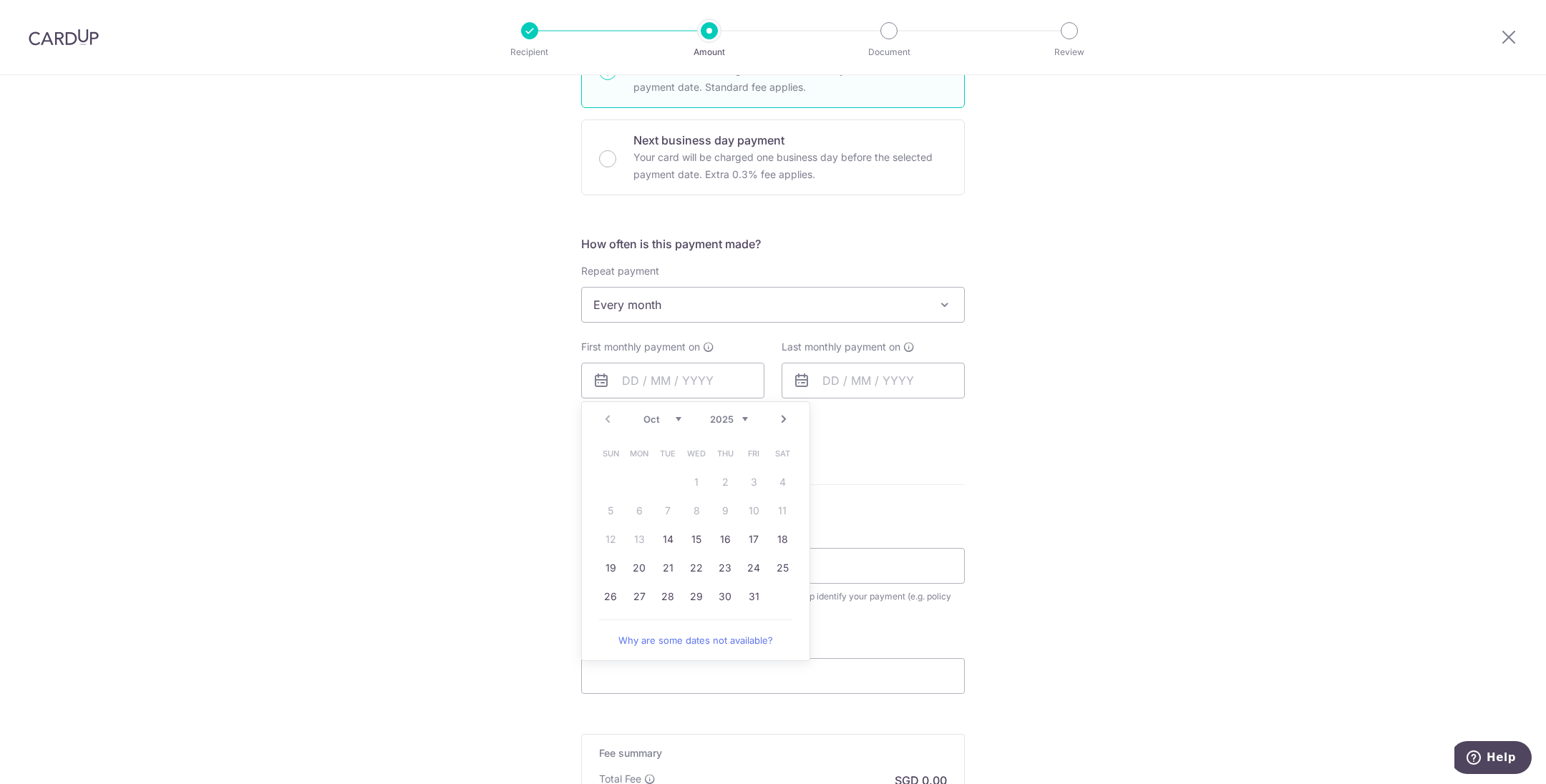
scroll to position [368, 0]
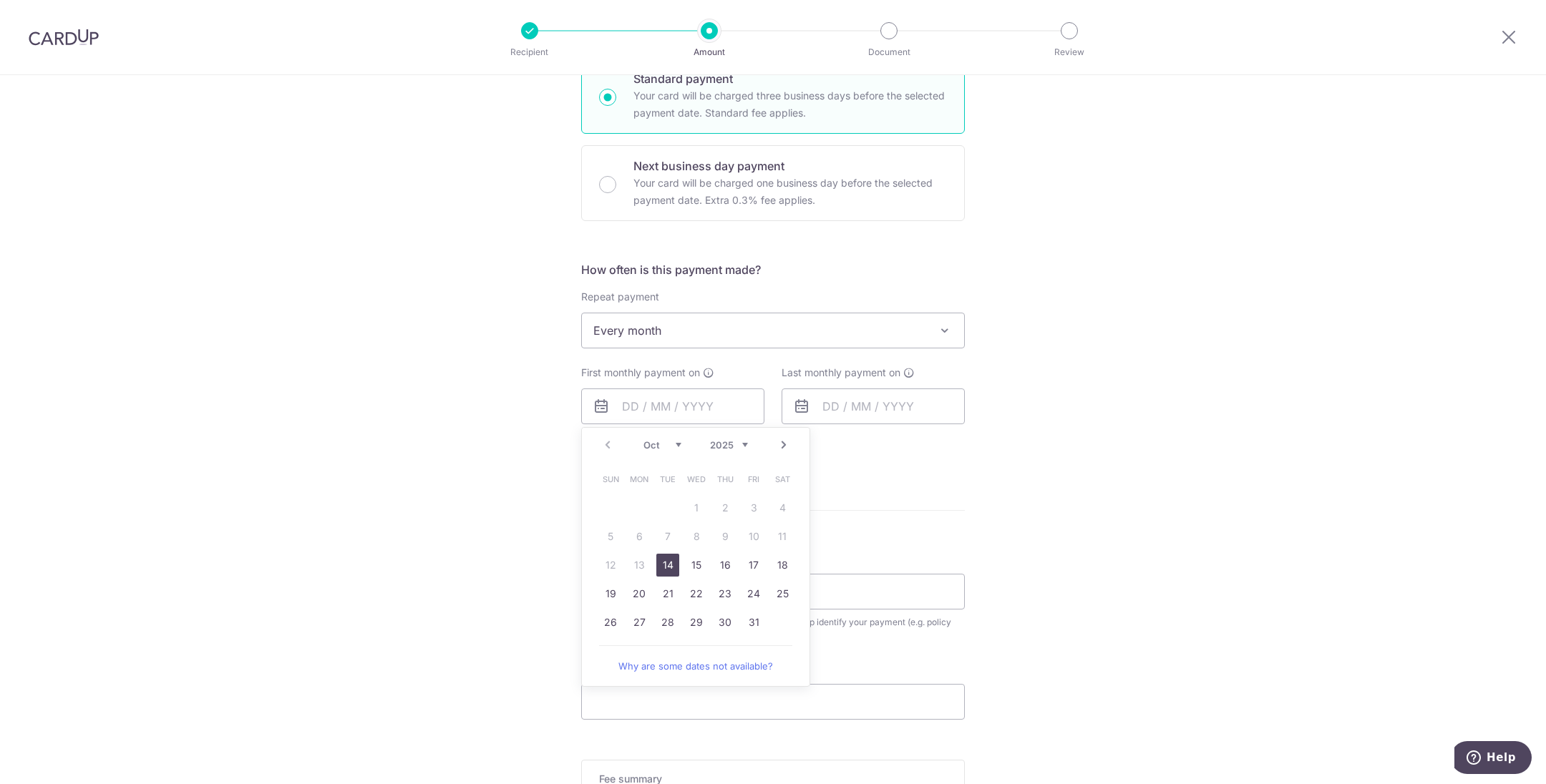
click at [657, 561] on link "14" at bounding box center [667, 565] width 23 height 23
type input "[DATE]"
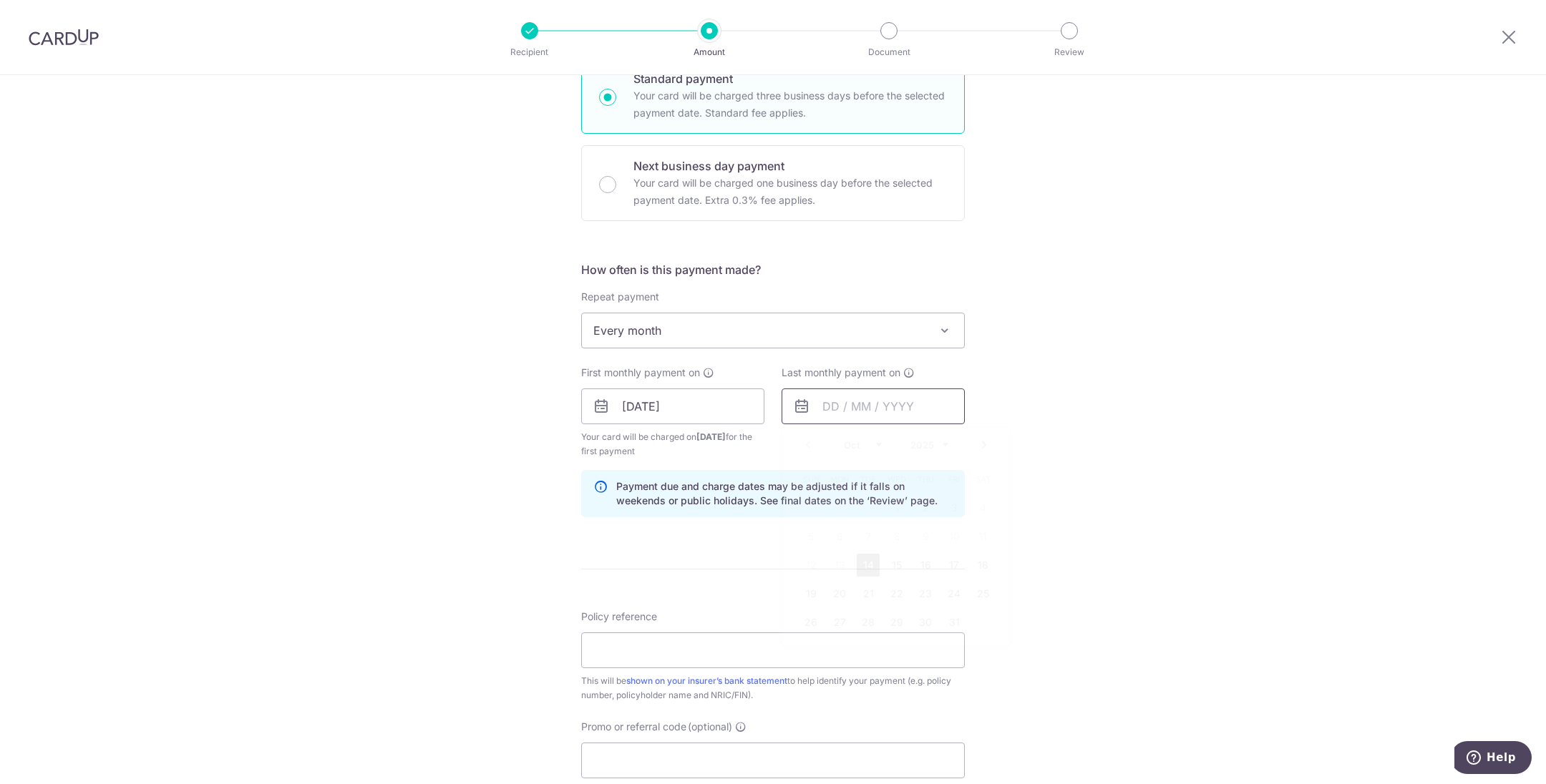
click at [878, 414] on input "text" at bounding box center [873, 407] width 183 height 36
click at [936, 445] on select "2025 2026 2027 2028 2029 2030 2031 2032 2033 2034 2035" at bounding box center [930, 445] width 38 height 12
click at [972, 532] on link "13" at bounding box center [982, 537] width 23 height 23
click at [864, 410] on input "13/10/2035" at bounding box center [873, 407] width 183 height 36
click at [812, 560] on link "14" at bounding box center [810, 565] width 23 height 23
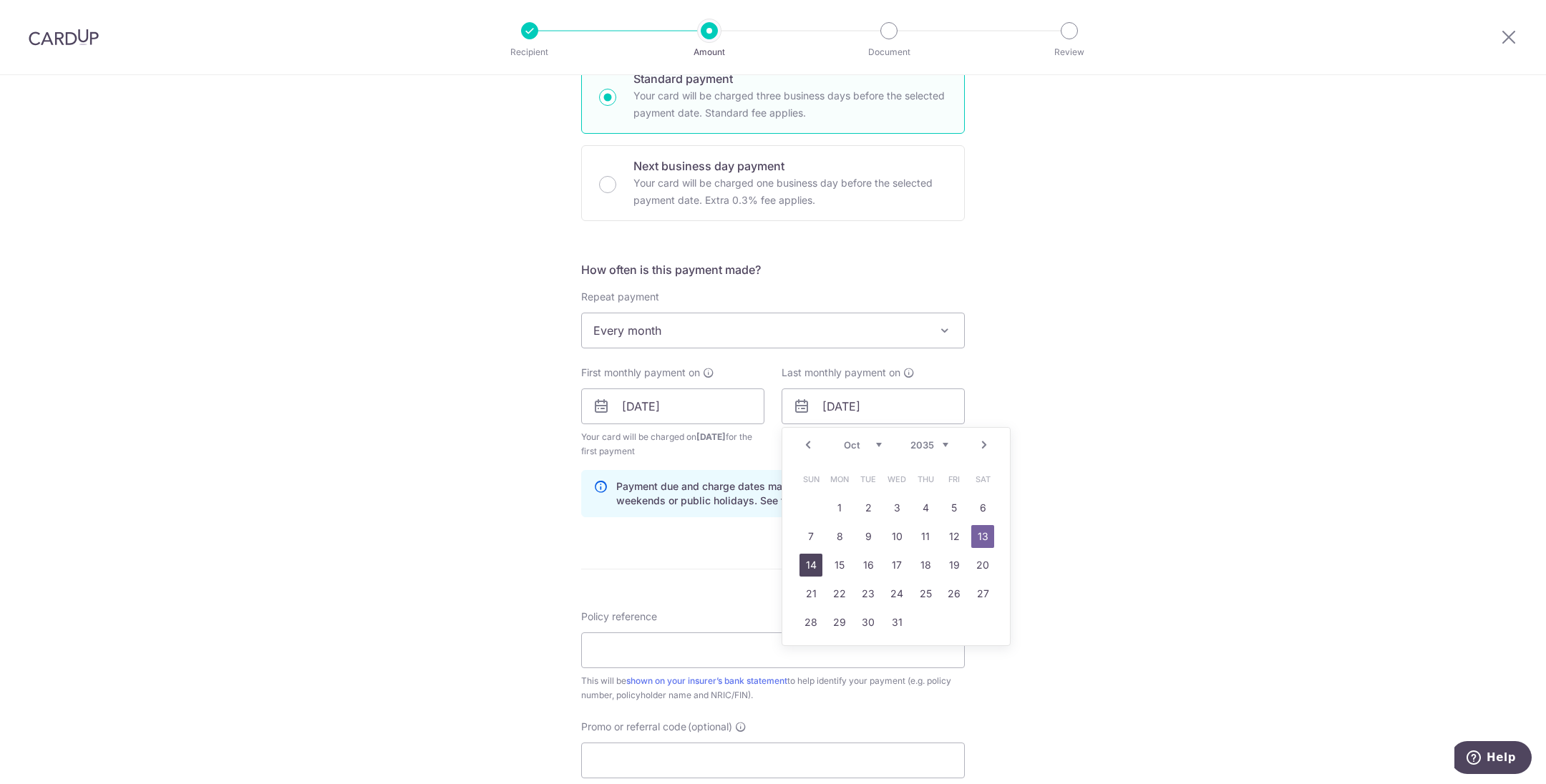
type input "14/10/2035"
click at [1173, 541] on div "Tell us more about your payment Enter payment amount SGD Select Card **** 7724 …" at bounding box center [773, 390] width 1546 height 1368
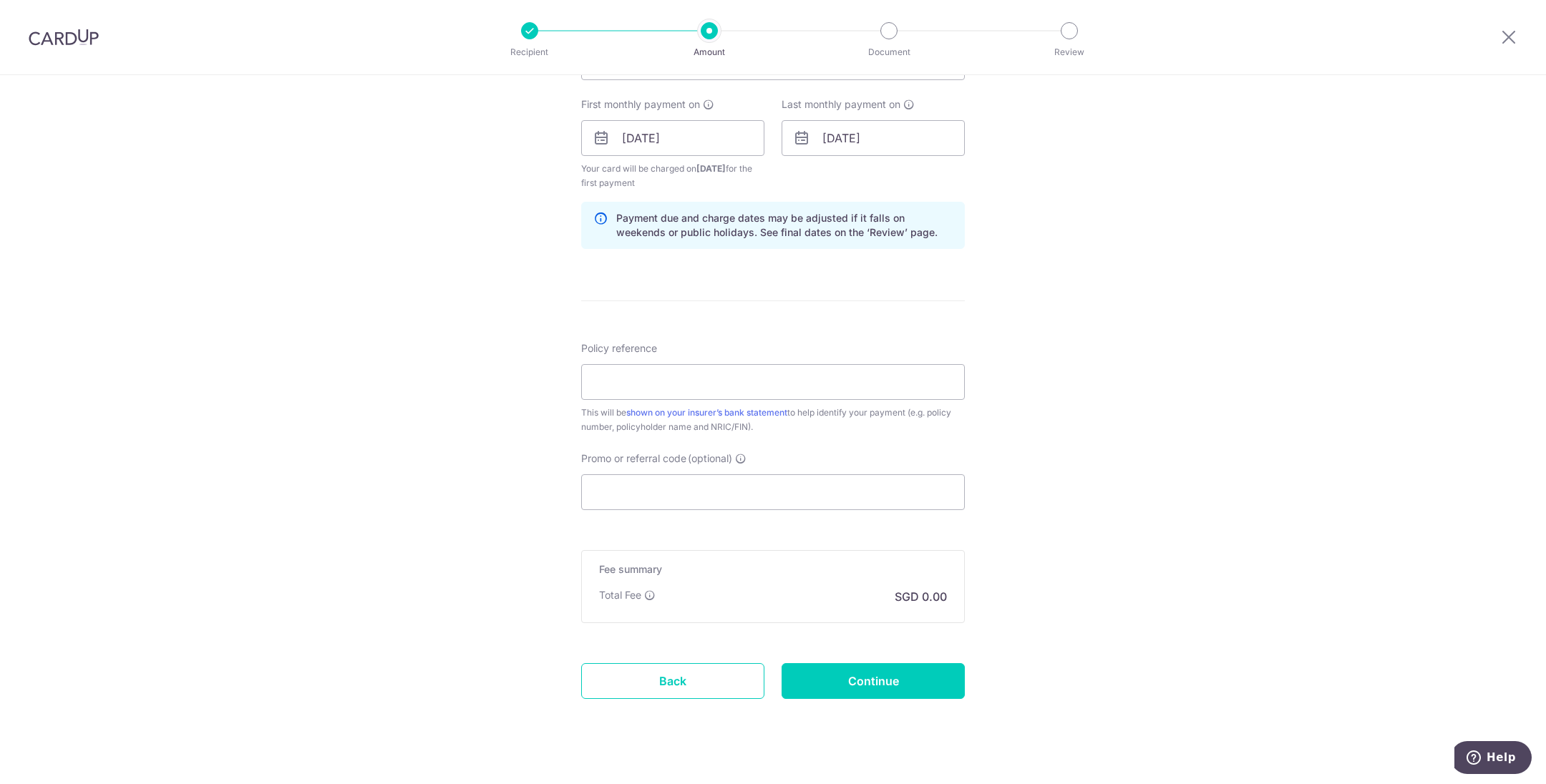
scroll to position [654, 0]
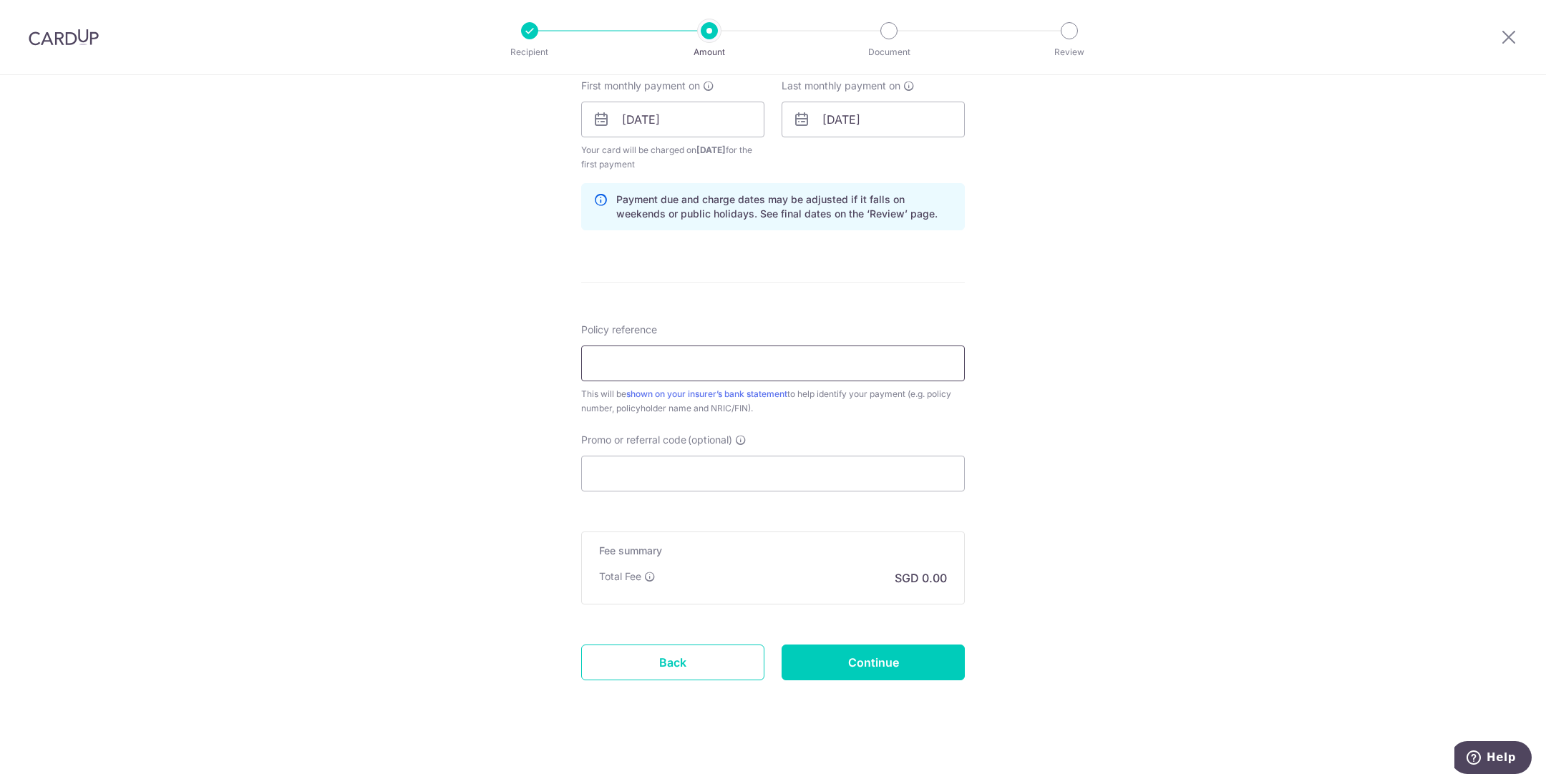
click at [818, 367] on input "Policy reference" at bounding box center [773, 364] width 384 height 36
click at [673, 361] on input "Policy reference" at bounding box center [773, 364] width 384 height 36
paste input "A0480131"
type input "A0480131"
click at [767, 468] on input "Promo or referral code (optional)" at bounding box center [773, 474] width 384 height 36
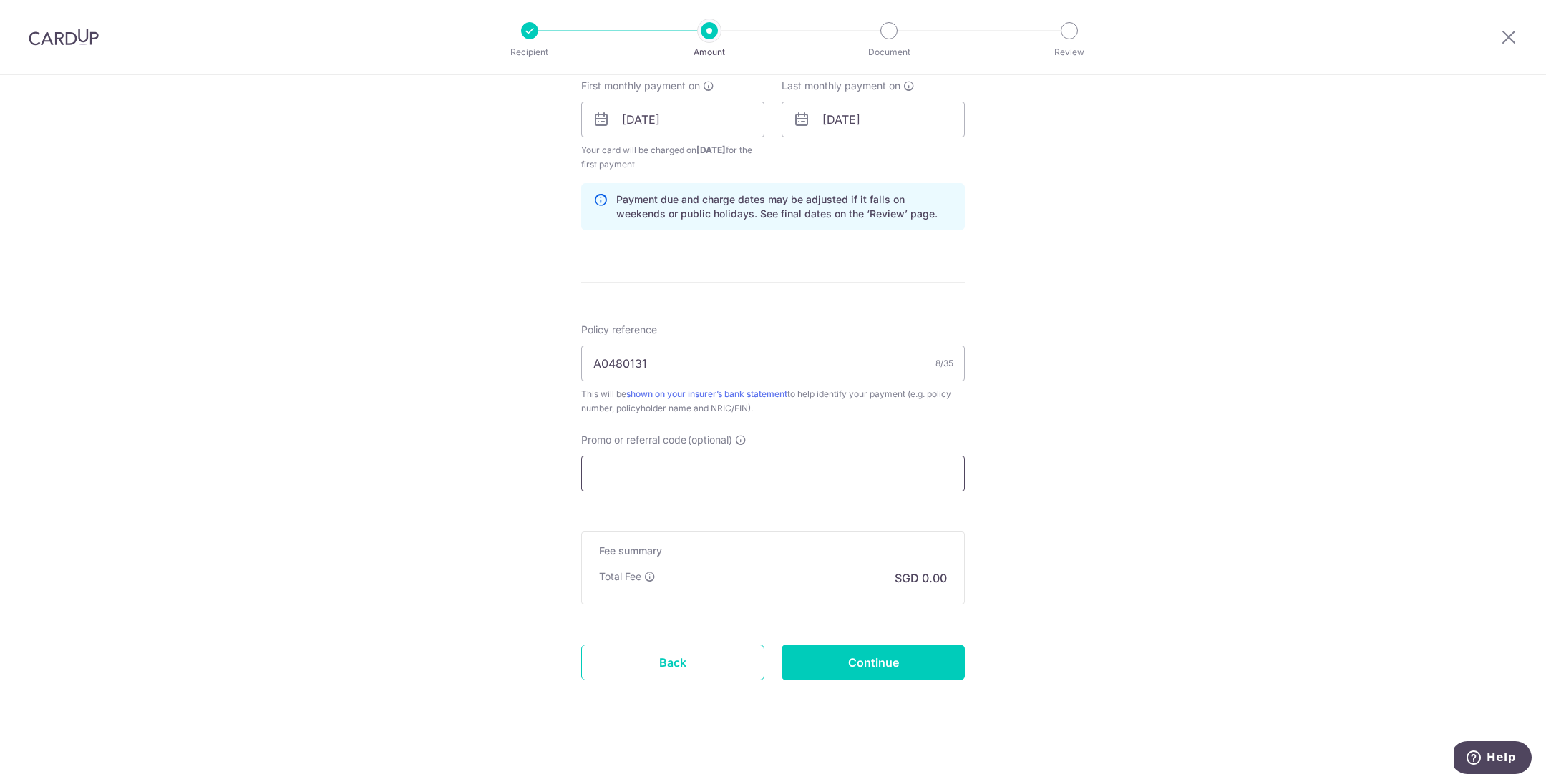
paste input "MILELION"
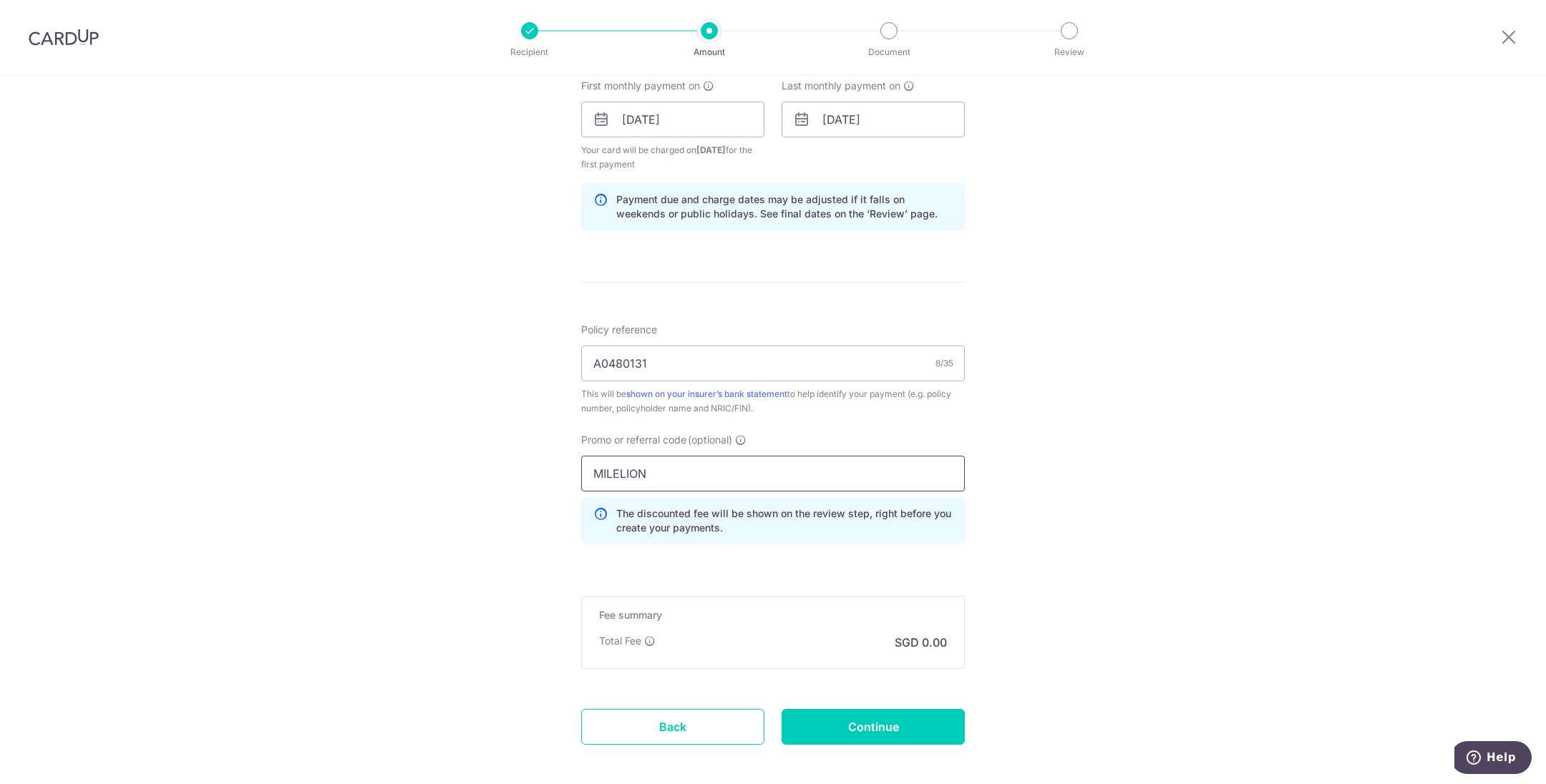
type input "MILELION"
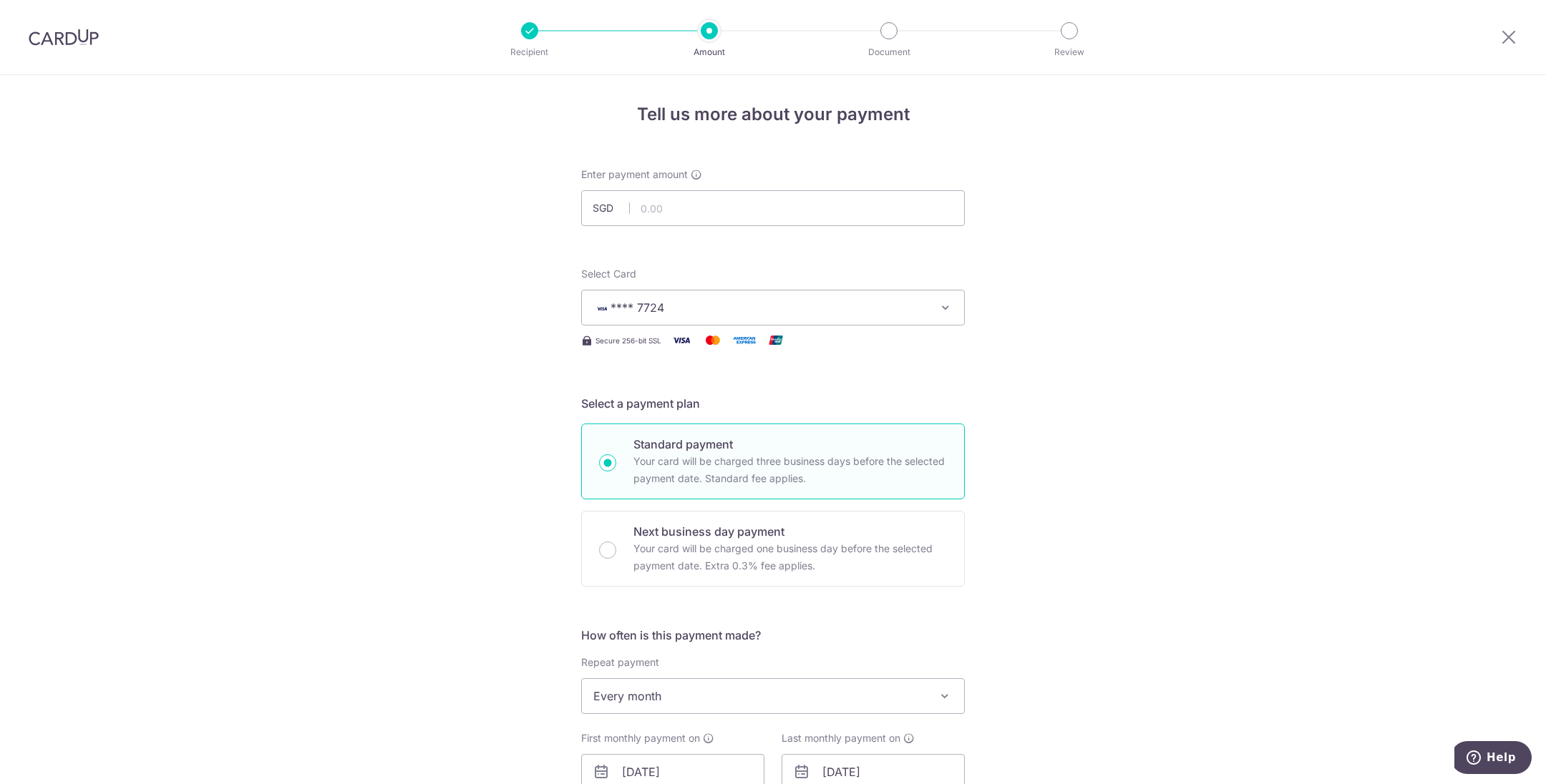
scroll to position [0, 0]
click at [716, 204] on input "text" at bounding box center [773, 211] width 384 height 36
type input "223.76"
click button "Add Card" at bounding box center [0, 0] width 0 height 0
click at [1168, 357] on div "Tell us more about your payment Enter payment amount SGD 223.76 Select Card ***…" at bounding box center [773, 791] width 1546 height 1432
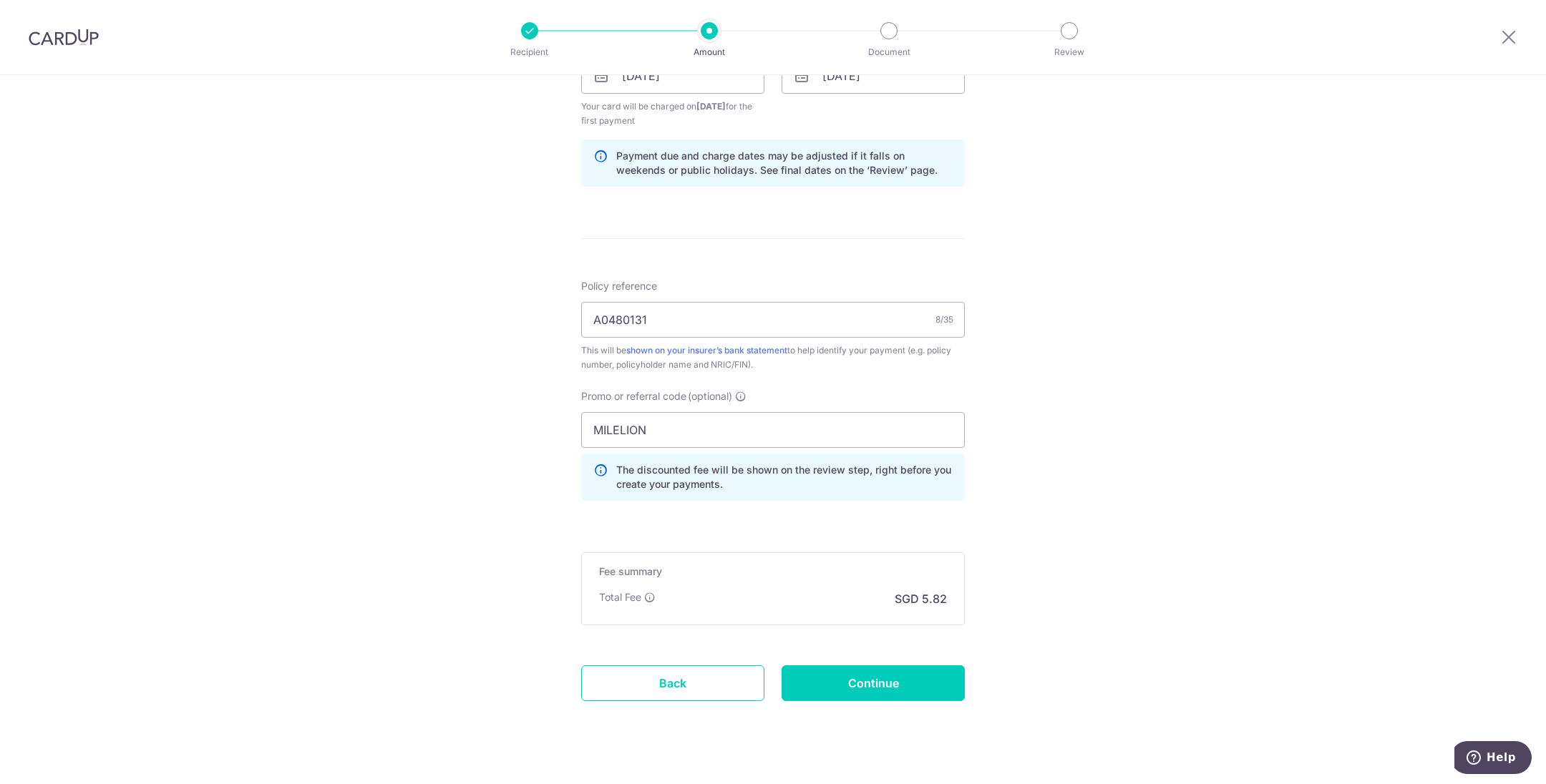
scroll to position [719, 0]
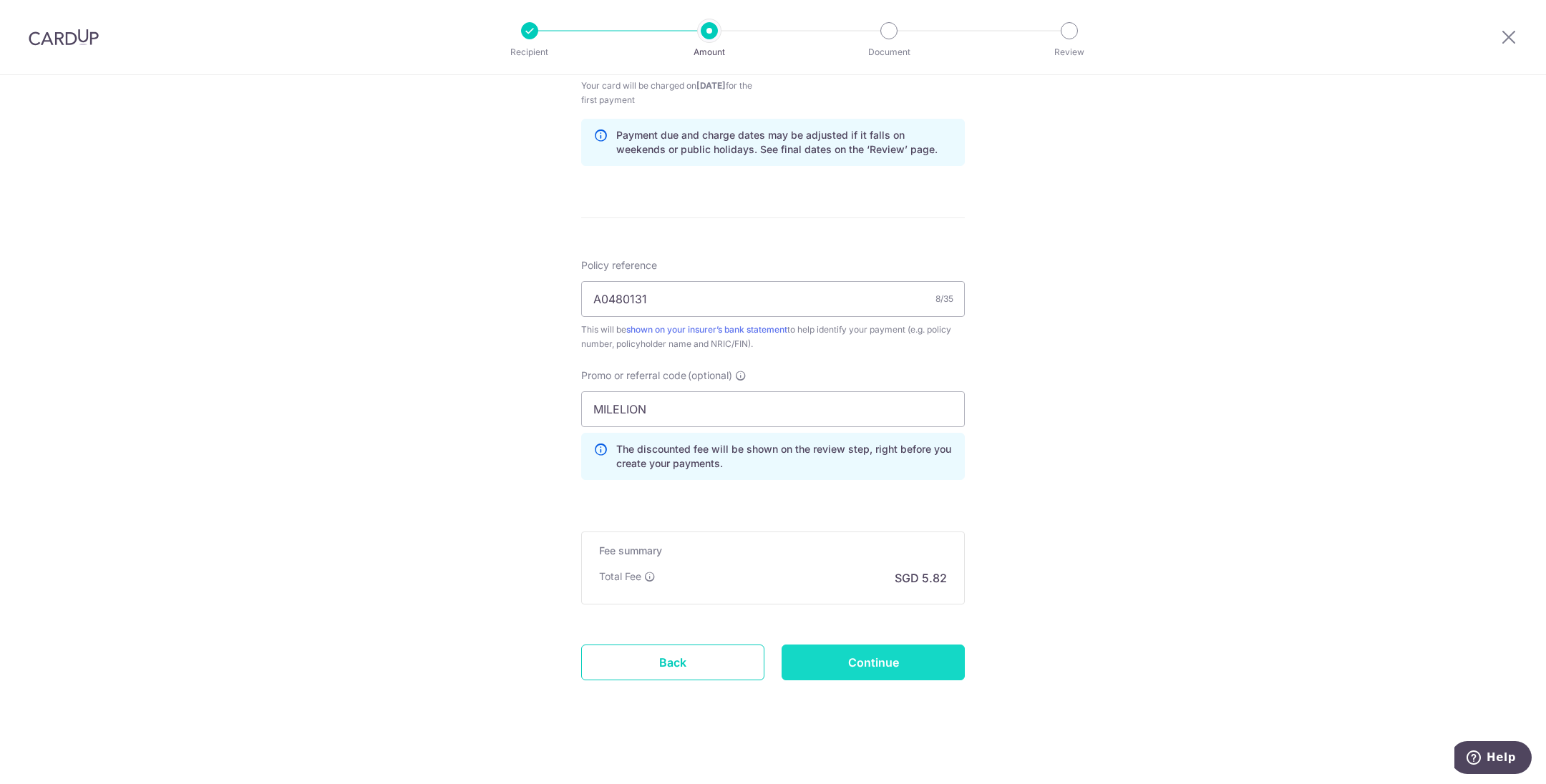
click at [895, 646] on input "Continue" at bounding box center [873, 663] width 183 height 36
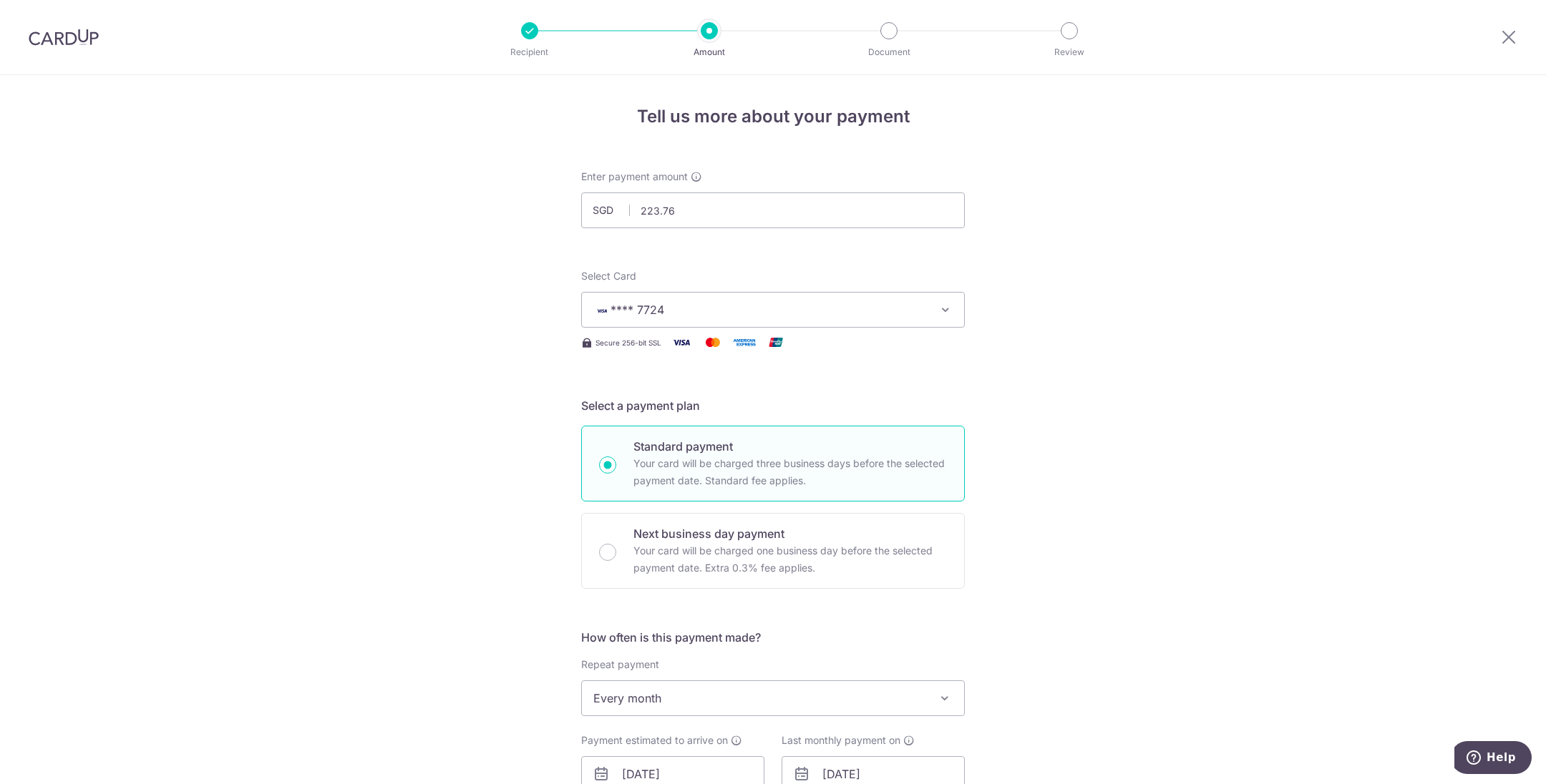
scroll to position [667, 0]
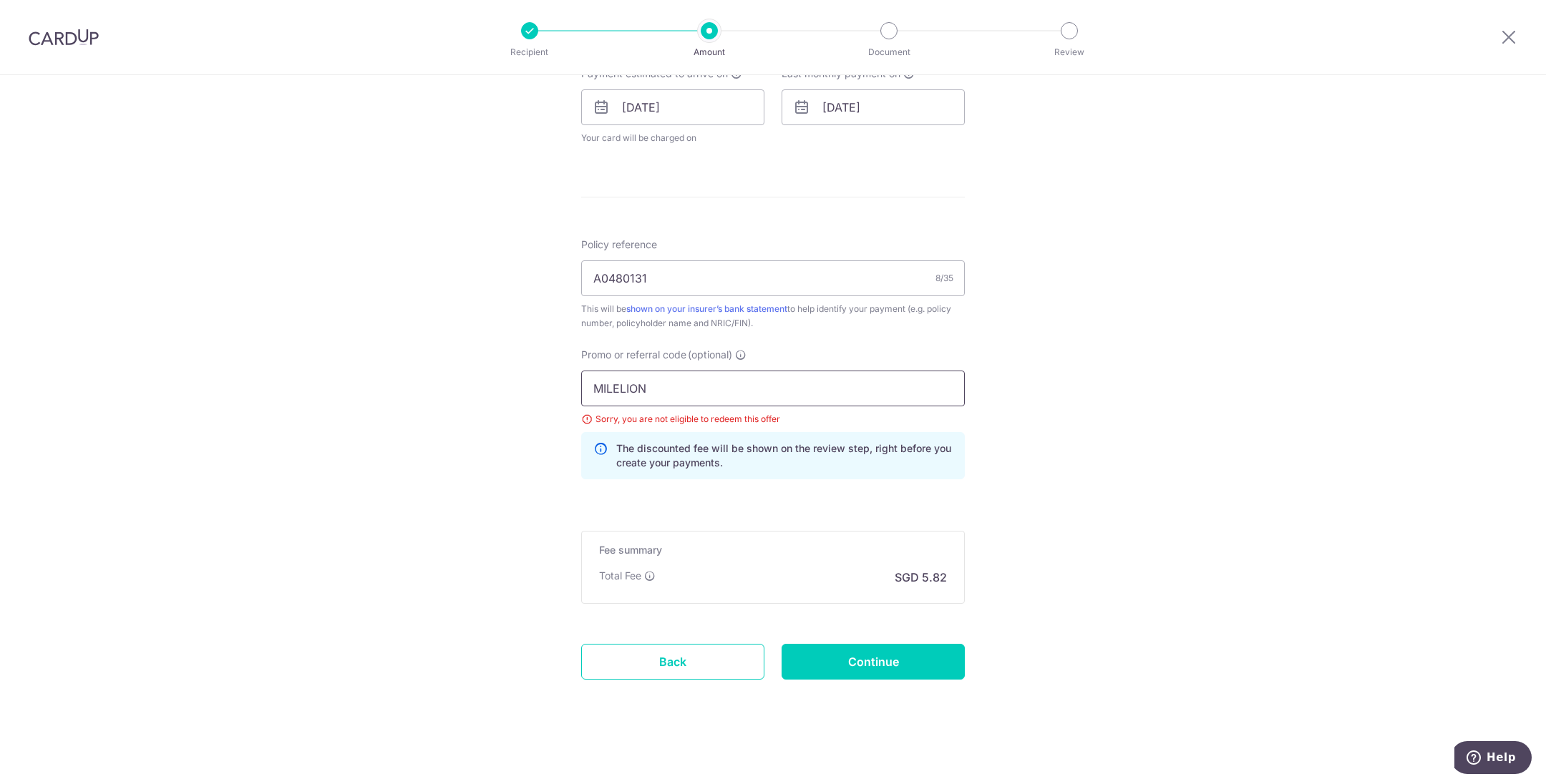
drag, startPoint x: 666, startPoint y: 389, endPoint x: 404, endPoint y: 365, distance: 263.1
click at [404, 365] on div "Tell us more about your payment Enter payment amount SGD 223.76 223.76 Select C…" at bounding box center [773, 97] width 1546 height 1379
paste input "REC185"
click at [866, 654] on input "Continue" at bounding box center [873, 662] width 183 height 36
drag, startPoint x: 655, startPoint y: 387, endPoint x: 486, endPoint y: 376, distance: 169.4
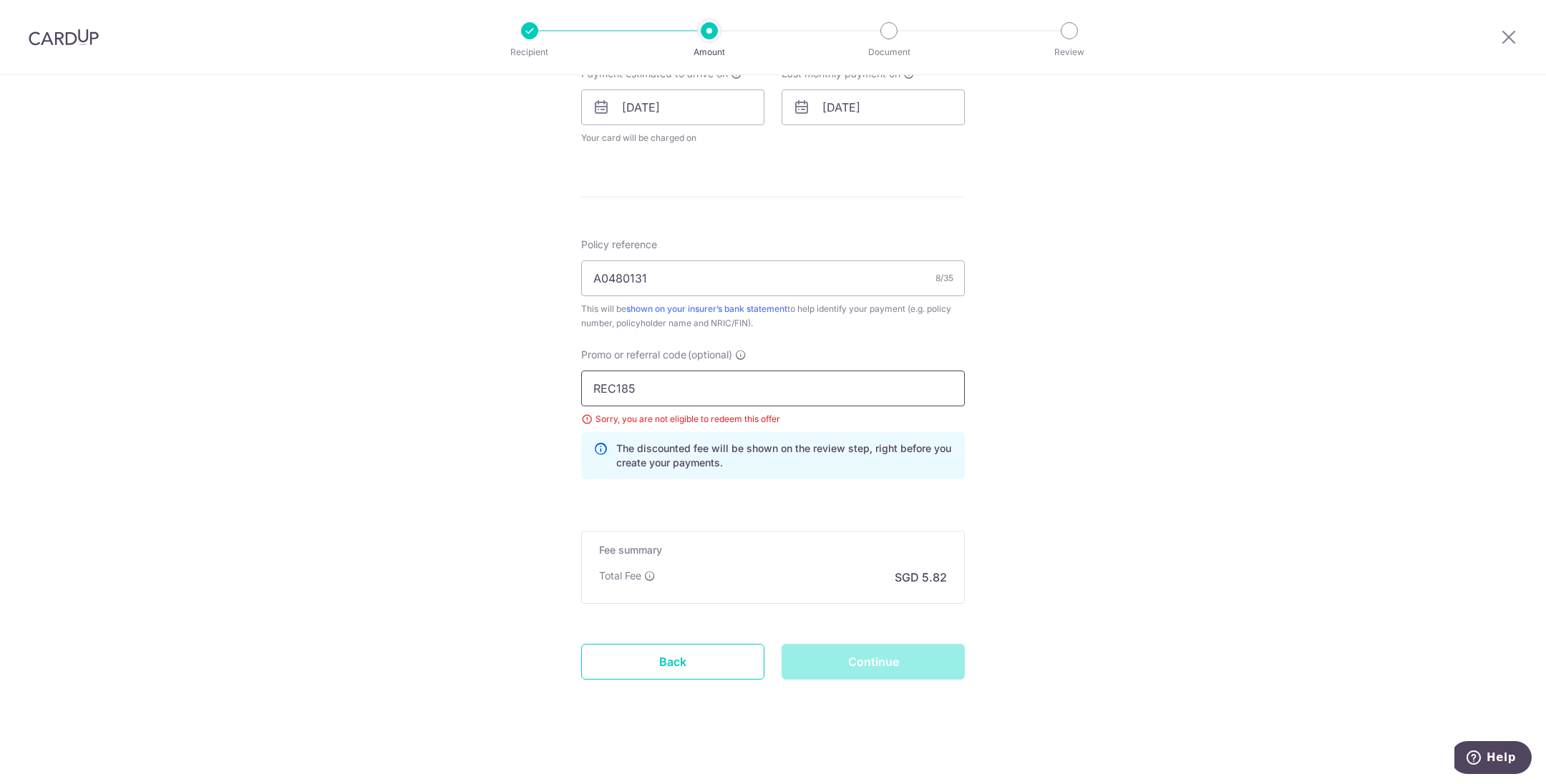
click at [486, 376] on div "Tell us more about your payment Enter payment amount SGD 223.76 223.76 Select C…" at bounding box center [773, 97] width 1546 height 1379
paste input "OFF22"
type input "OFF225"
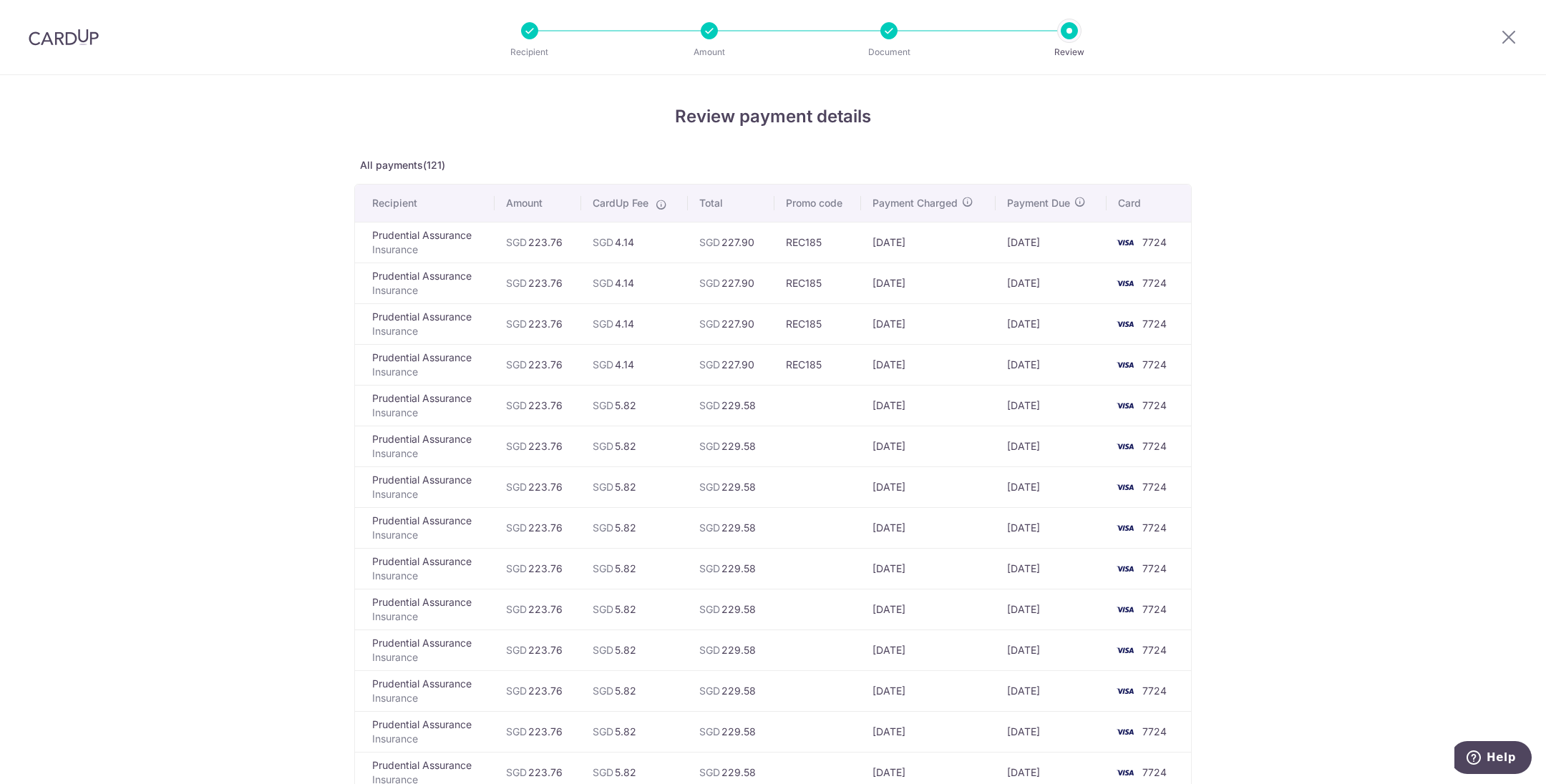
drag, startPoint x: 817, startPoint y: 240, endPoint x: 785, endPoint y: 249, distance: 33.2
click at [785, 249] on td "REC185" at bounding box center [818, 242] width 86 height 41
copy td "REC185"
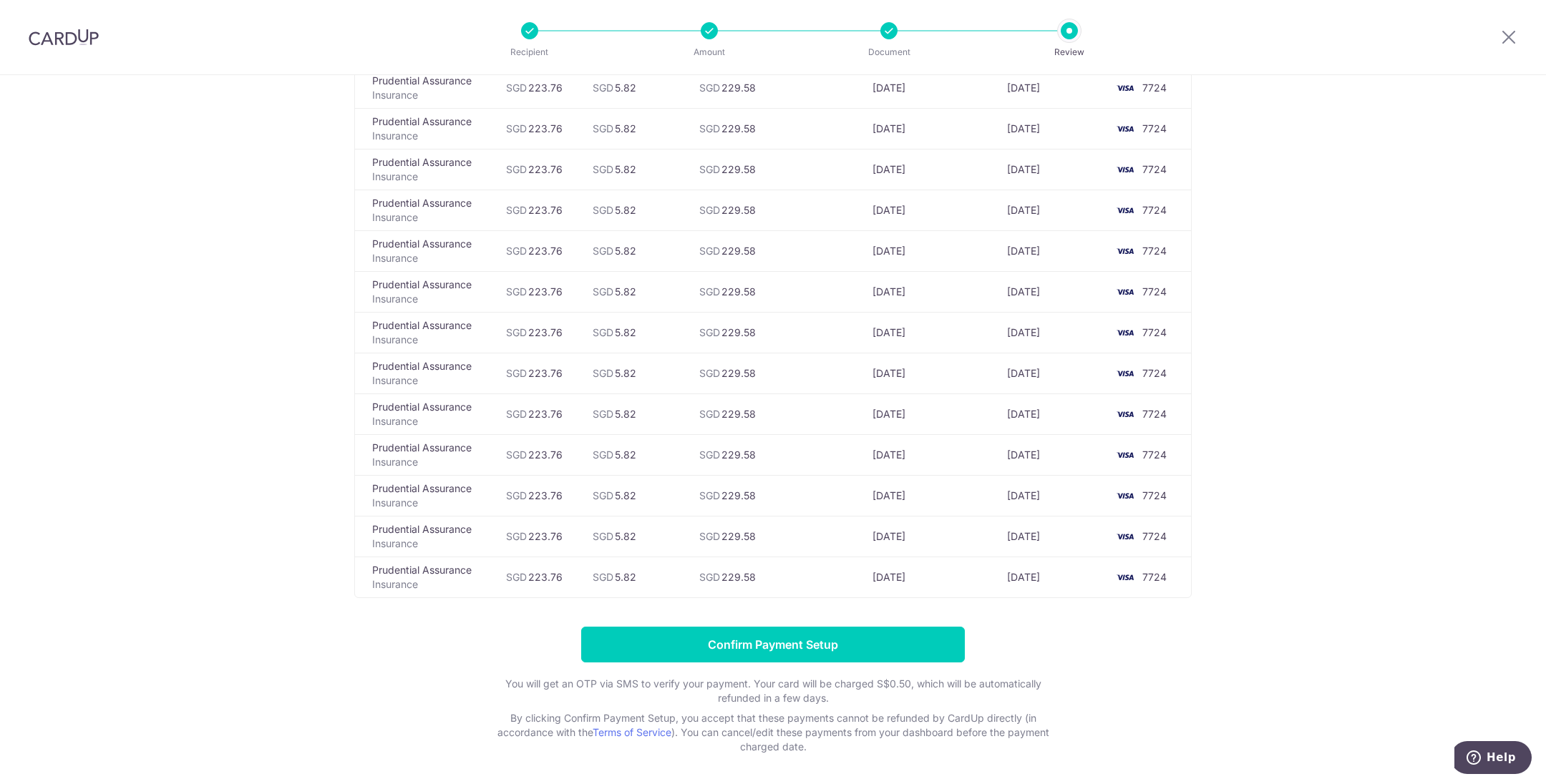
scroll to position [4590, 0]
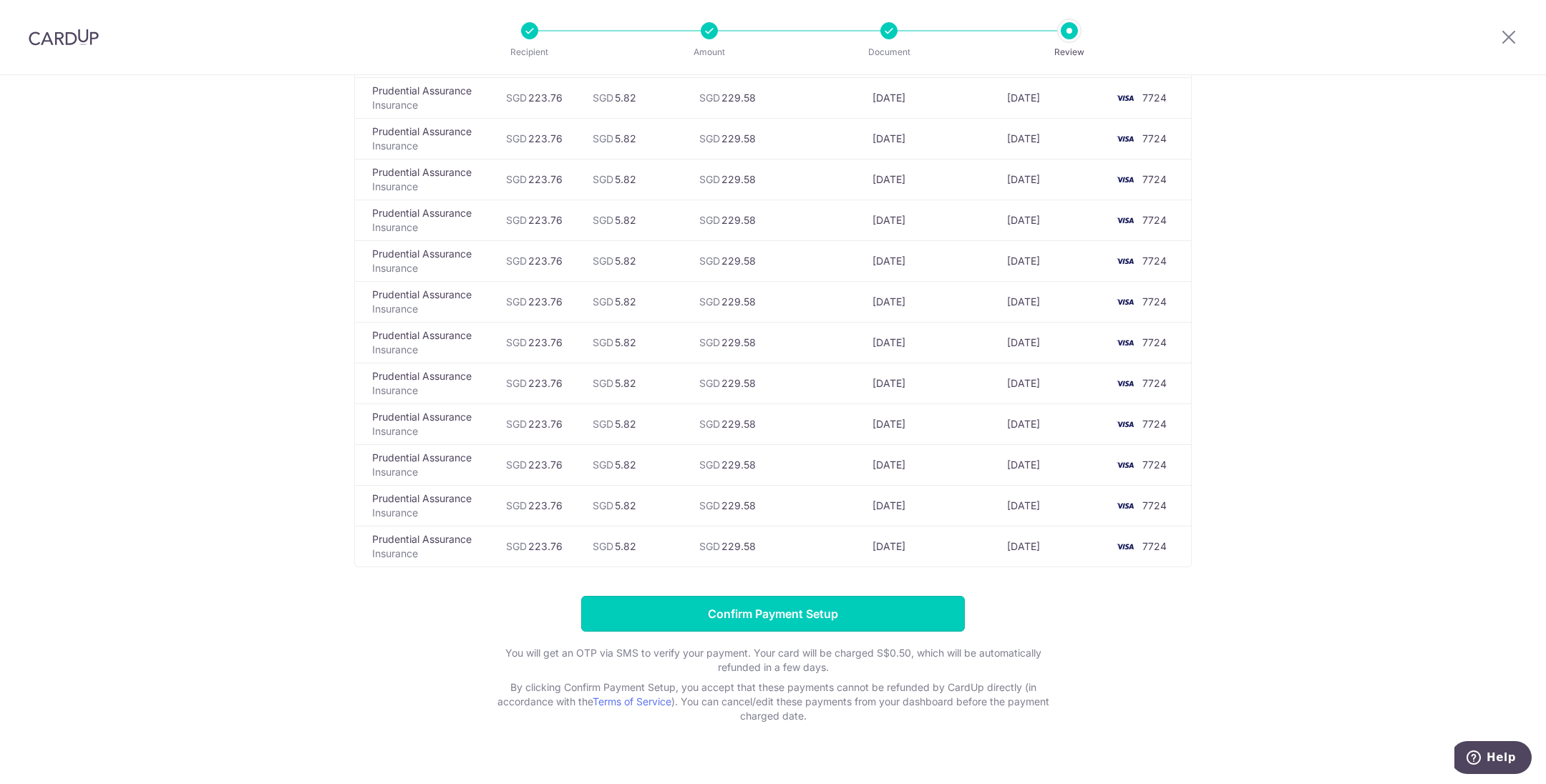
click at [787, 596] on input "Confirm Payment Setup" at bounding box center [773, 614] width 384 height 36
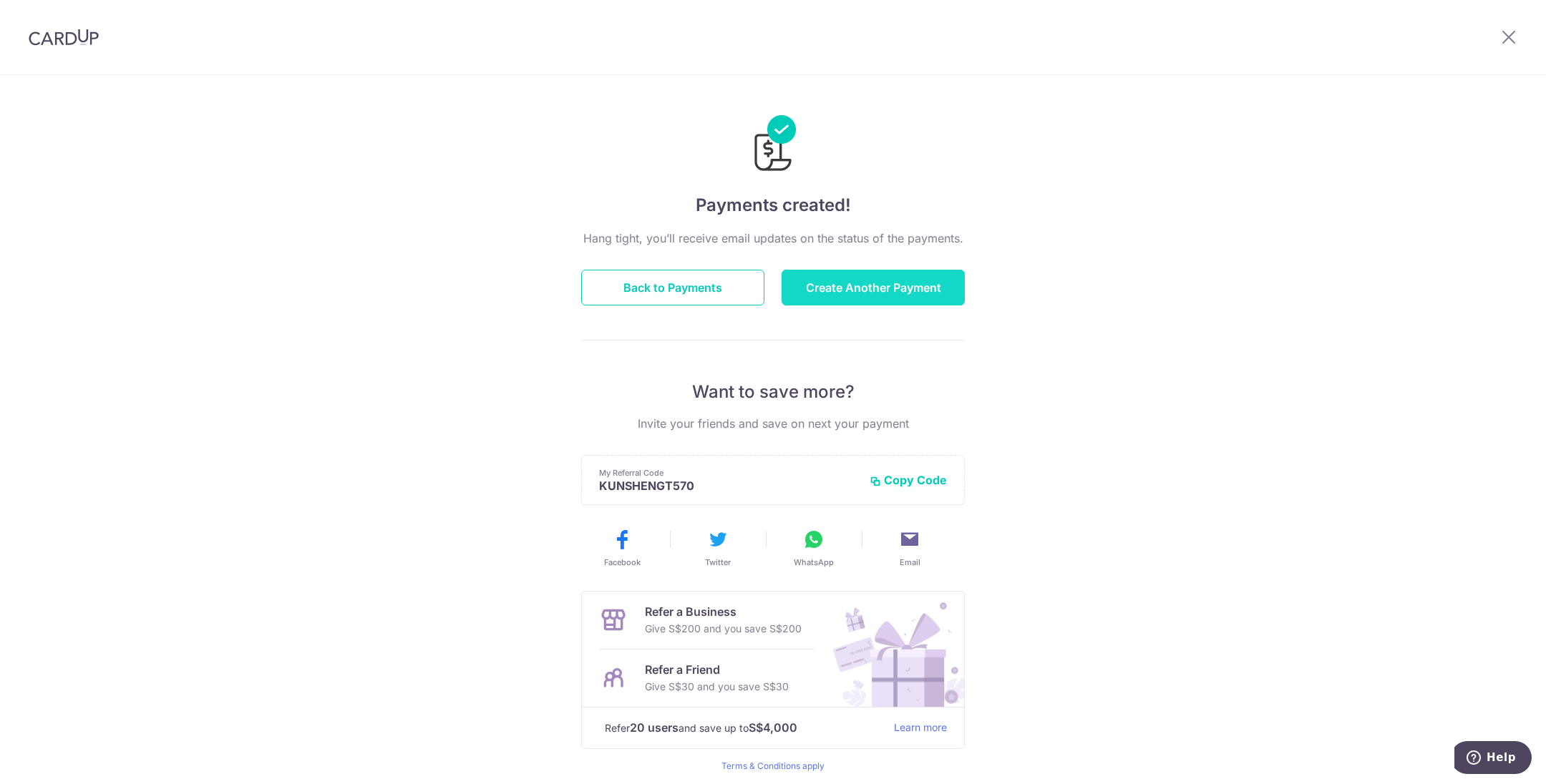
click at [847, 294] on button "Create Another Payment" at bounding box center [873, 288] width 183 height 36
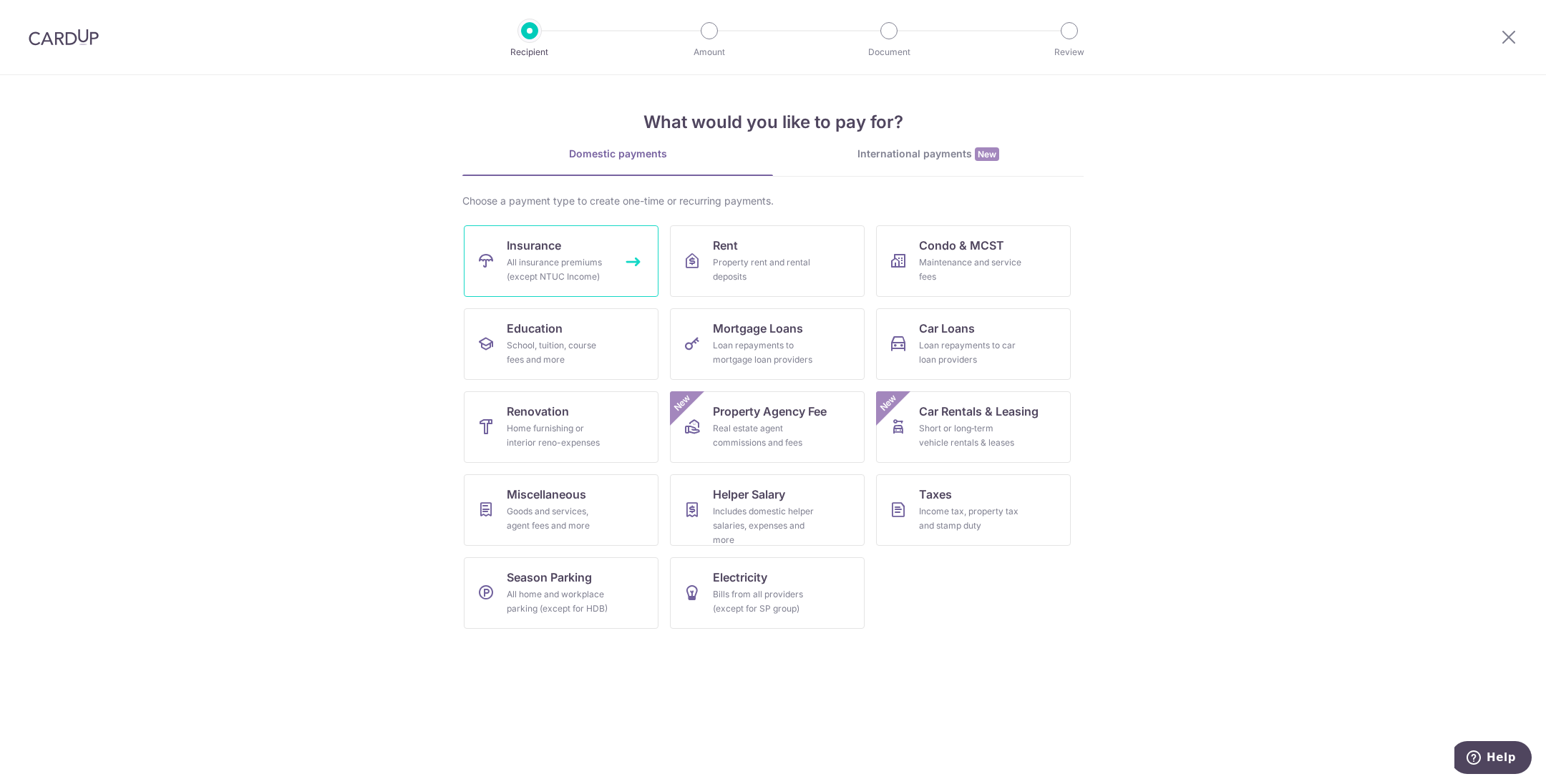
click at [569, 258] on div "All insurance premiums (except NTUC Income)" at bounding box center [558, 269] width 103 height 28
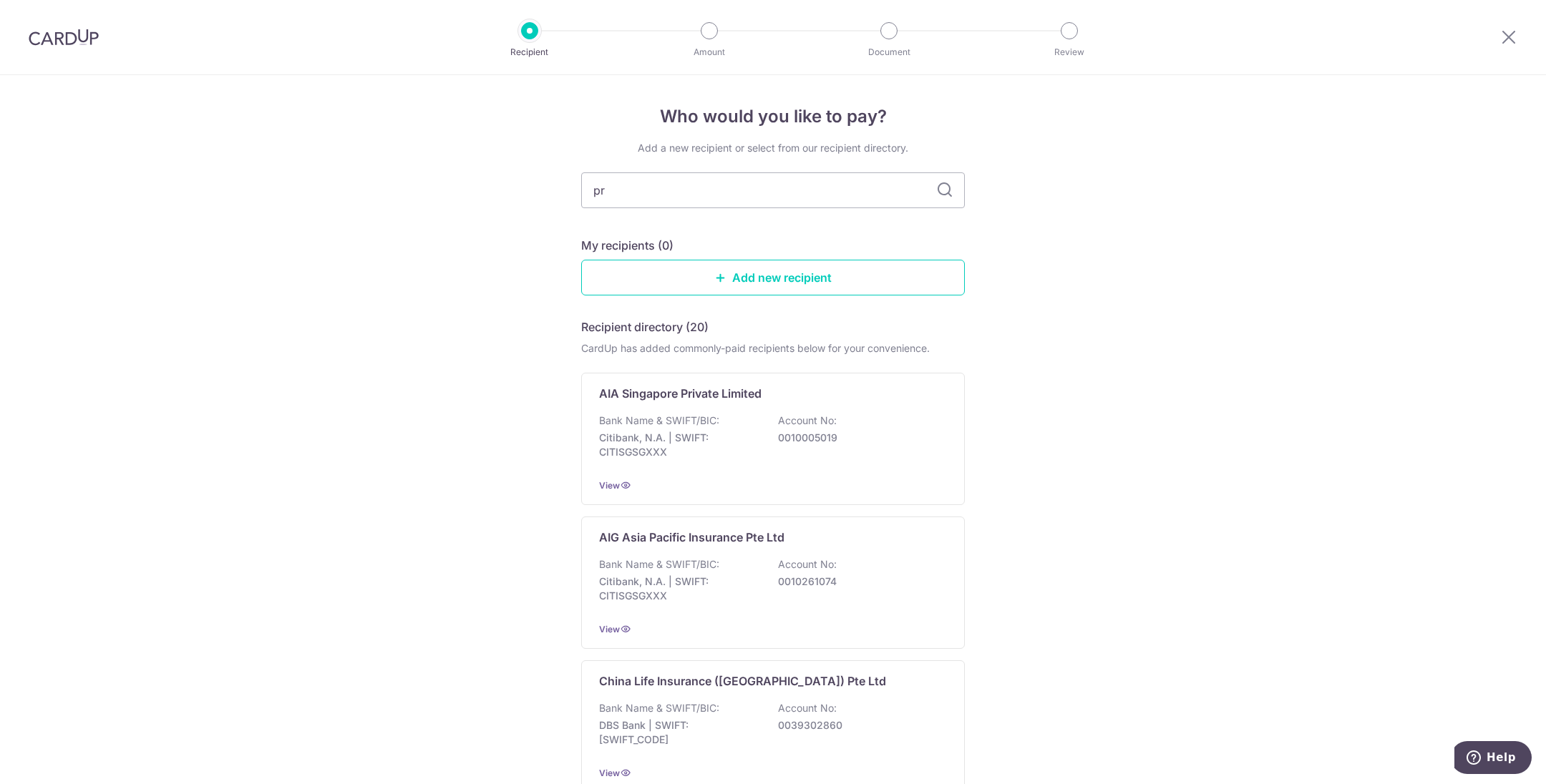
type input "pru"
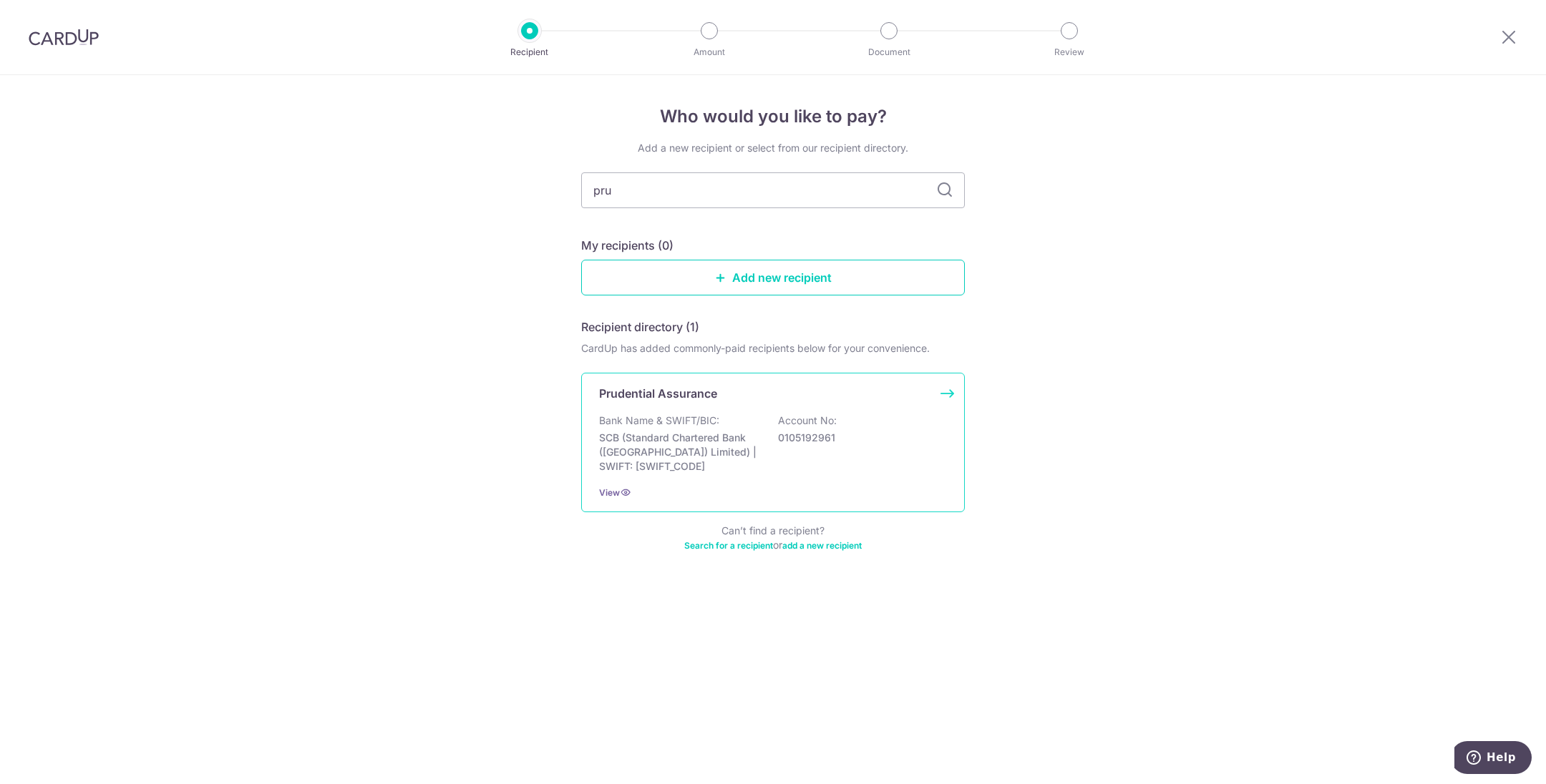
click at [662, 433] on p "SCB (Standard Chartered Bank ([GEOGRAPHIC_DATA]) Limited) | SWIFT: [SWIFT_CODE]" at bounding box center [679, 452] width 160 height 43
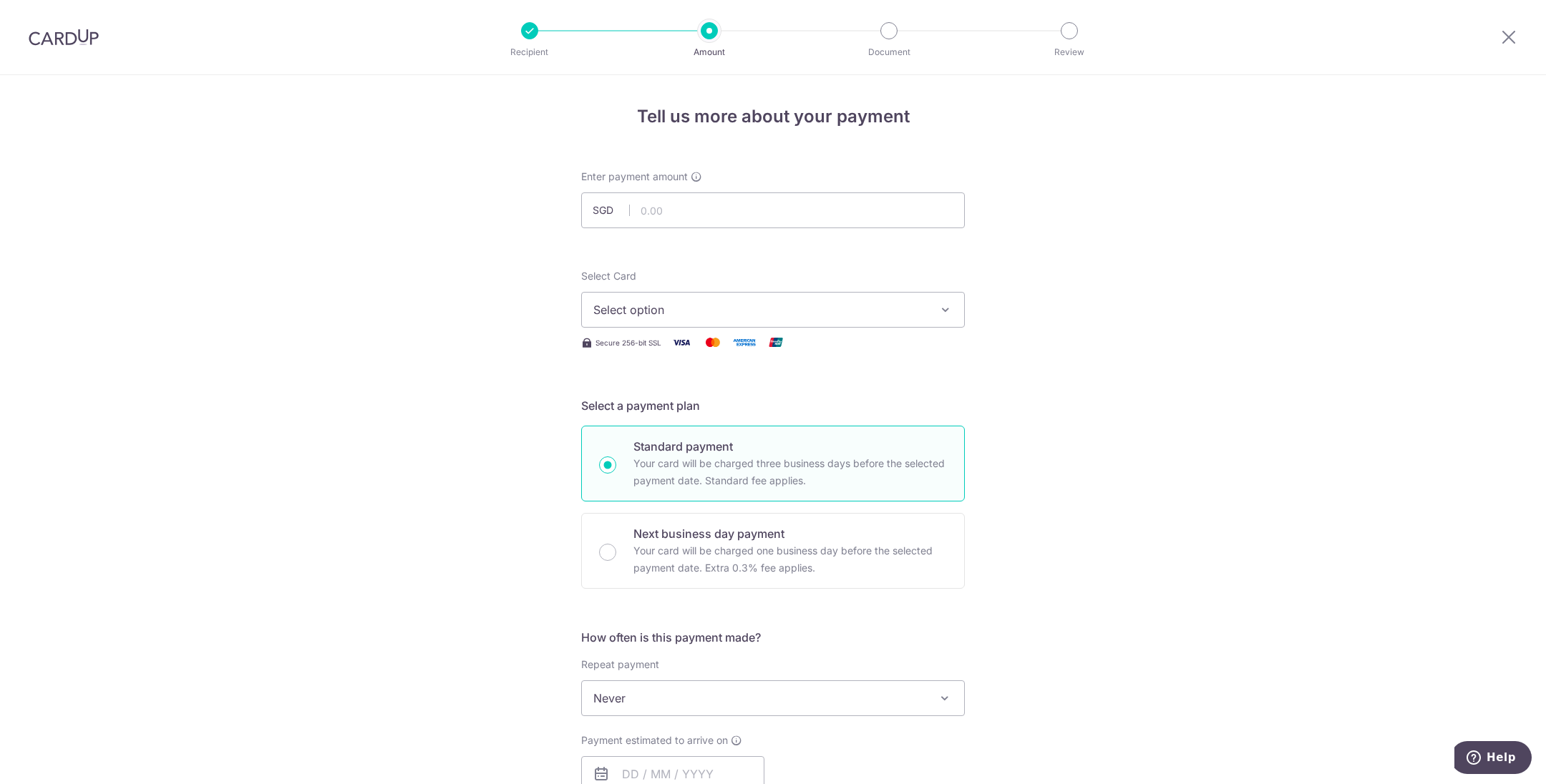
click at [672, 305] on form "Enter payment amount SGD Select Card Select option Add credit card Your Cards *…" at bounding box center [773, 736] width 384 height 1133
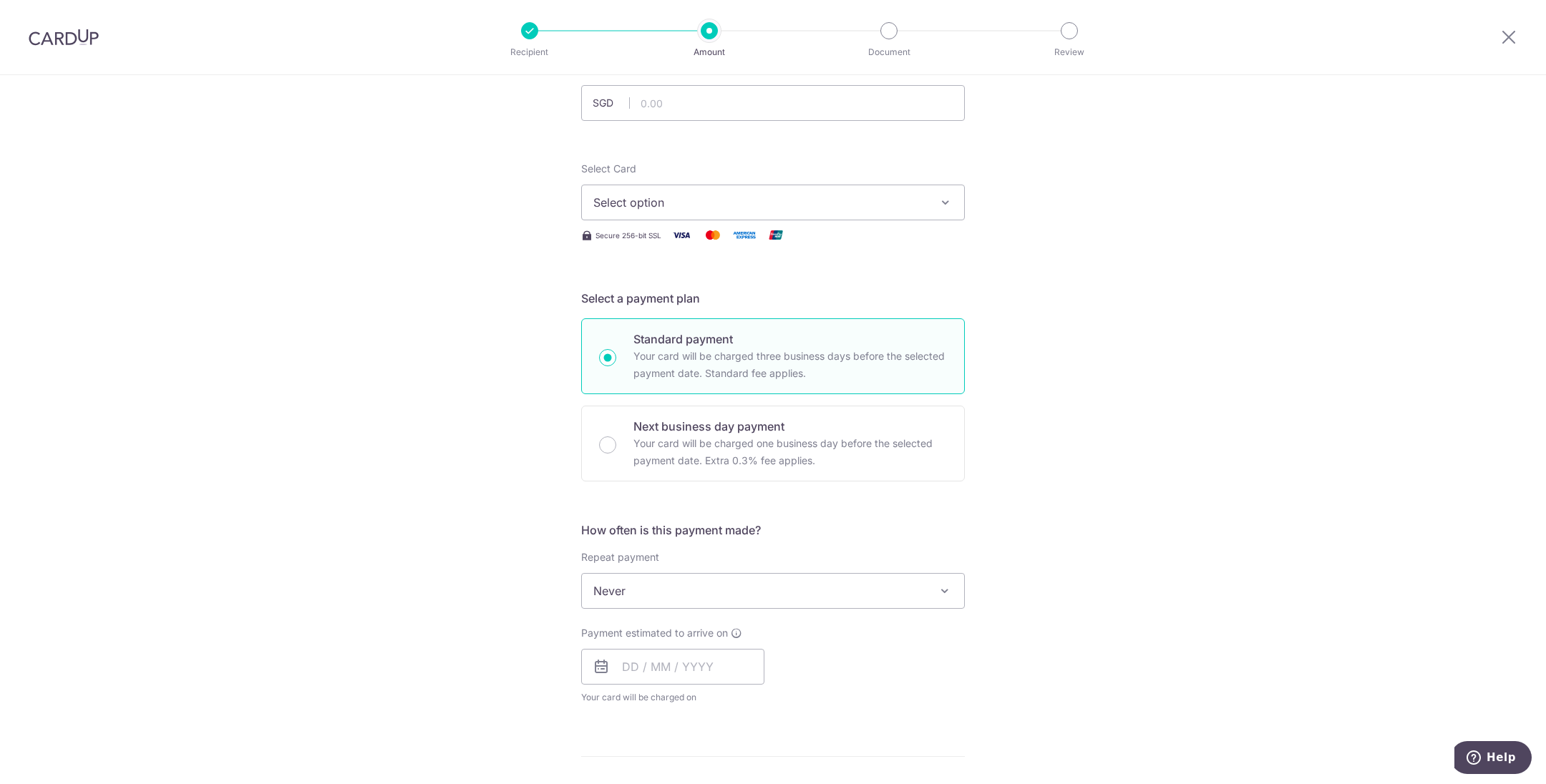
click at [644, 191] on button "Select option" at bounding box center [773, 203] width 384 height 36
click at [639, 291] on link "**** 7724" at bounding box center [773, 305] width 382 height 35
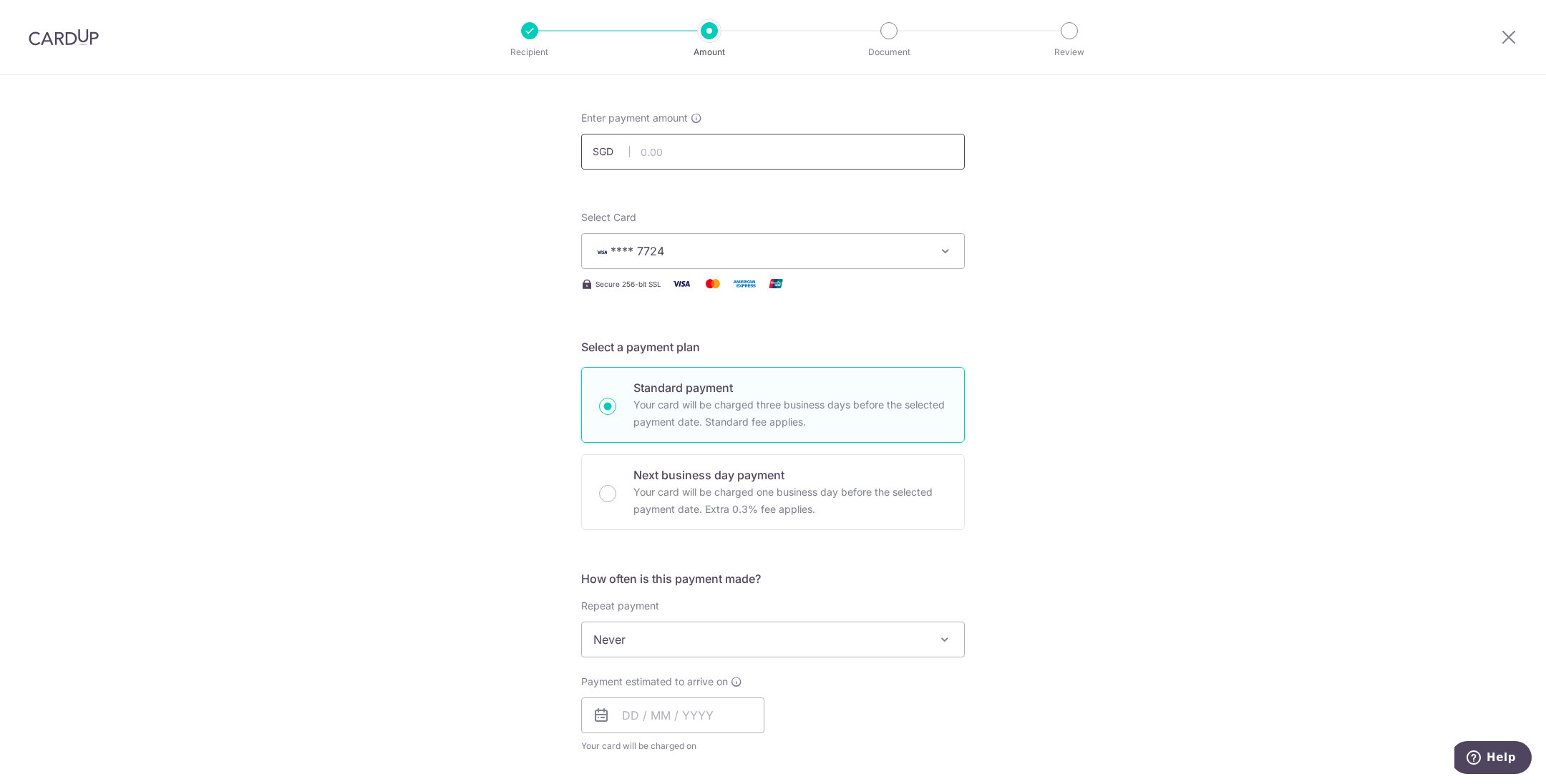
click at [640, 109] on div "Tell us more about your payment Enter payment amount SGD Select Card **** 7724 …" at bounding box center [773, 644] width 384 height 1199
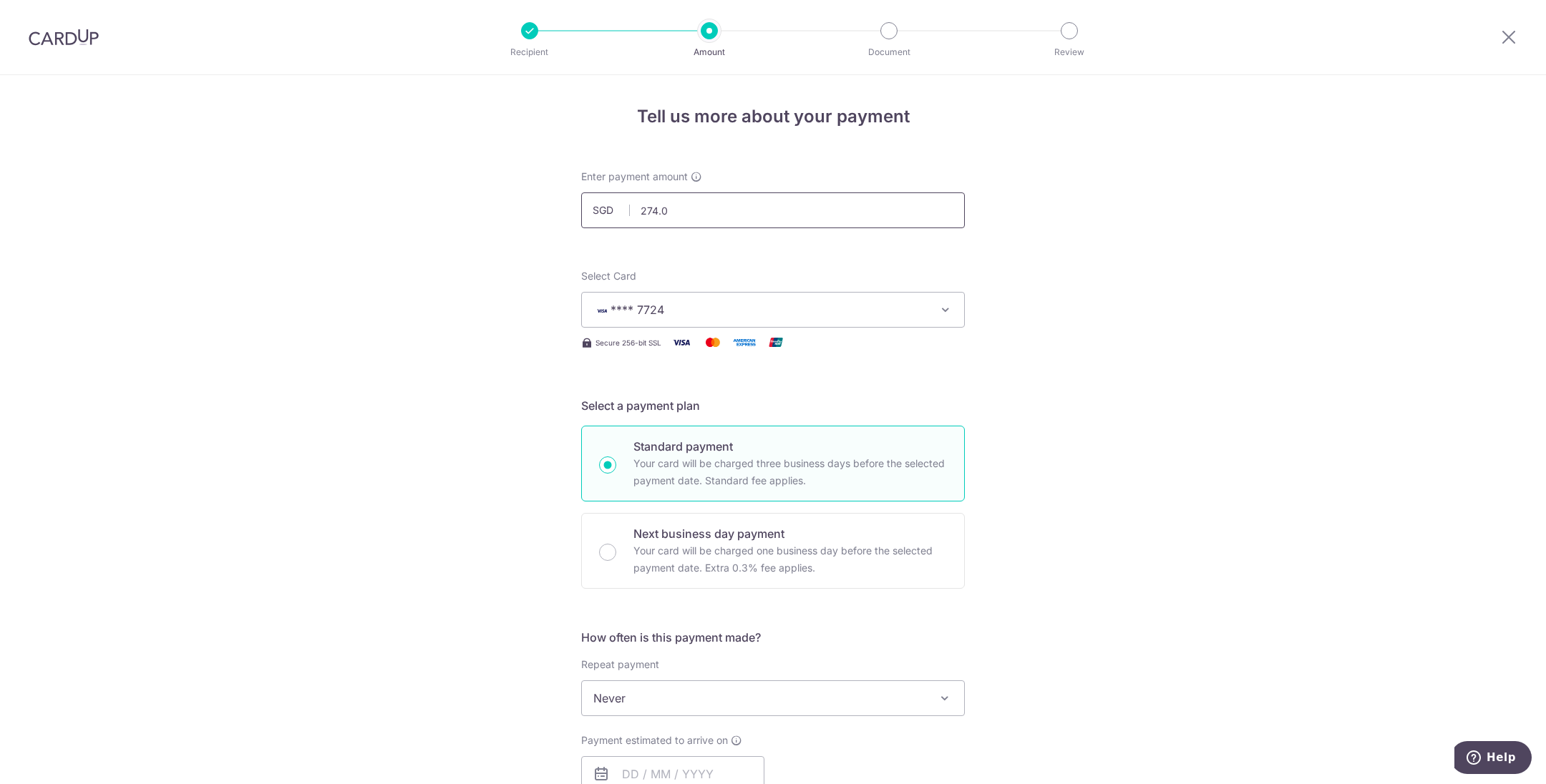
type input "274.02"
click at [692, 308] on span "**** 7724" at bounding box center [760, 310] width 333 height 17
click at [711, 405] on span "**** 7724" at bounding box center [773, 412] width 359 height 17
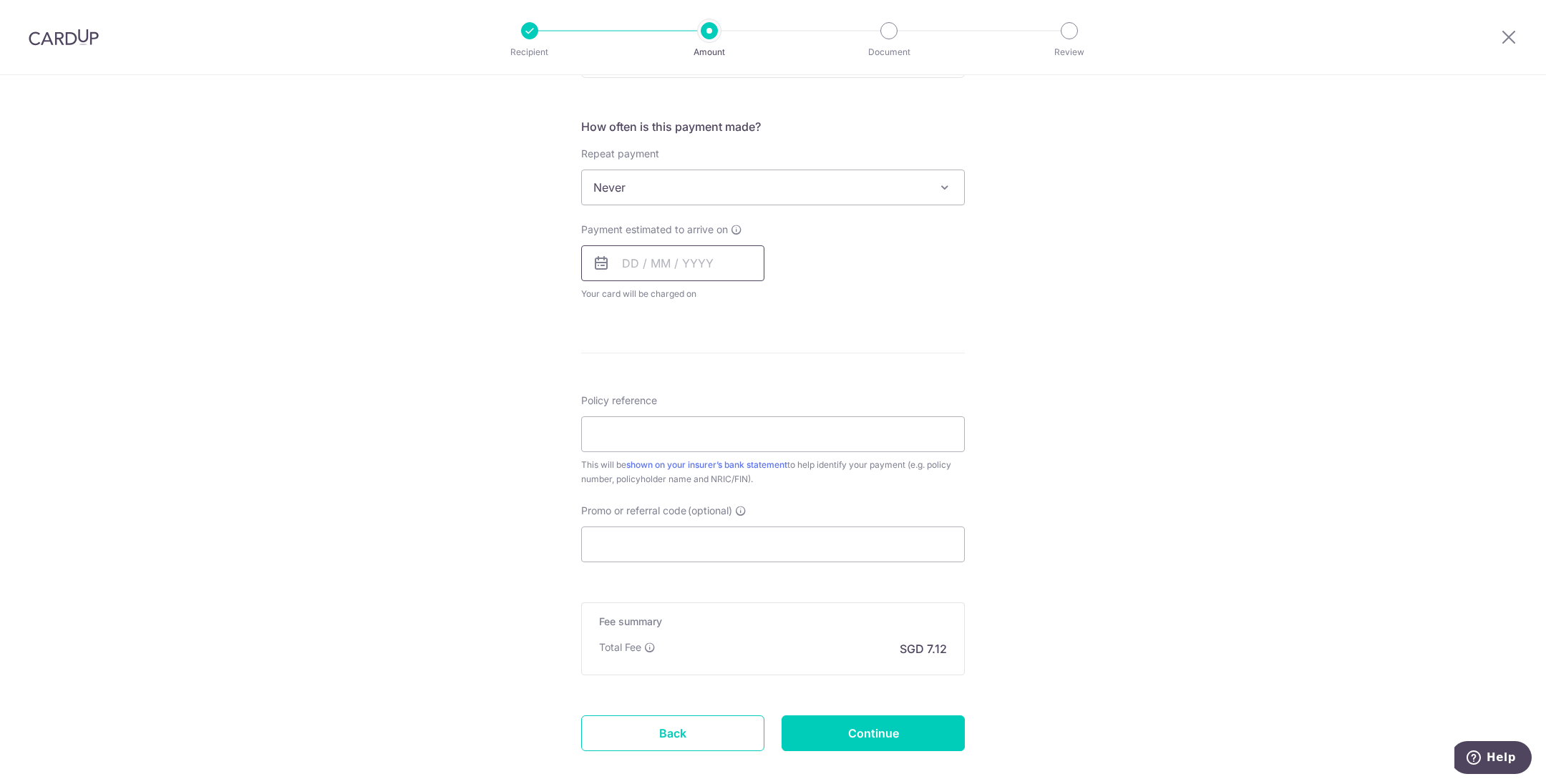
scroll to position [537, 0]
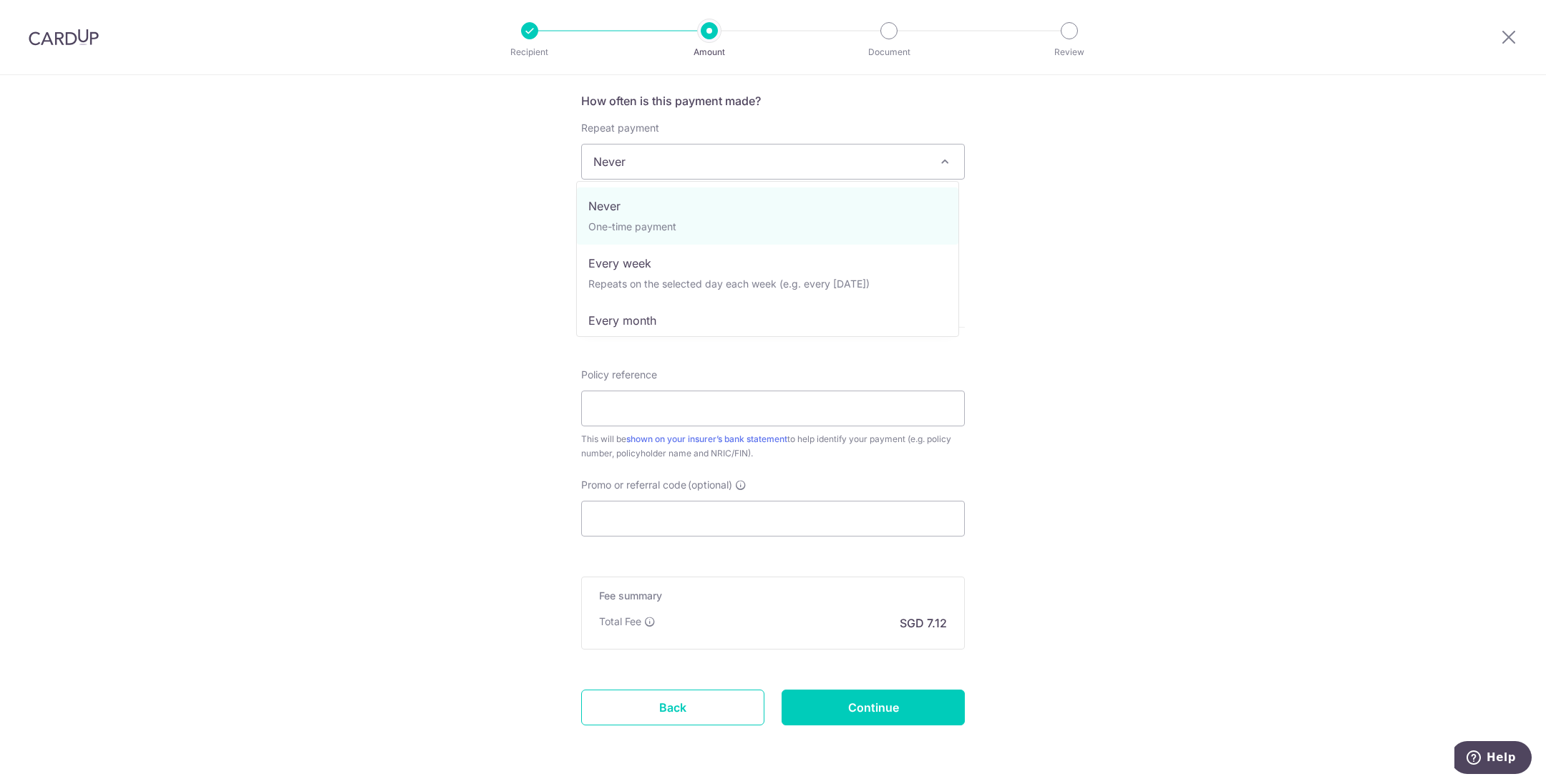
click at [722, 155] on span "Never" at bounding box center [773, 162] width 382 height 35
select select "3"
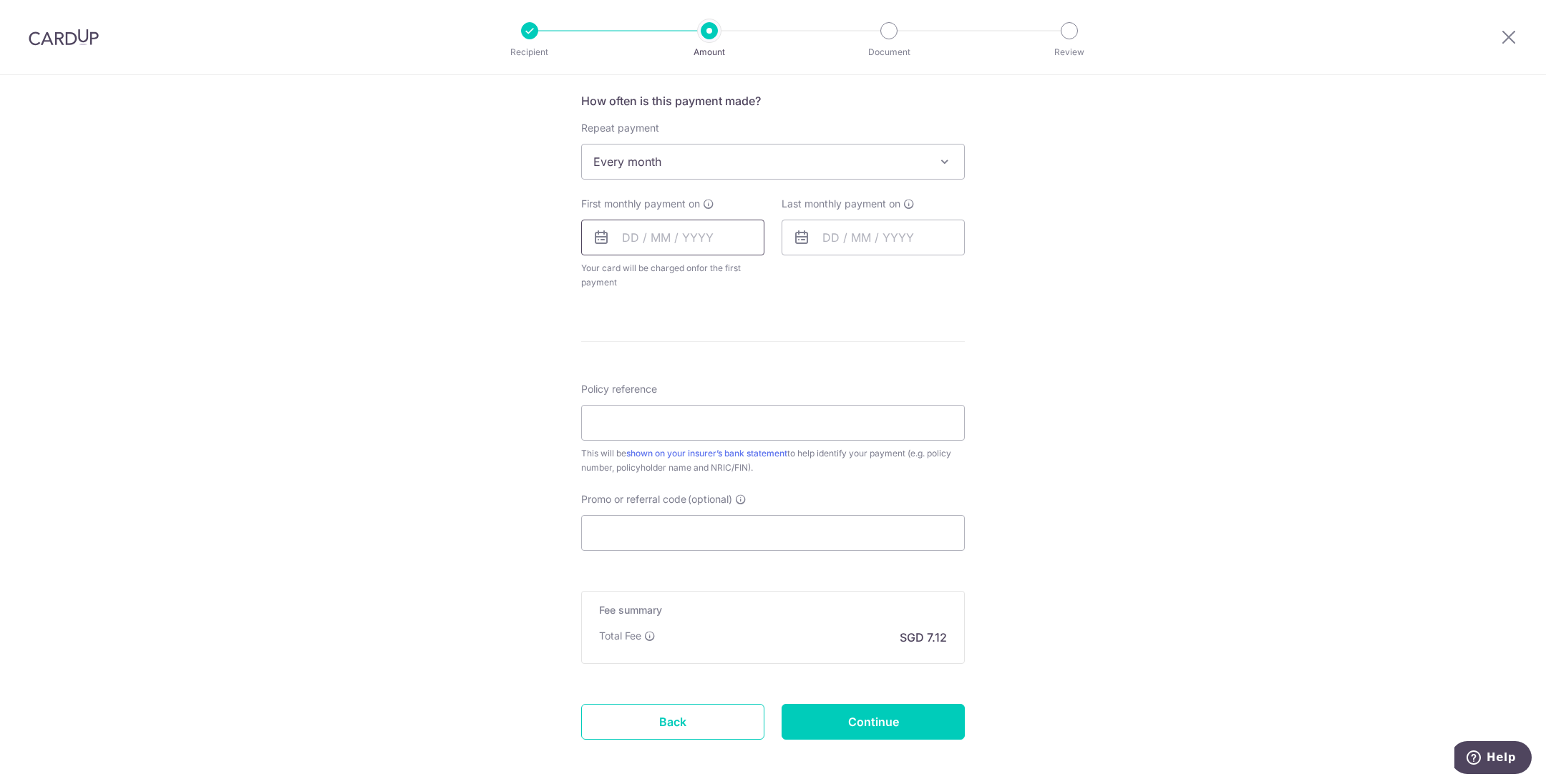
click at [686, 240] on input "text" at bounding box center [673, 238] width 183 height 36
click at [504, 334] on div "Tell us more about your payment Enter payment amount SGD 274.02 274.02 Select C…" at bounding box center [773, 193] width 1546 height 1309
click at [722, 245] on input "text" at bounding box center [673, 238] width 183 height 36
click at [662, 395] on link "14" at bounding box center [667, 396] width 23 height 23
type input "14/10/2025"
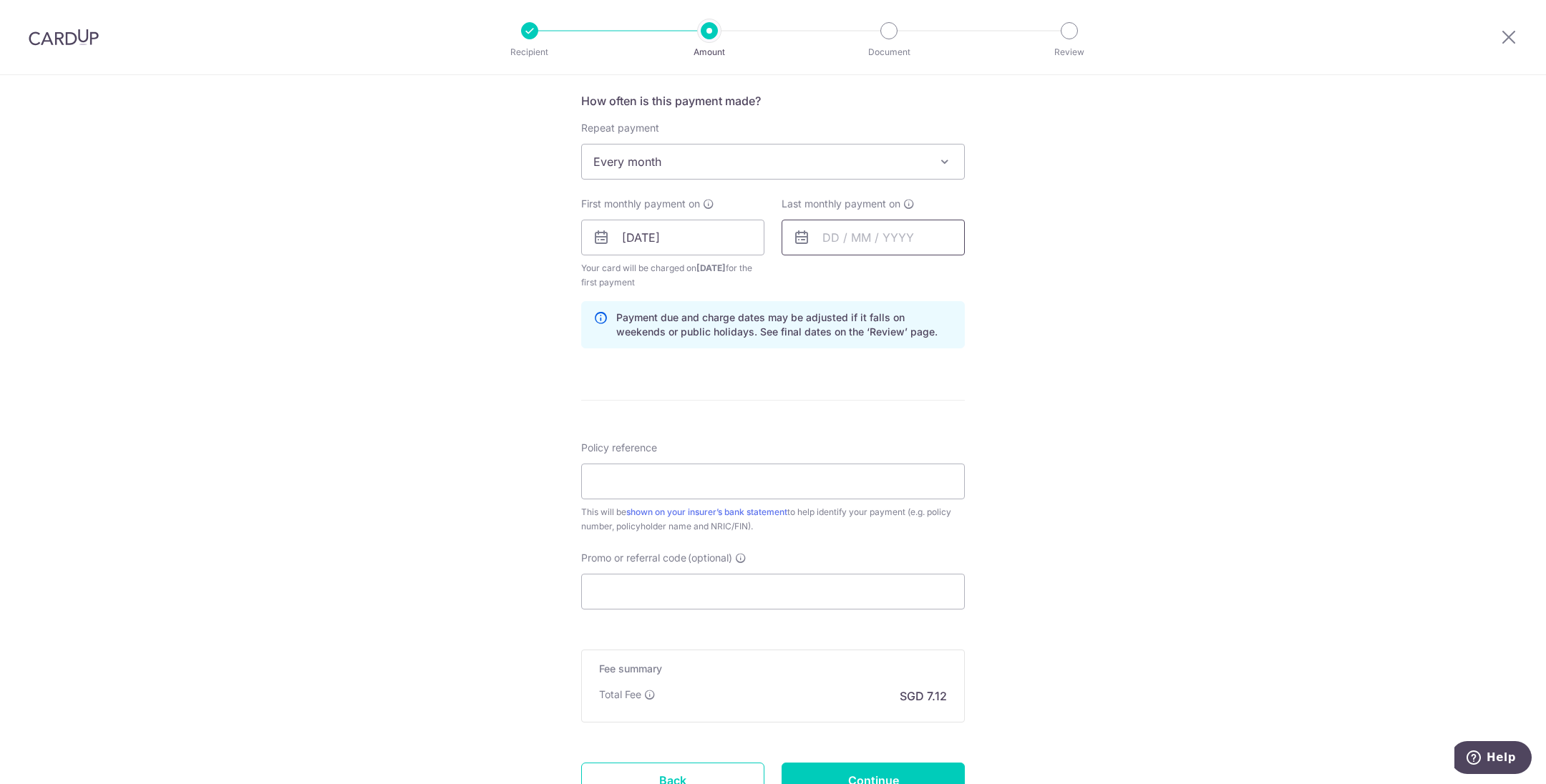
click at [880, 242] on input "text" at bounding box center [873, 238] width 183 height 36
click at [935, 271] on select "2025 2026 2027 2028 2029 2030 2031 2032 2033 2034 2035" at bounding box center [930, 276] width 38 height 12
click at [812, 397] on link "14" at bounding box center [810, 396] width 23 height 23
type input "14/10/2035"
click at [656, 483] on input "Policy reference" at bounding box center [773, 482] width 384 height 36
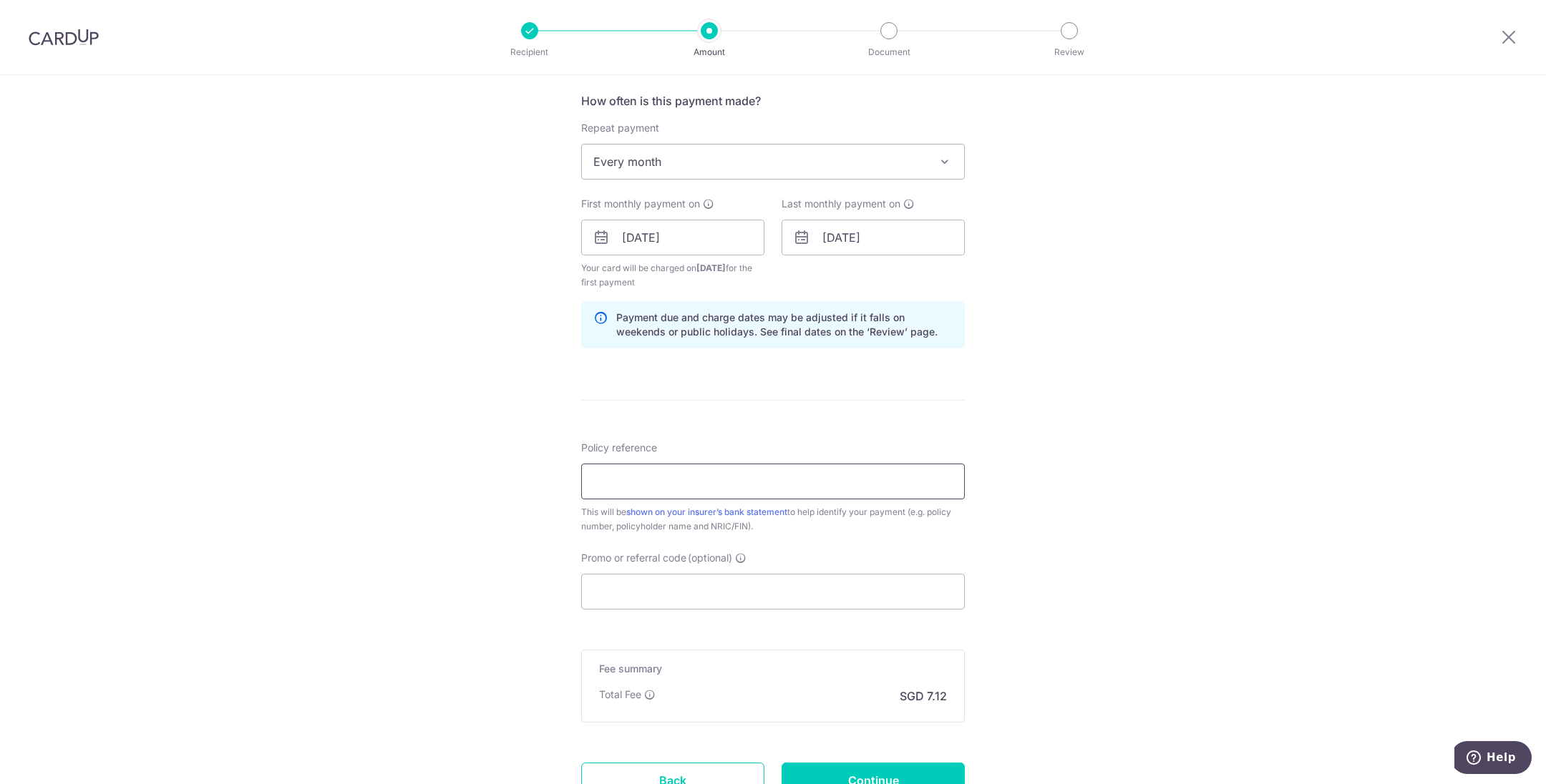
paste input "A0777149"
type input "A0777149"
click at [642, 594] on input "Promo or referral code (optional)" at bounding box center [773, 592] width 384 height 36
paste input "REC185"
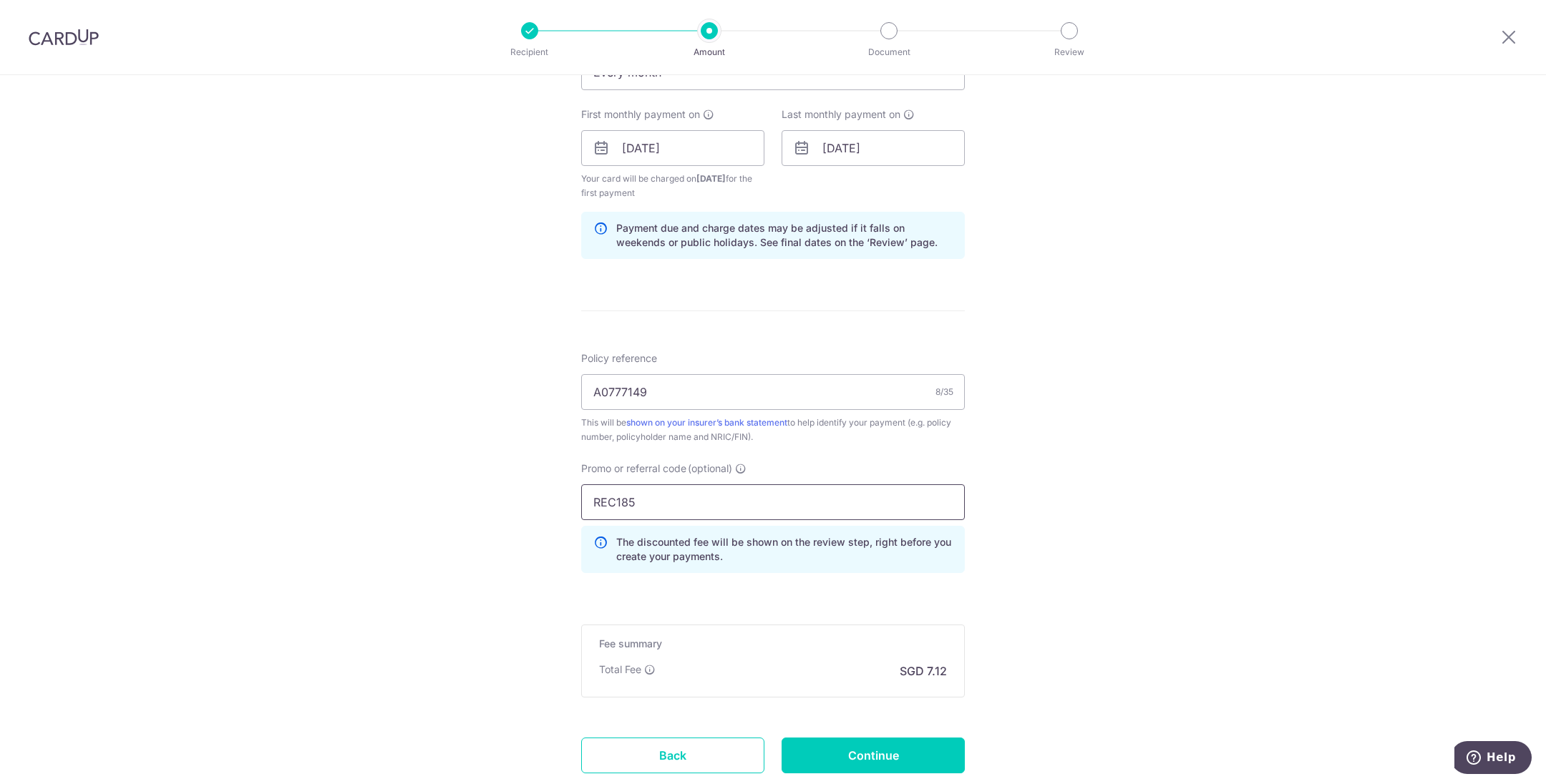
scroll to position [612, 0]
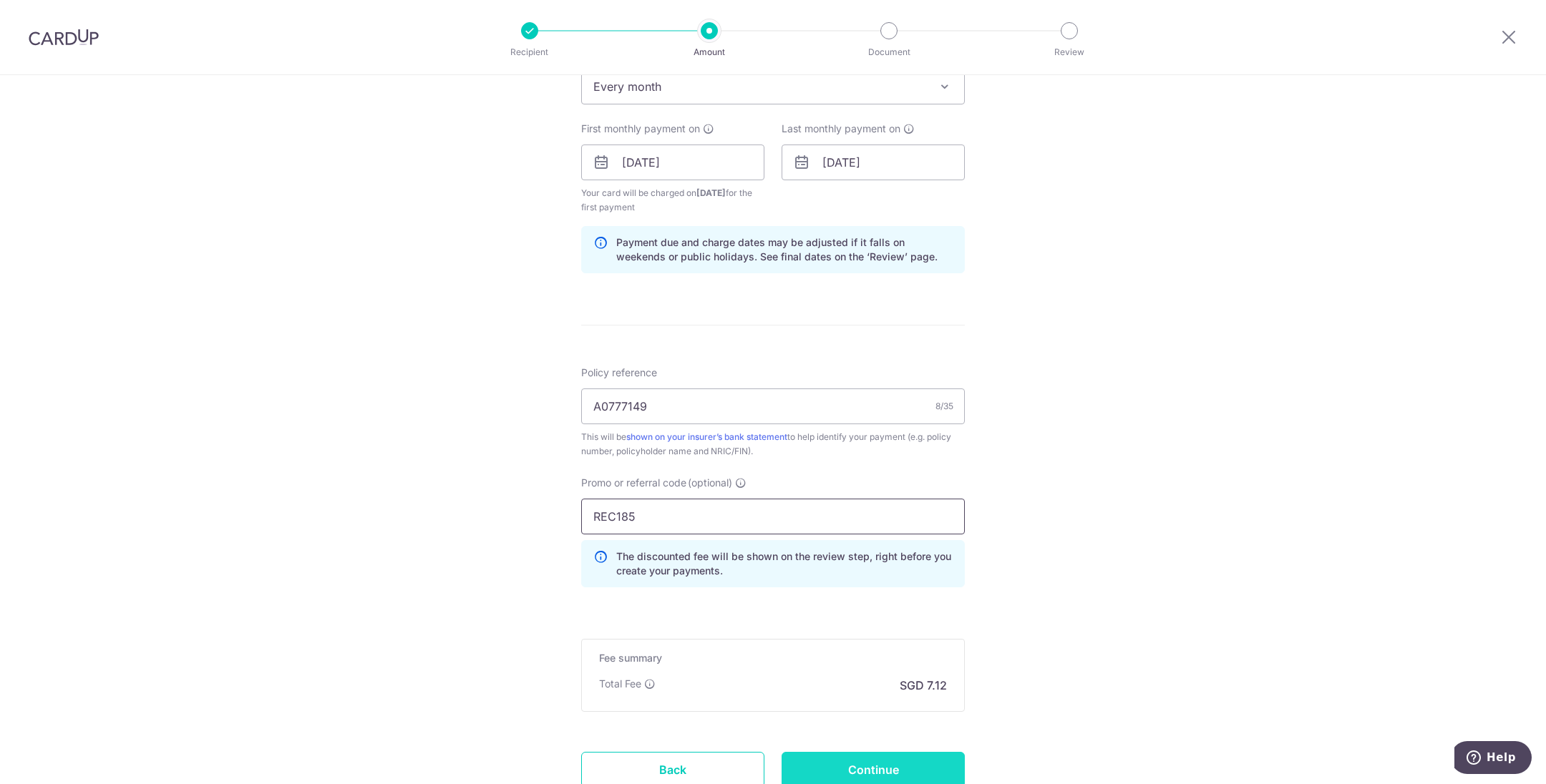
type input "REC185"
click at [915, 760] on input "Continue" at bounding box center [873, 770] width 183 height 36
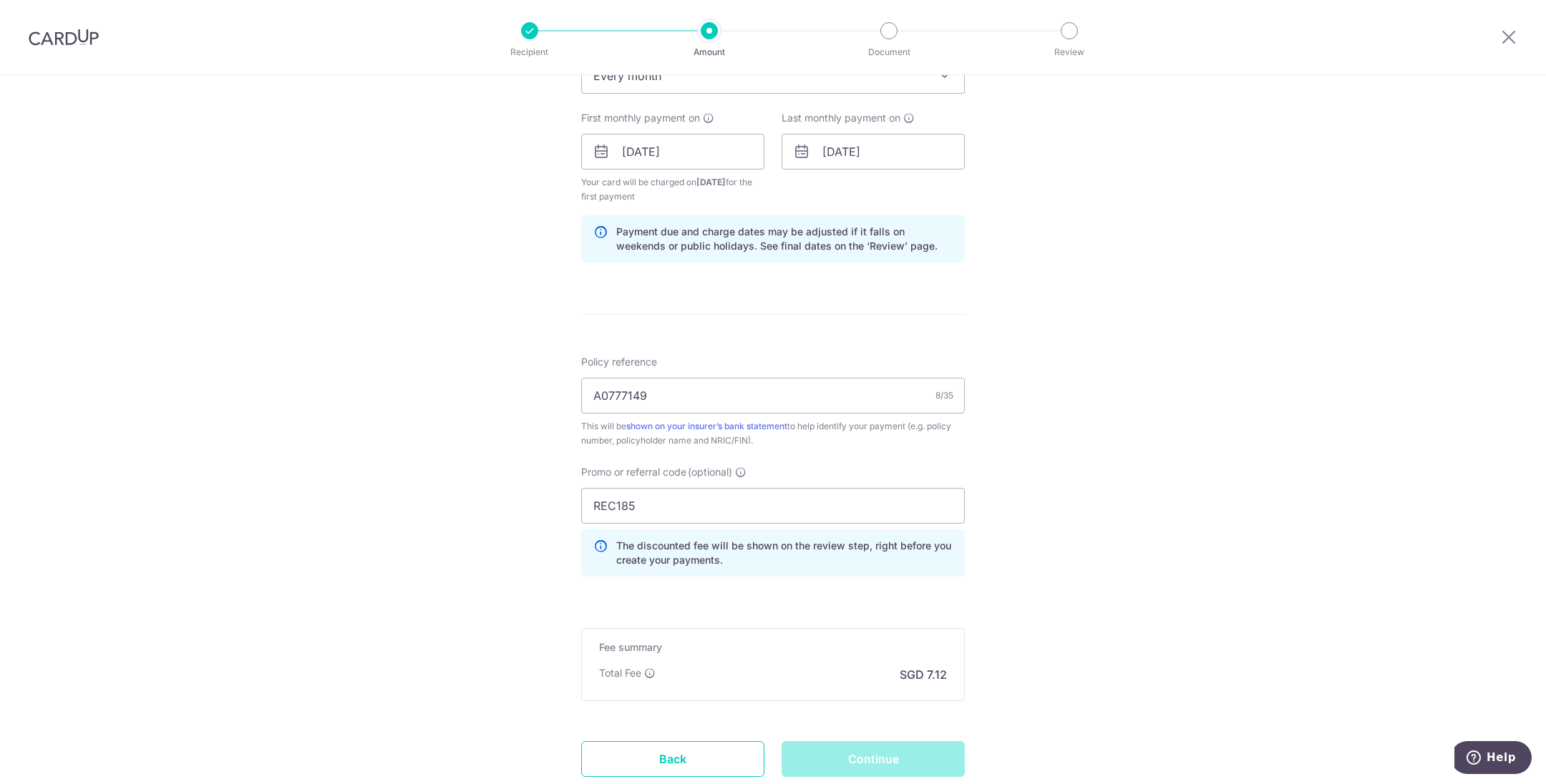
scroll to position [719, 0]
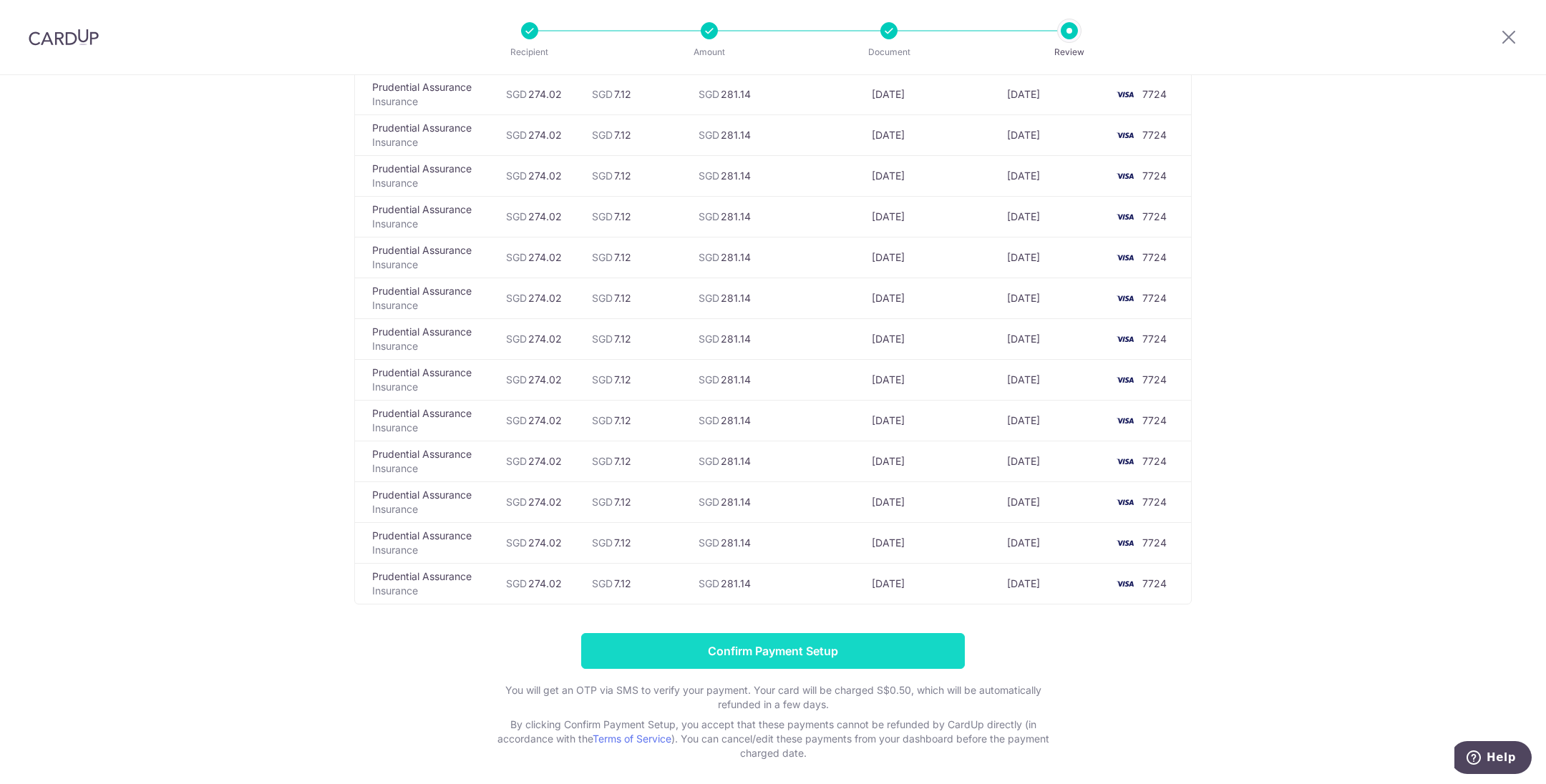
scroll to position [4590, 0]
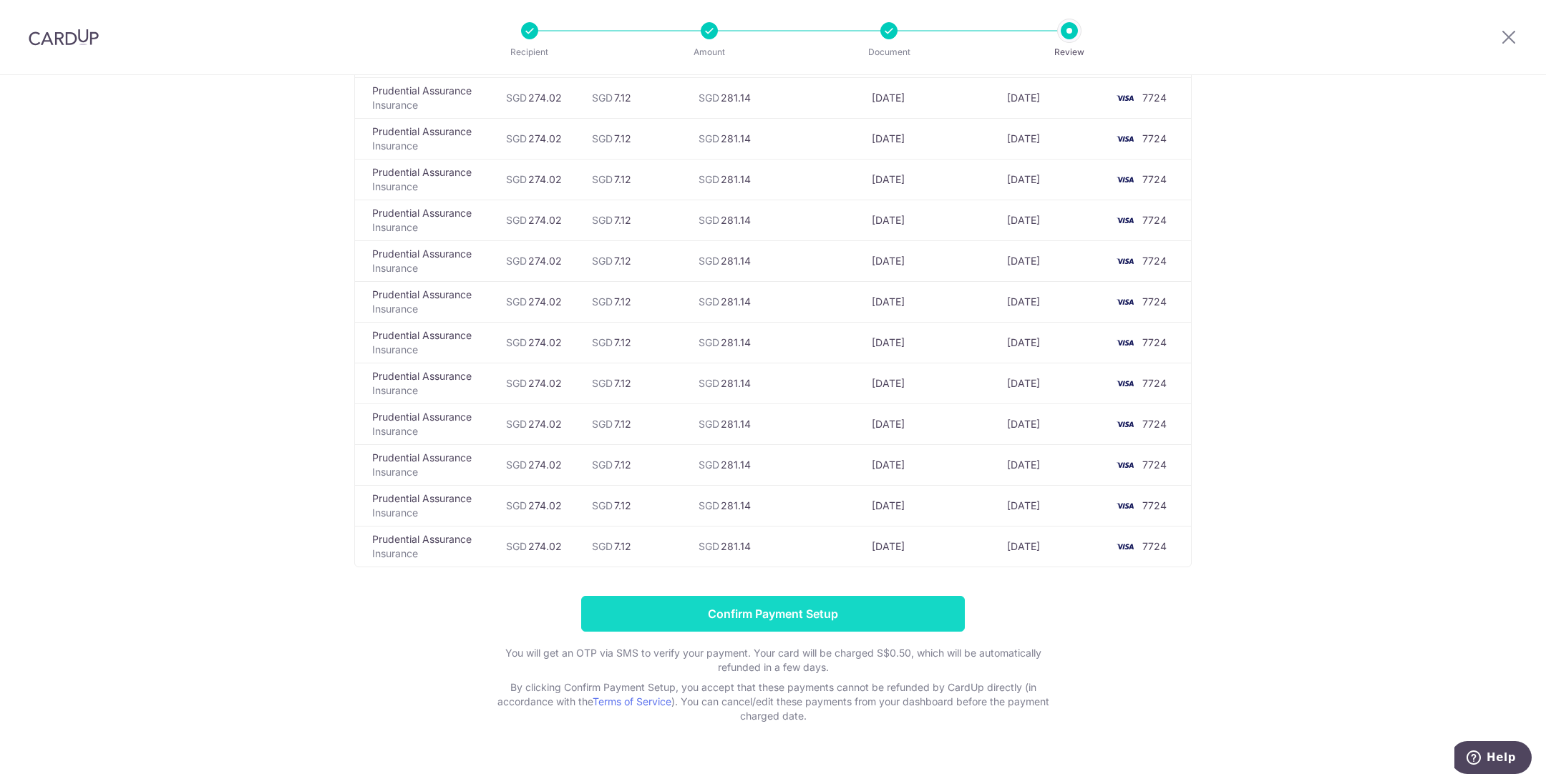
click at [806, 596] on input "Confirm Payment Setup" at bounding box center [773, 614] width 384 height 36
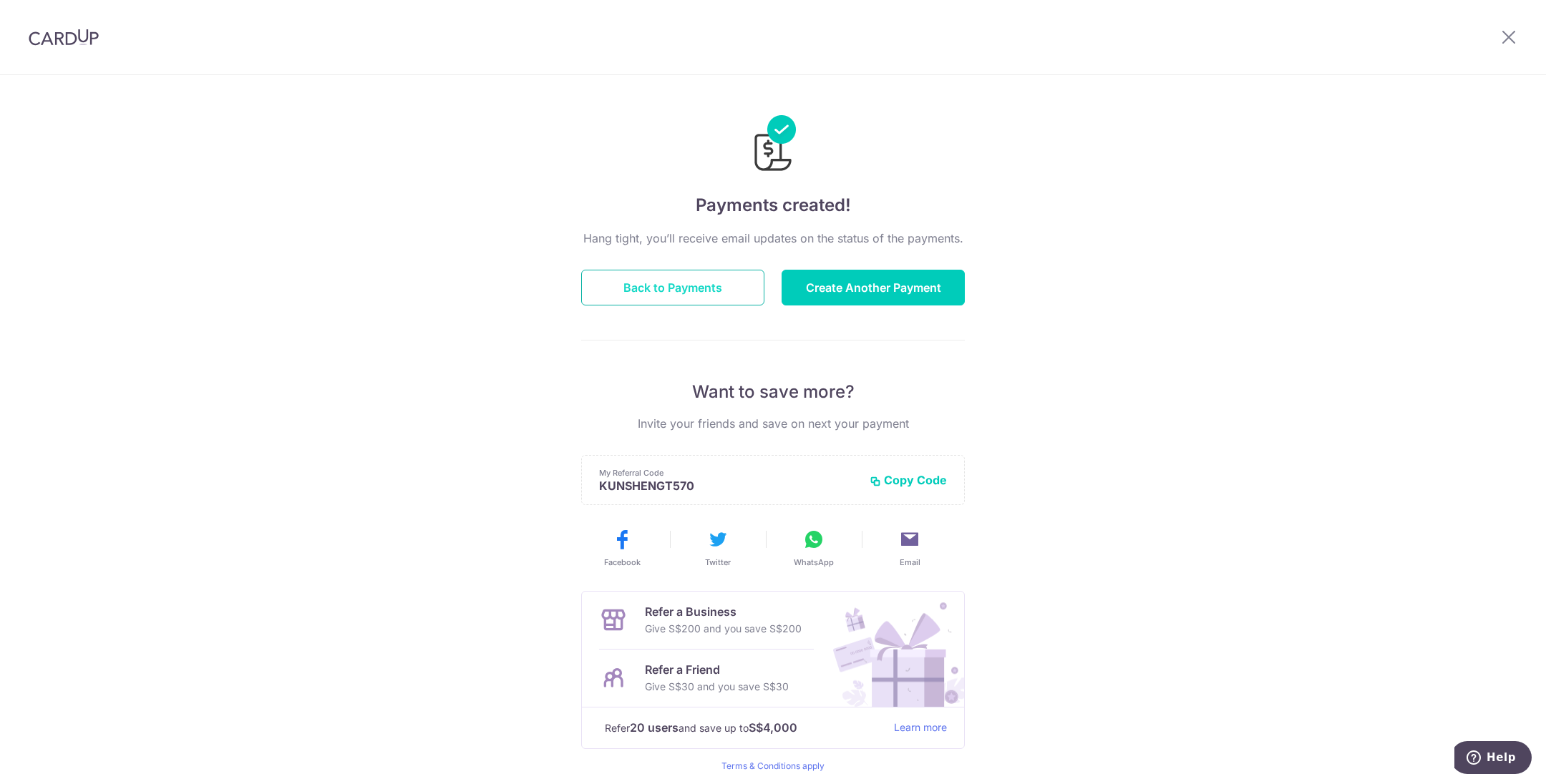
click at [673, 287] on button "Back to Payments" at bounding box center [673, 288] width 183 height 36
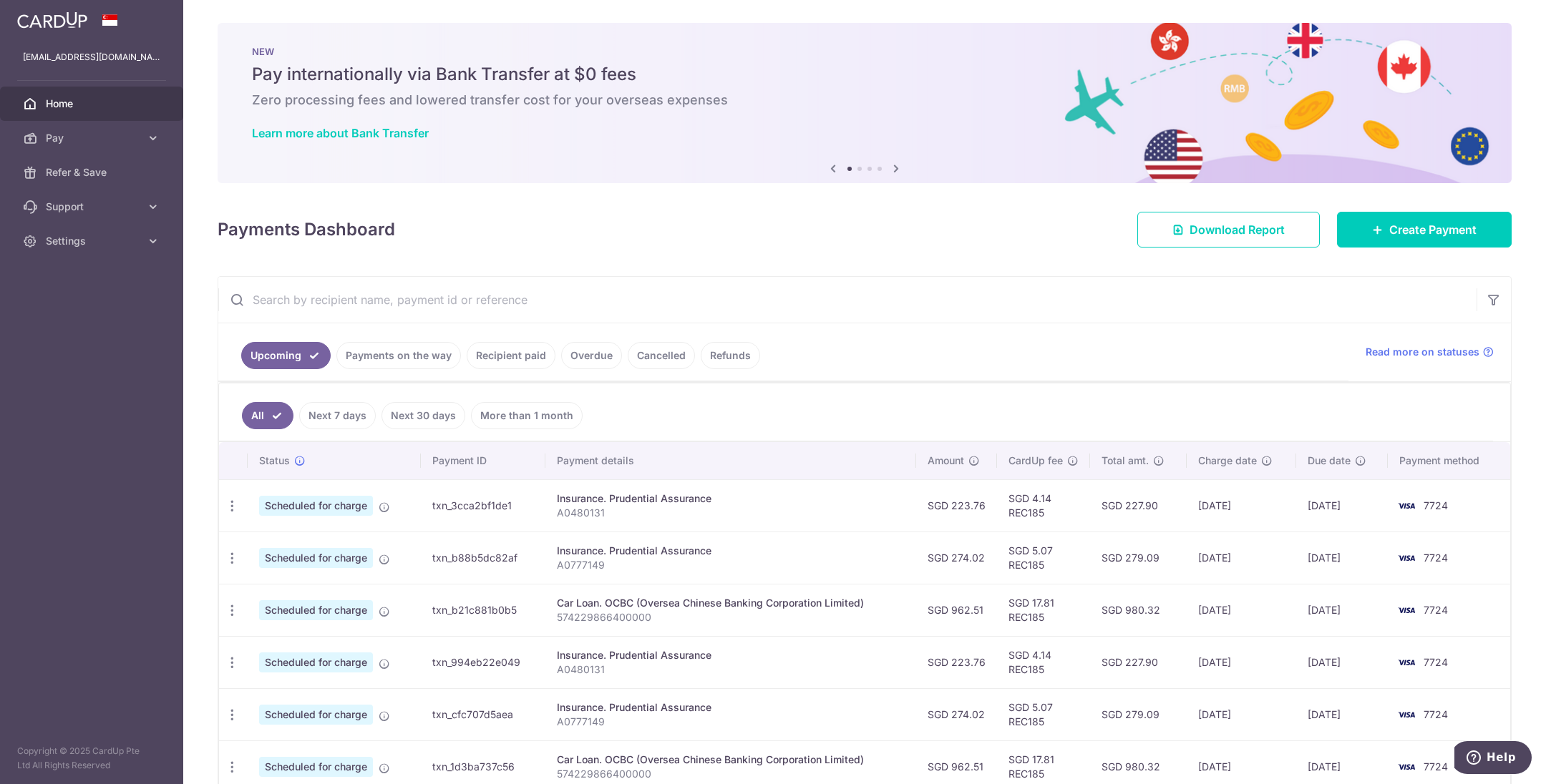
click at [511, 357] on link "Recipient paid" at bounding box center [511, 355] width 89 height 27
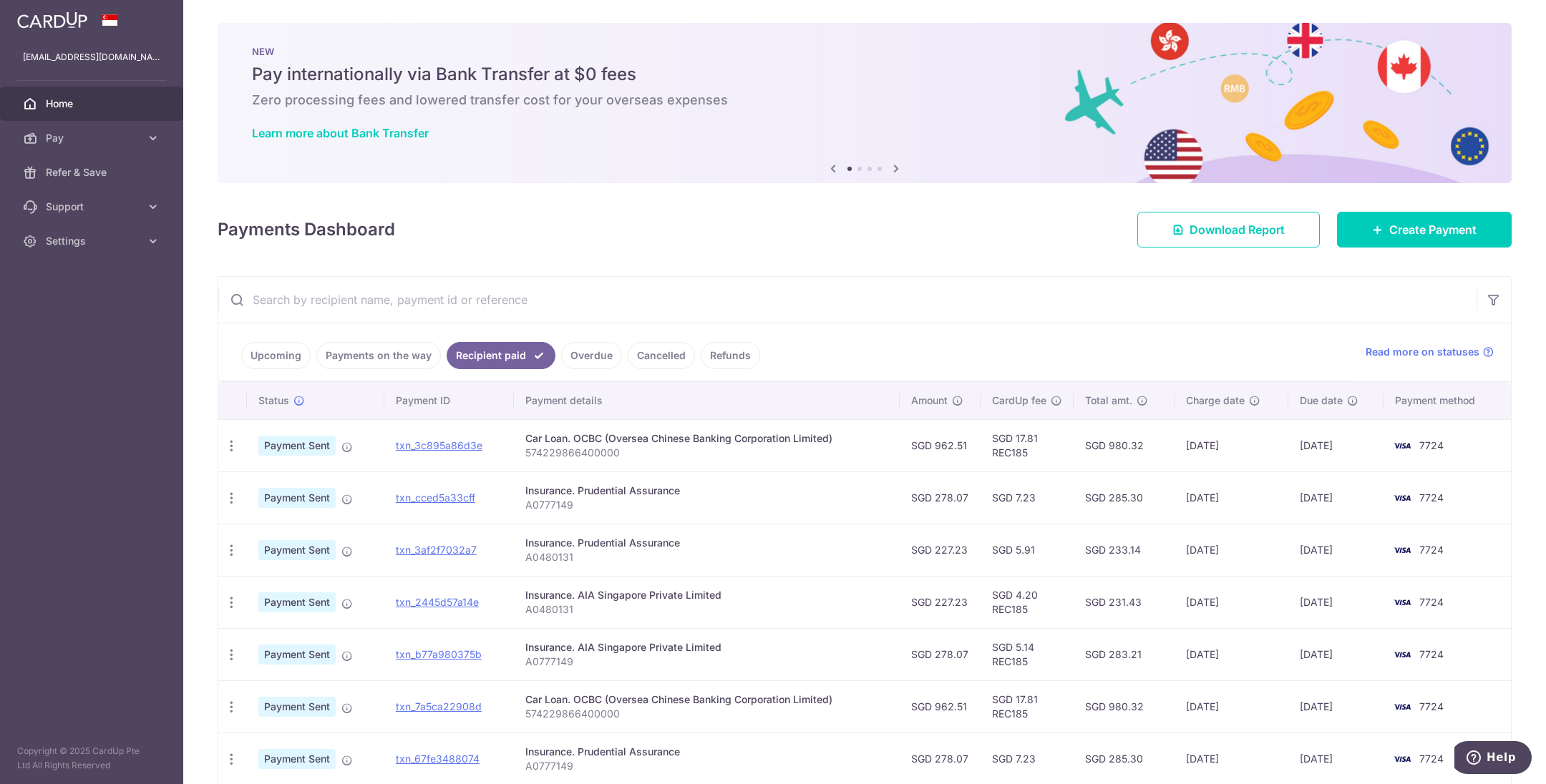
click at [526, 306] on input "text" at bounding box center [847, 299] width 1258 height 46
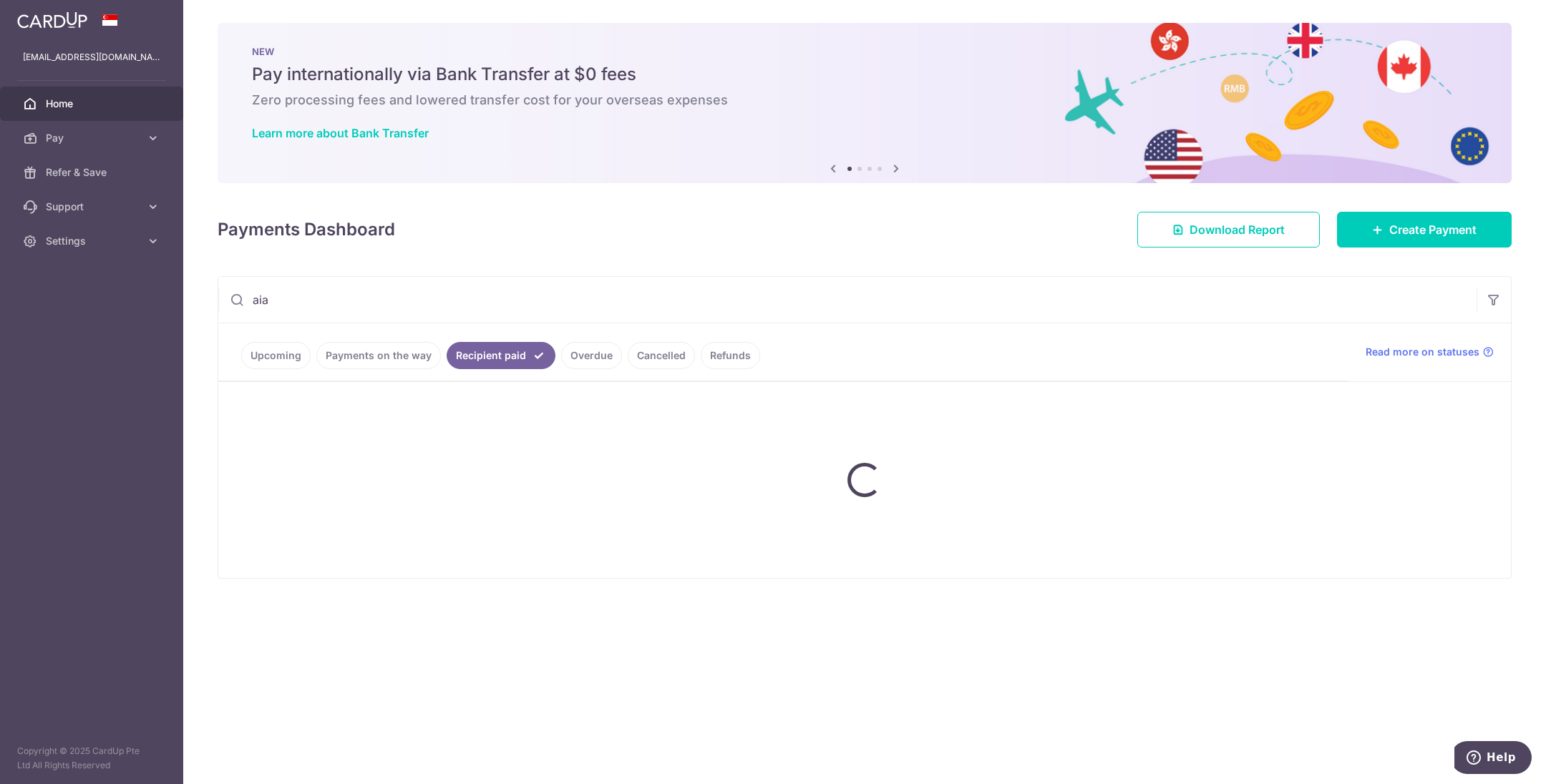
type input "aia"
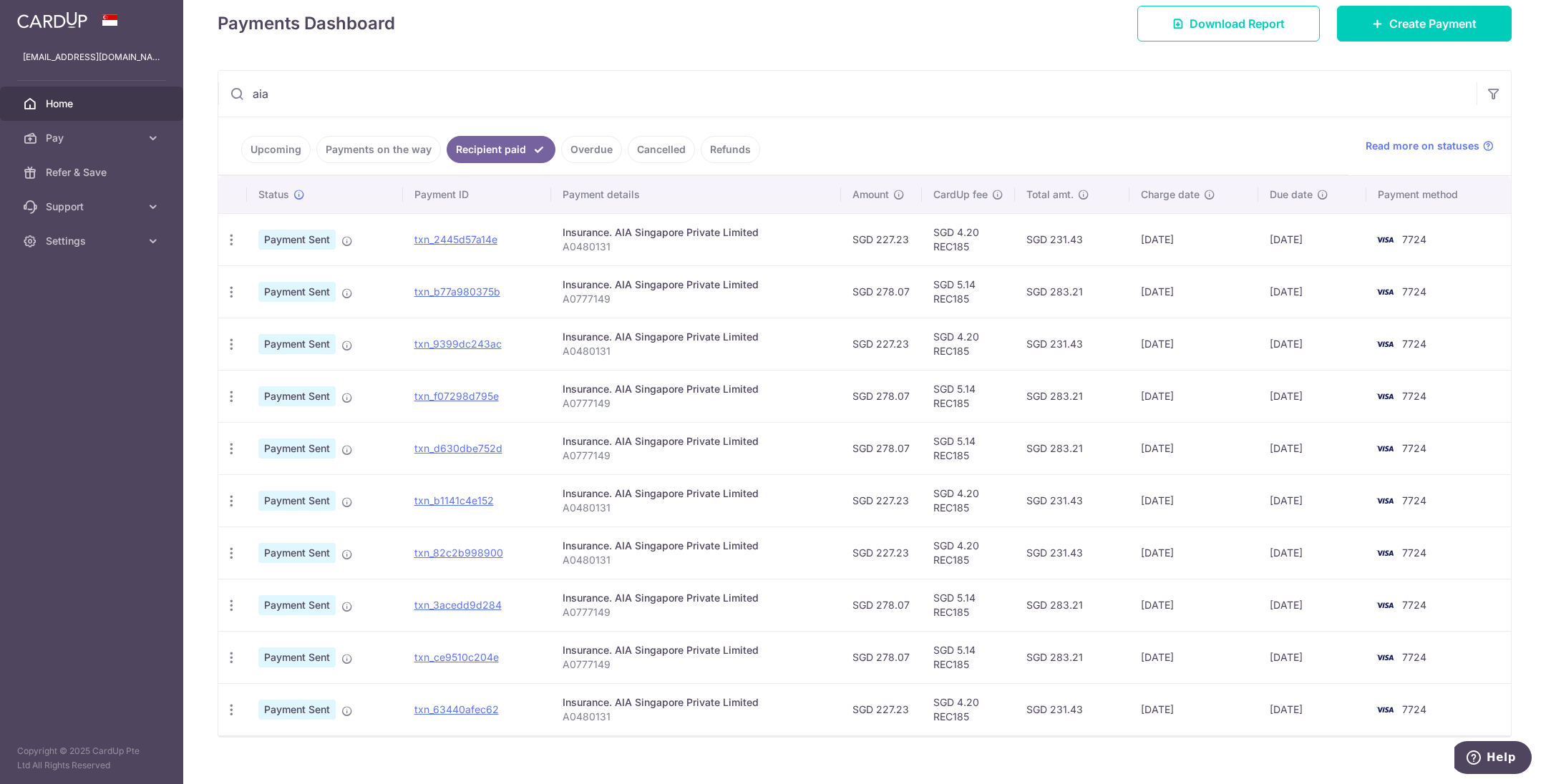
scroll to position [214, 0]
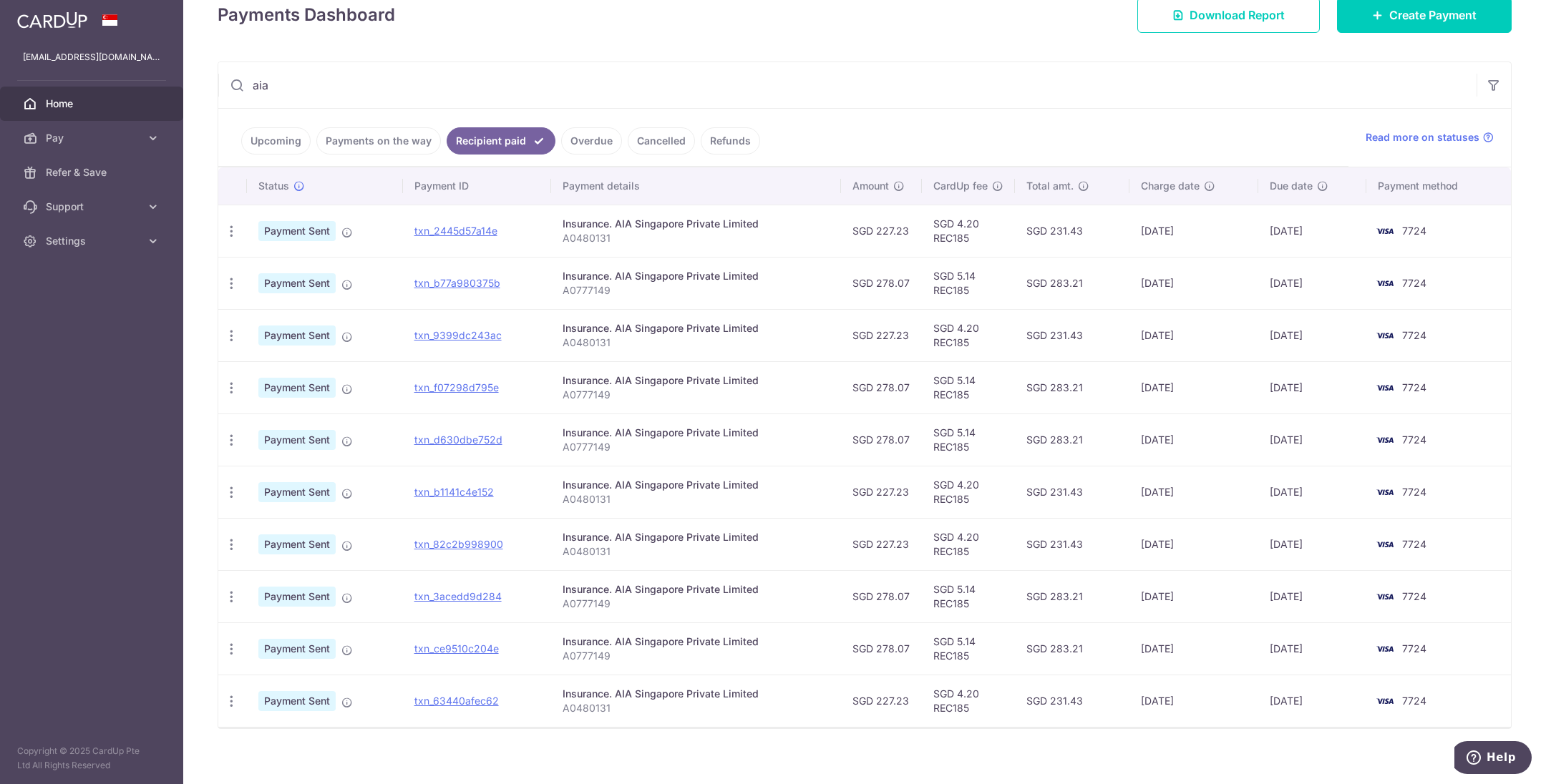
click at [727, 137] on link "Refunds" at bounding box center [731, 141] width 60 height 27
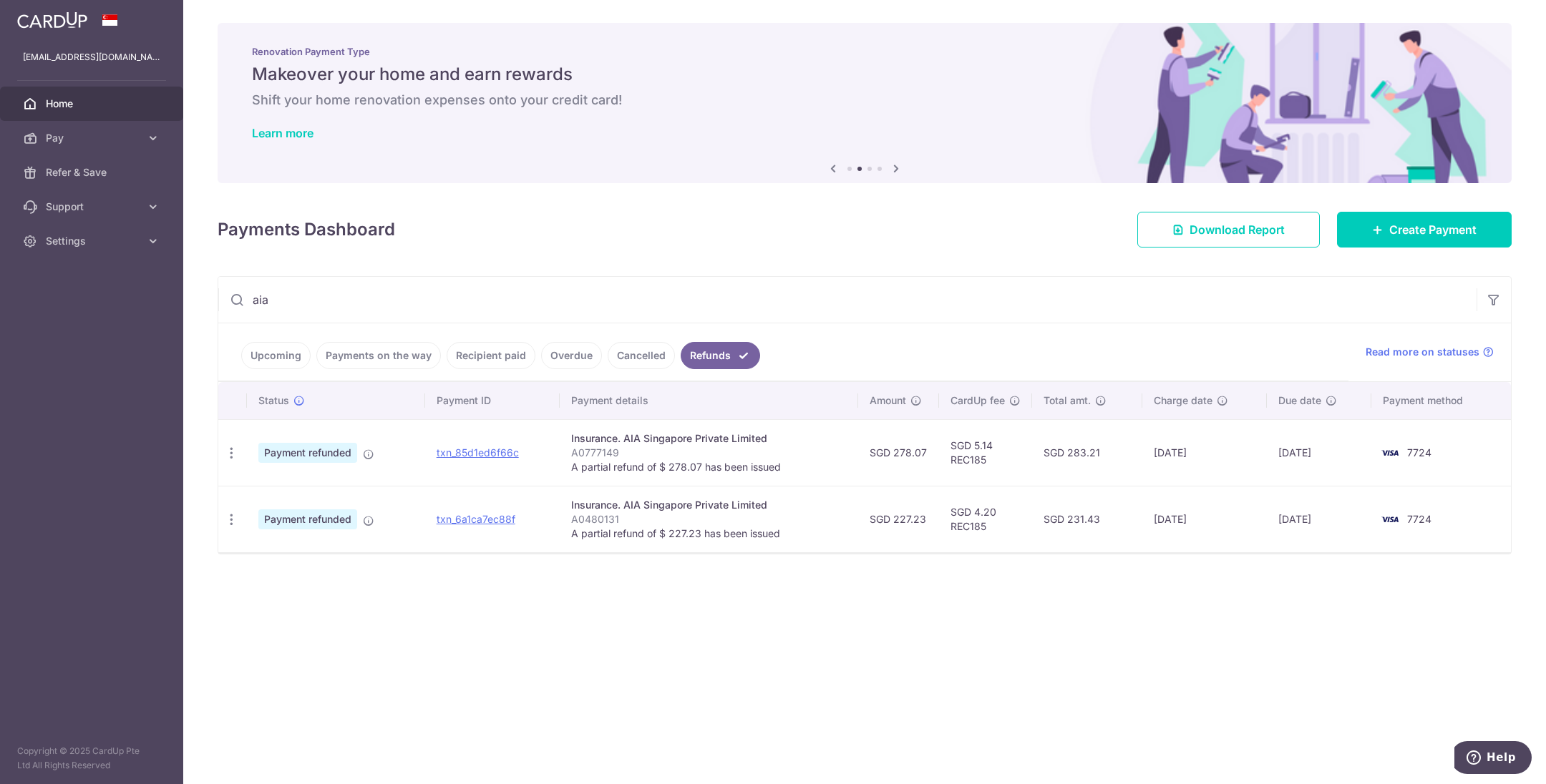
click at [496, 361] on link "Recipient paid" at bounding box center [490, 355] width 89 height 27
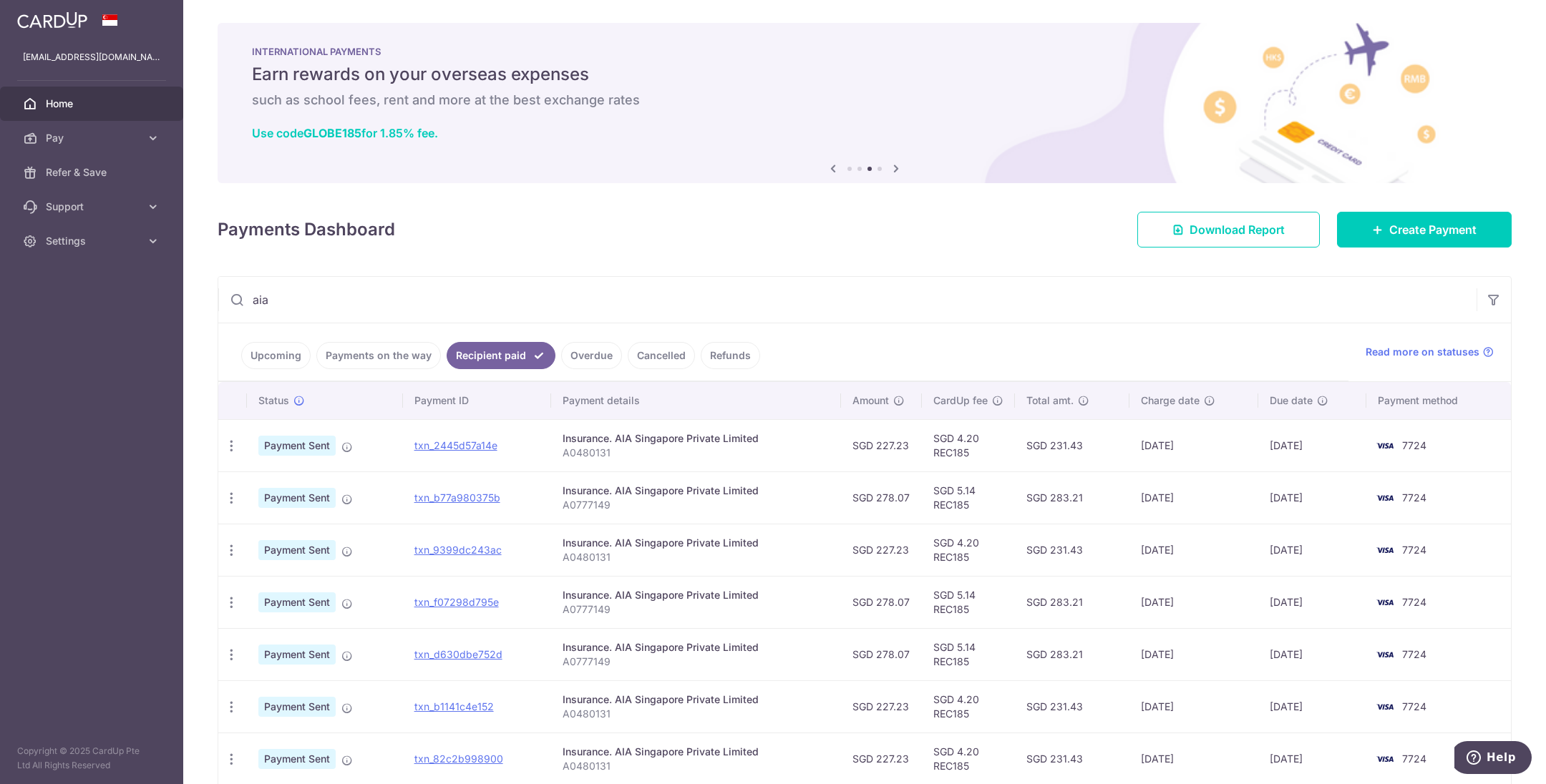
click at [726, 349] on link "Refunds" at bounding box center [731, 355] width 60 height 27
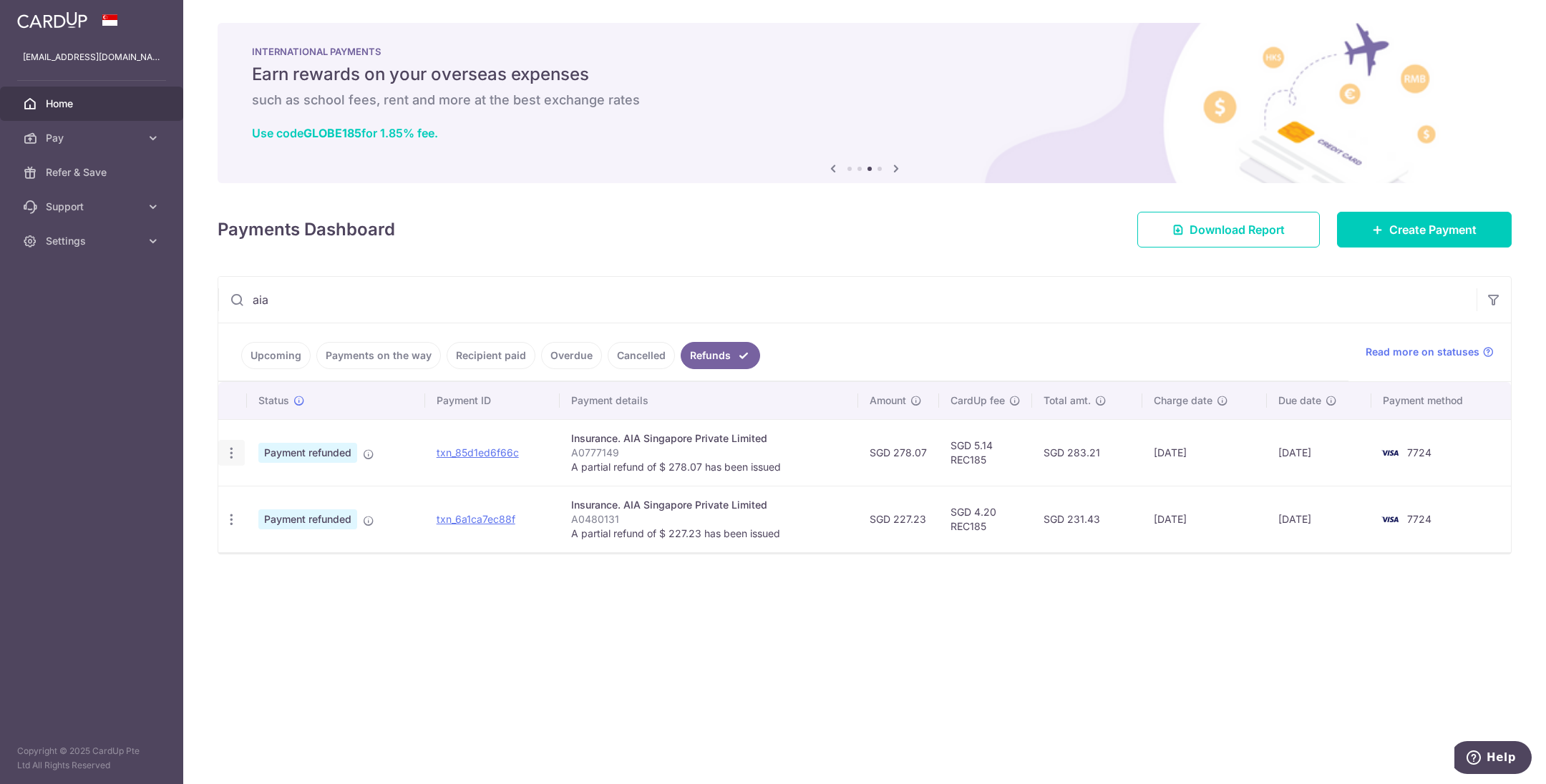
click at [232, 453] on icon "button" at bounding box center [231, 452] width 15 height 15
click at [272, 493] on span "PDF Receipt" at bounding box center [308, 493] width 97 height 14
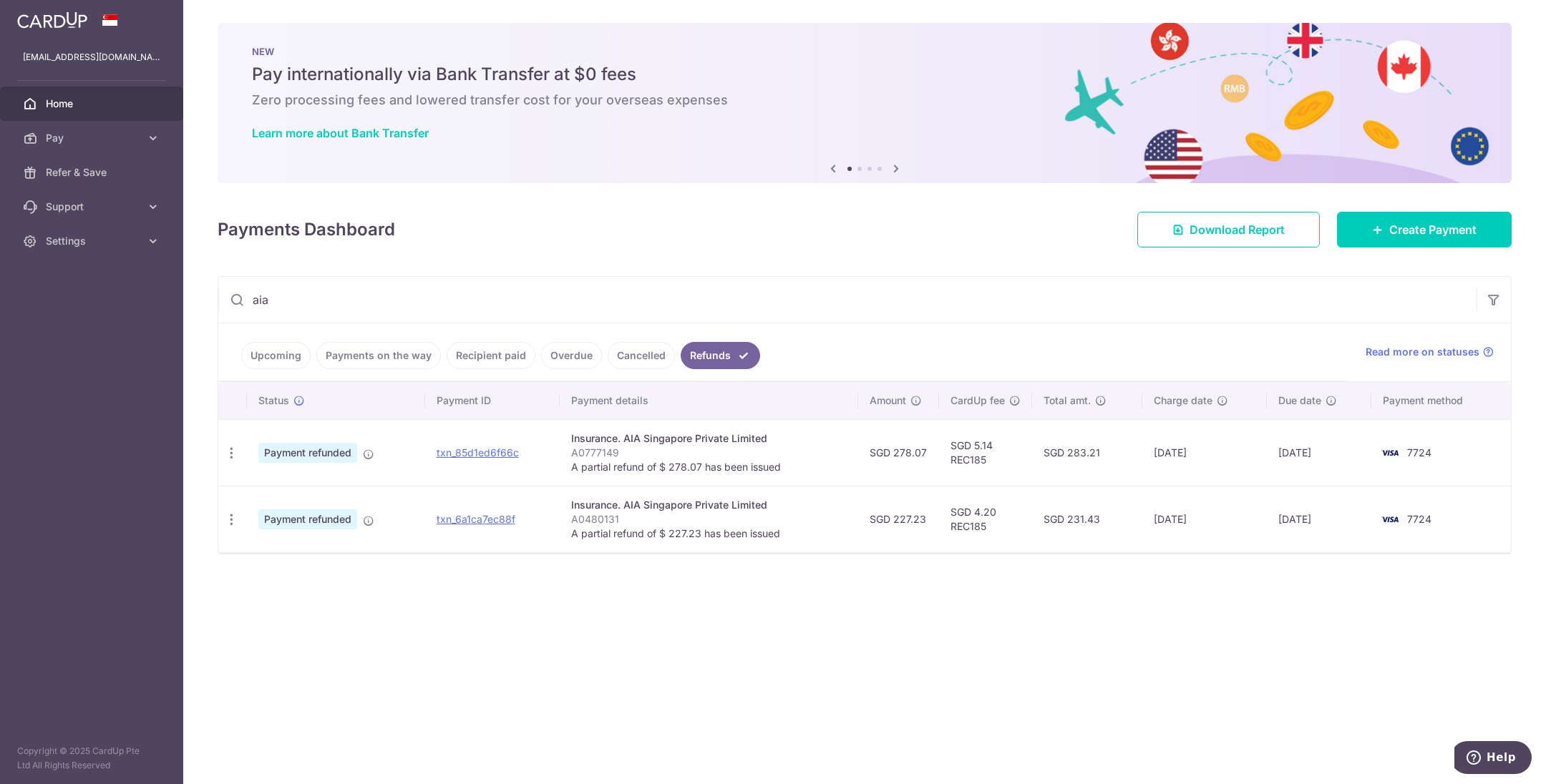
click at [493, 358] on link "Recipient paid" at bounding box center [490, 355] width 89 height 27
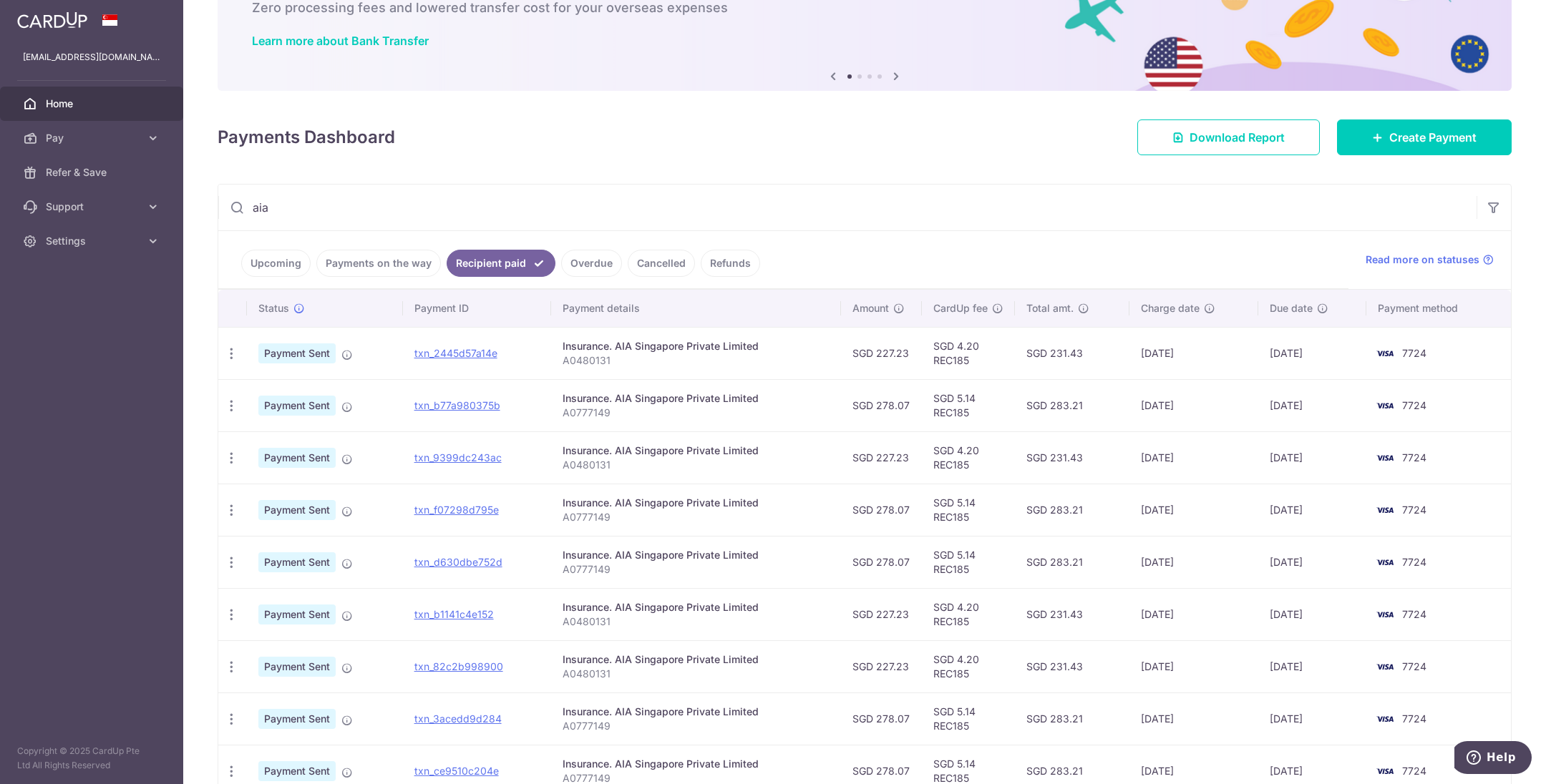
scroll to position [214, 0]
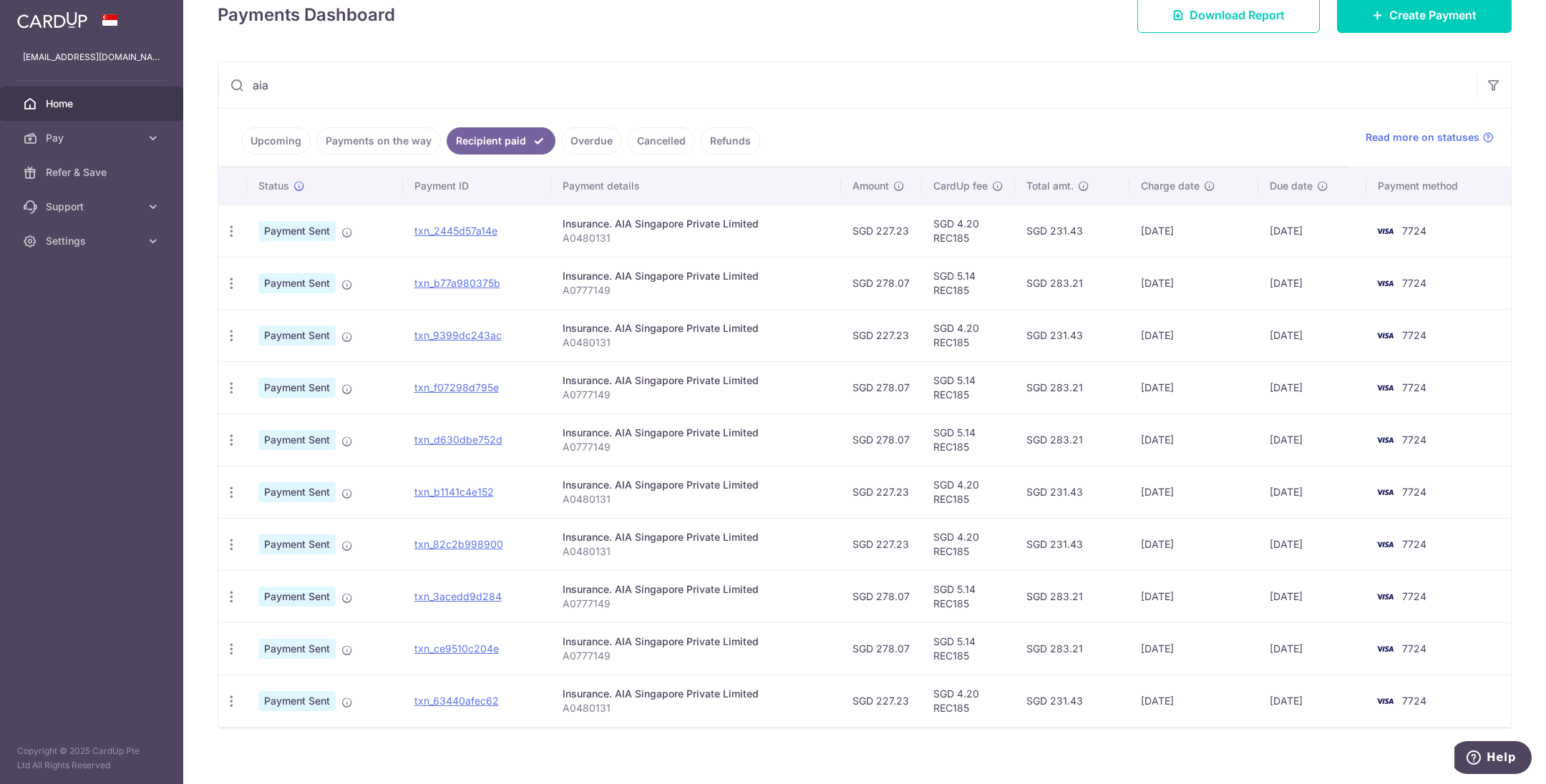
click at [383, 131] on link "Payments on the way" at bounding box center [379, 141] width 124 height 27
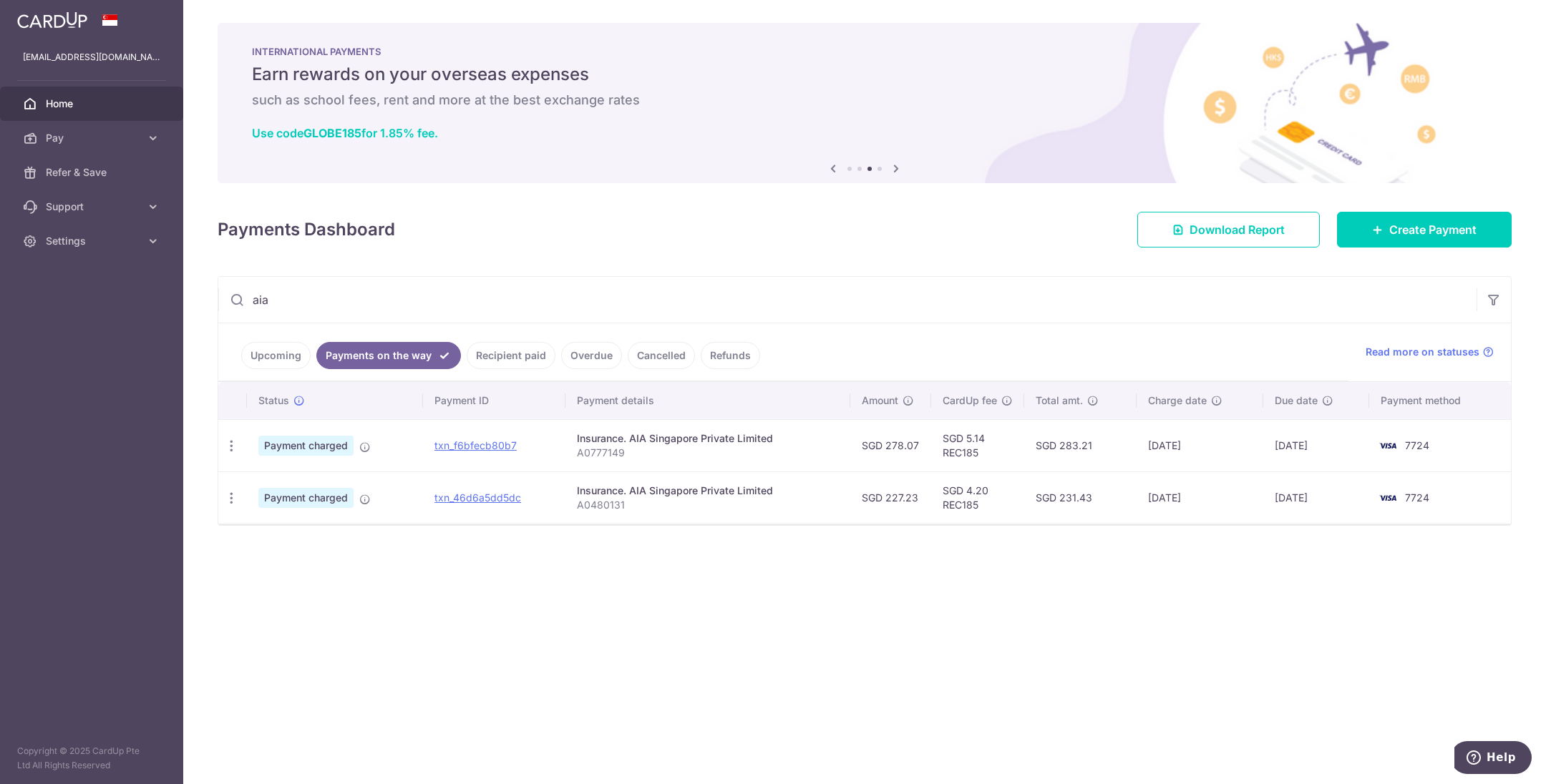
click at [528, 354] on link "Recipient paid" at bounding box center [511, 355] width 89 height 27
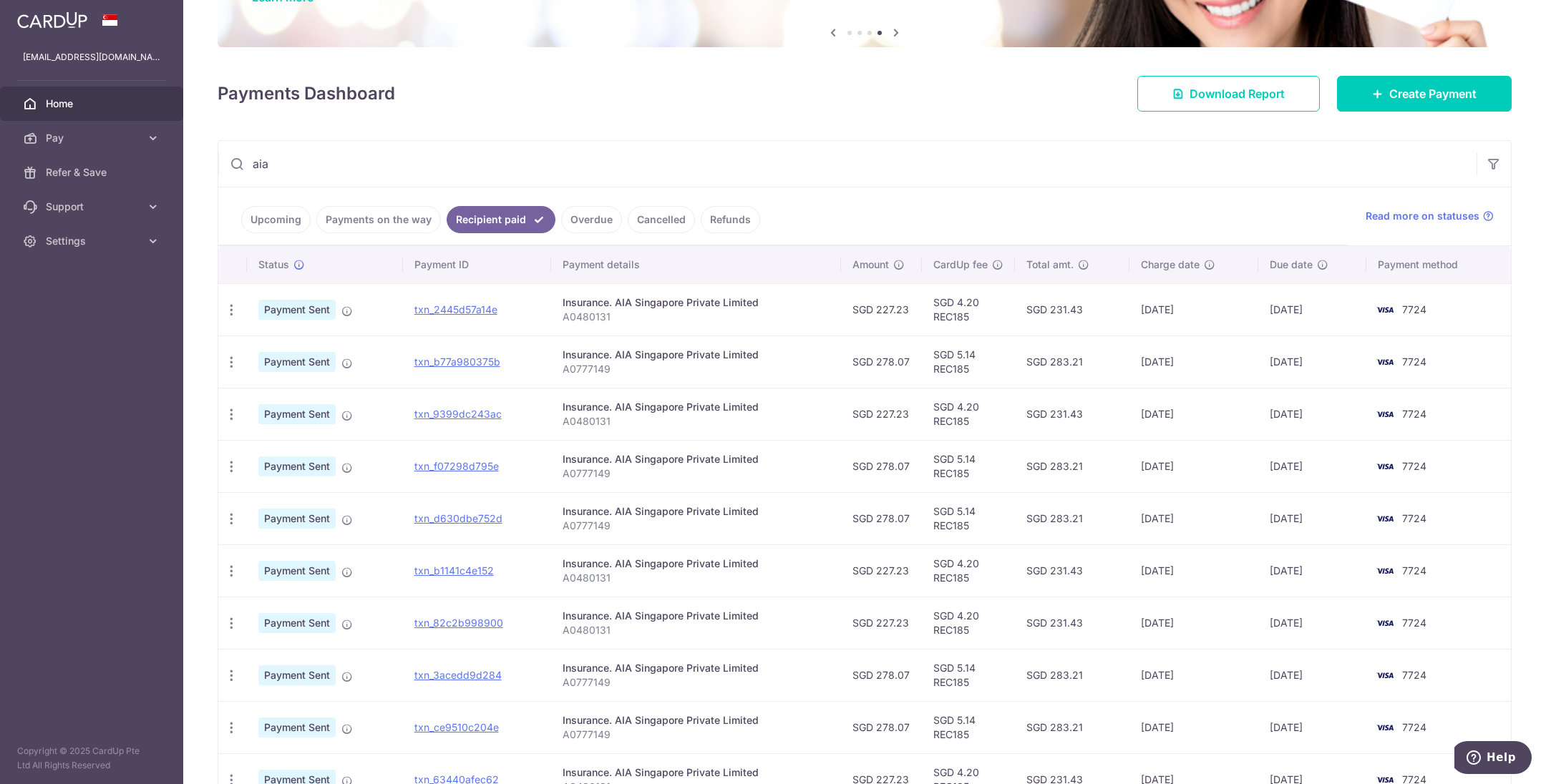
scroll to position [222, 0]
